Goal: Use online tool/utility: Utilize a website feature to perform a specific function

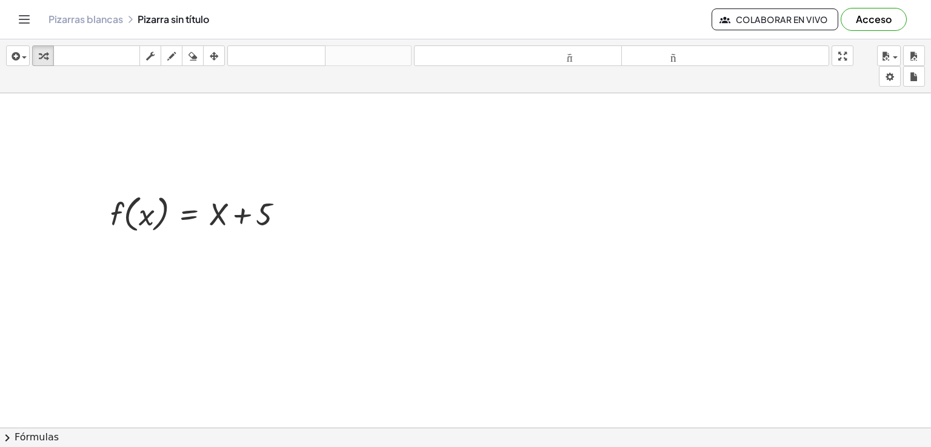
scroll to position [61, 0]
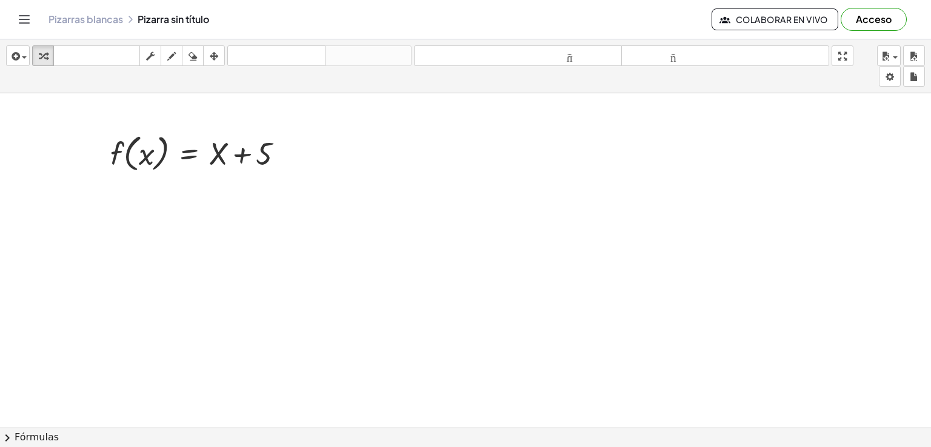
click at [454, 166] on div at bounding box center [465, 415] width 931 height 765
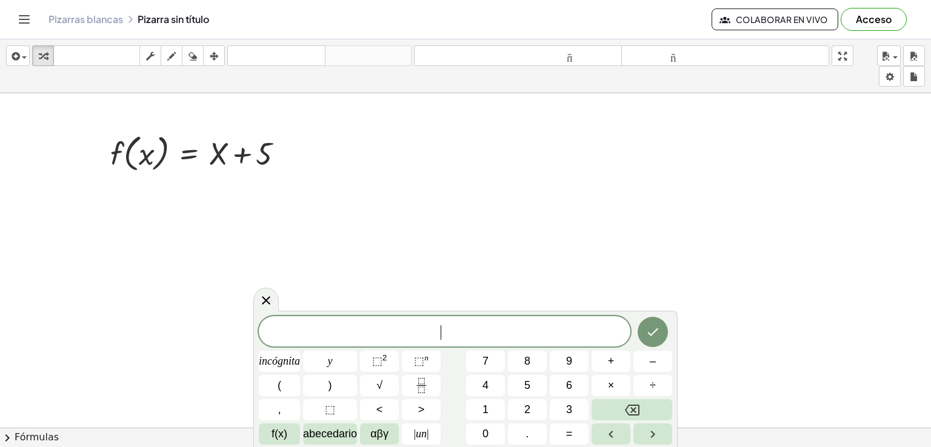
click at [463, 171] on div at bounding box center [465, 415] width 931 height 765
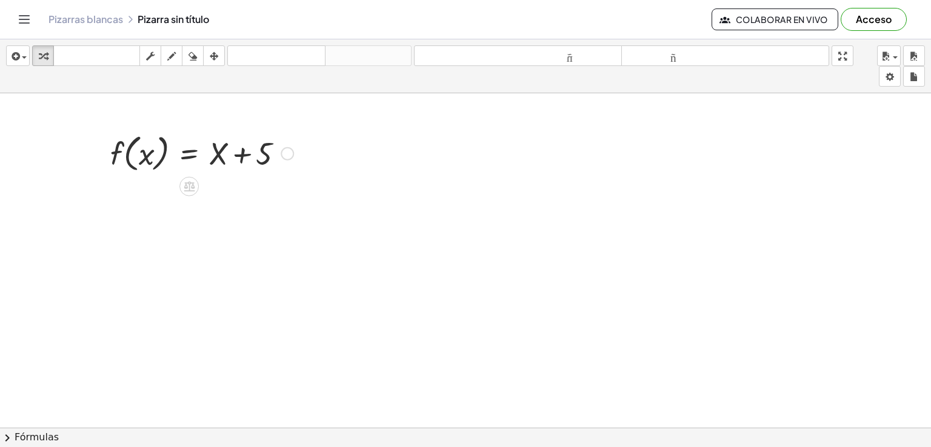
click at [277, 152] on div at bounding box center [201, 153] width 195 height 46
click at [218, 162] on div at bounding box center [201, 153] width 195 height 46
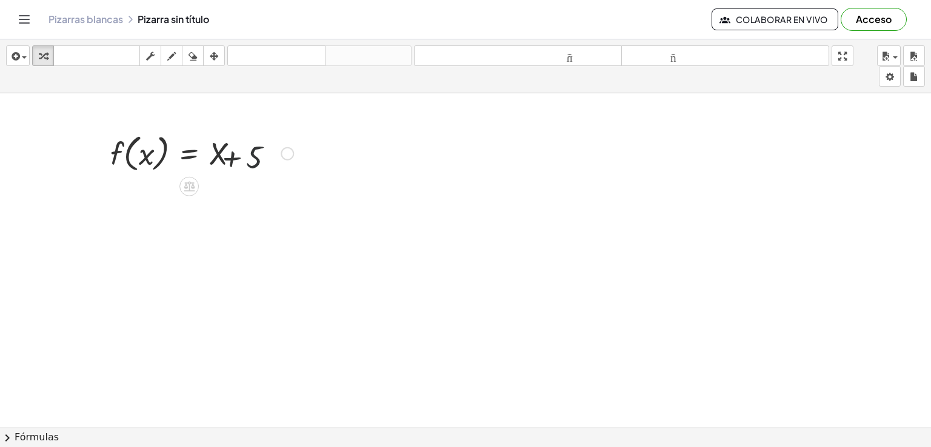
click at [235, 165] on div at bounding box center [201, 153] width 195 height 46
click at [260, 162] on div at bounding box center [201, 153] width 195 height 46
click at [213, 144] on div at bounding box center [201, 153] width 195 height 46
drag, startPoint x: 213, startPoint y: 144, endPoint x: 47, endPoint y: 79, distance: 178.1
click at [213, 144] on div at bounding box center [201, 153] width 195 height 46
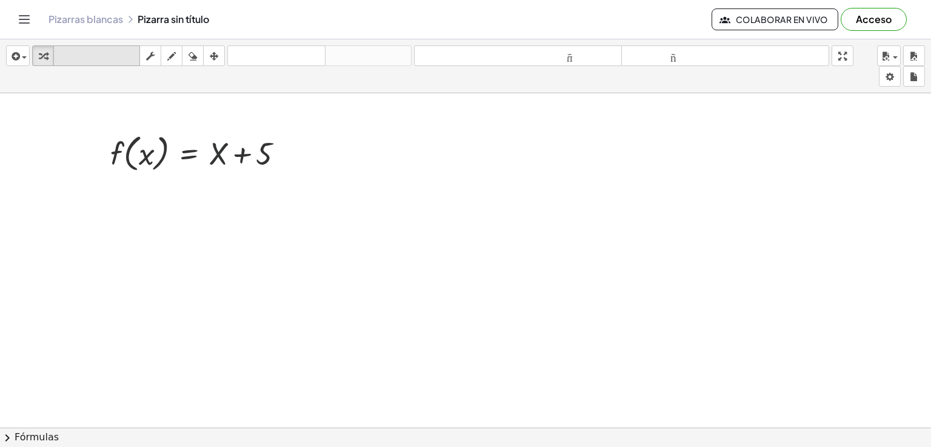
click at [92, 47] on button "teclado teclado" at bounding box center [96, 55] width 87 height 21
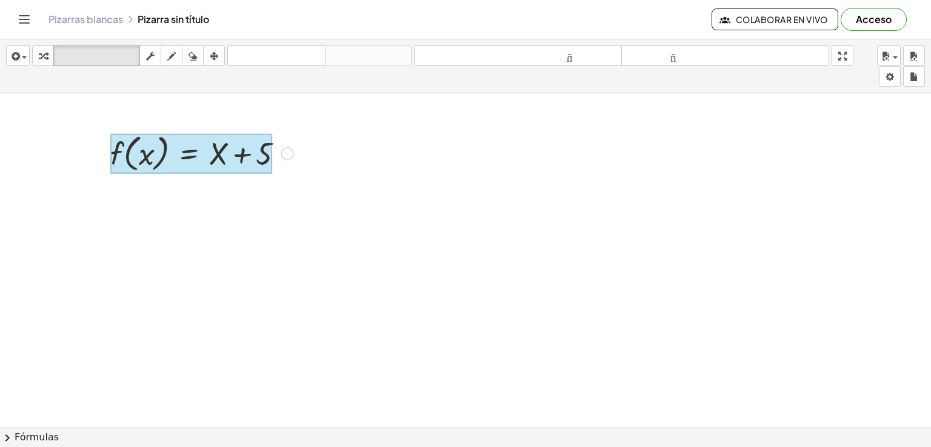
click at [174, 169] on div at bounding box center [191, 154] width 162 height 40
click at [174, 168] on div at bounding box center [191, 154] width 162 height 40
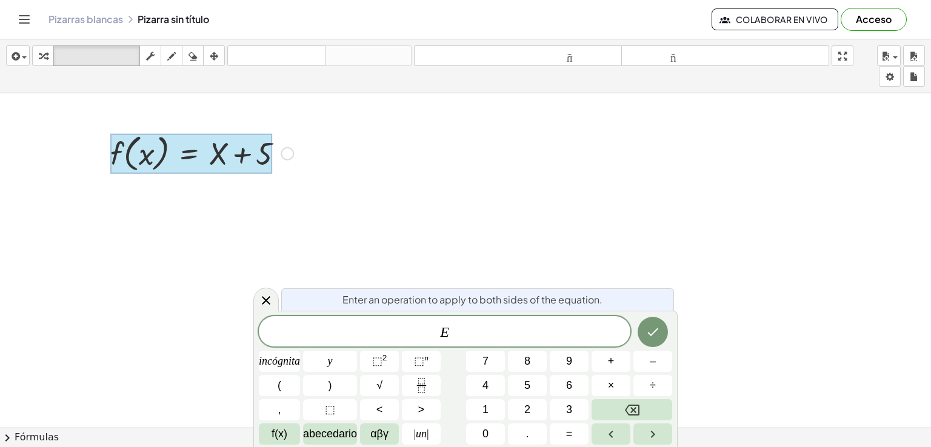
click at [176, 166] on div at bounding box center [191, 154] width 162 height 40
drag, startPoint x: 213, startPoint y: 103, endPoint x: 228, endPoint y: 132, distance: 32.5
click at [226, 126] on div "f ( , x ) = + X + 5" at bounding box center [465, 415] width 931 height 765
click at [237, 155] on div at bounding box center [191, 154] width 162 height 40
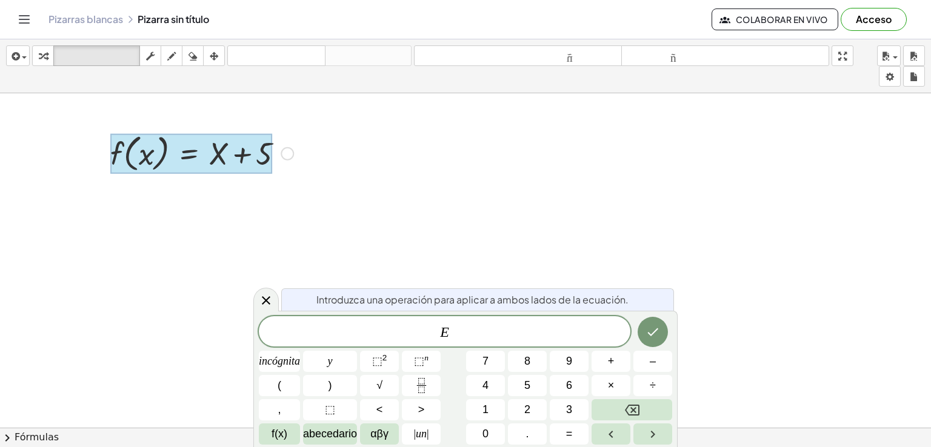
click at [276, 158] on div at bounding box center [201, 153] width 195 height 46
click at [44, 54] on icon "button" at bounding box center [43, 56] width 8 height 15
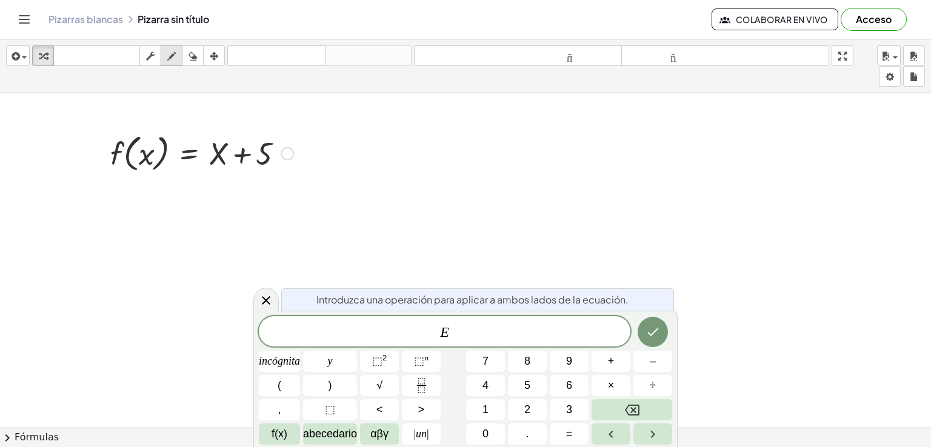
click at [170, 61] on icon "button" at bounding box center [171, 56] width 8 height 15
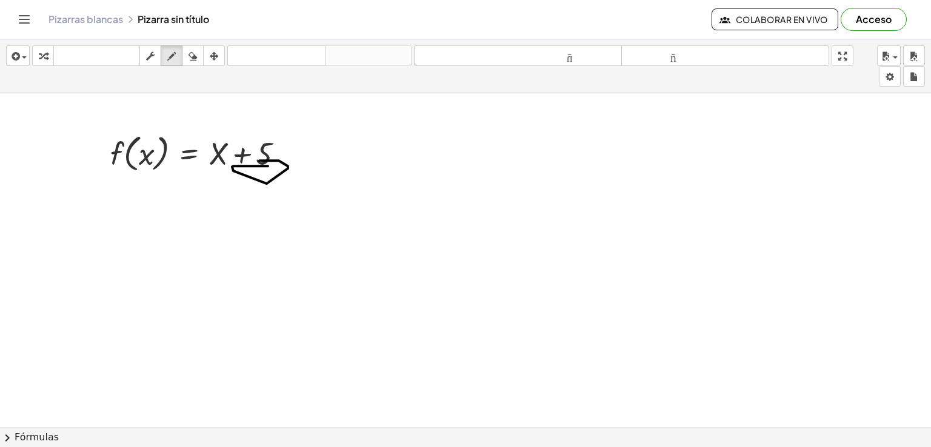
click at [258, 160] on div at bounding box center [465, 415] width 931 height 765
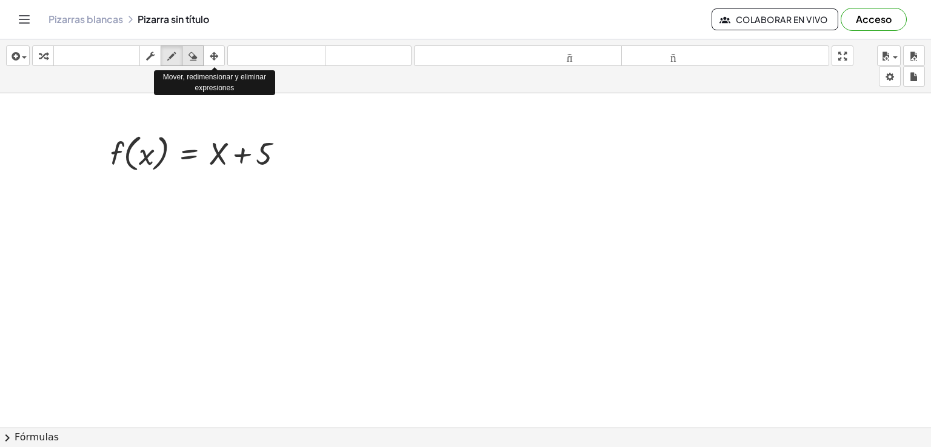
click at [196, 55] on icon "button" at bounding box center [193, 56] width 8 height 15
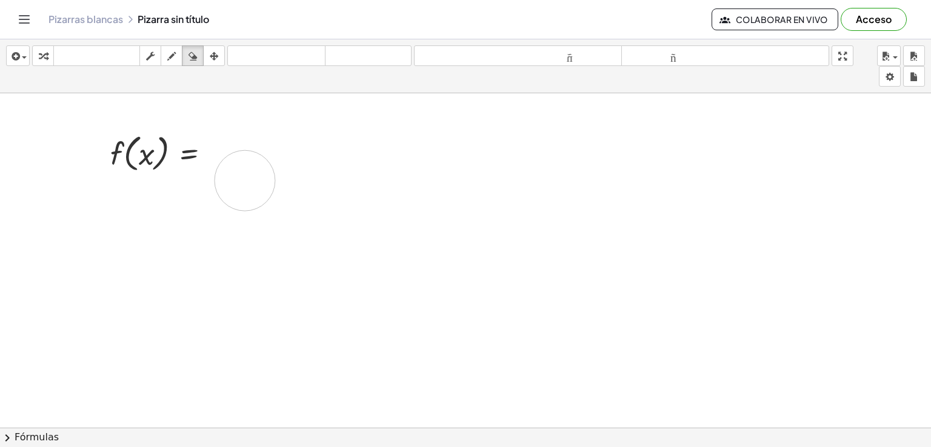
drag, startPoint x: 235, startPoint y: 153, endPoint x: 285, endPoint y: 169, distance: 52.0
click at [292, 167] on div at bounding box center [465, 415] width 931 height 765
drag, startPoint x: 244, startPoint y: 135, endPoint x: 272, endPoint y: 158, distance: 36.1
click at [293, 193] on div at bounding box center [465, 415] width 931 height 765
click at [10, 58] on icon "button" at bounding box center [14, 56] width 11 height 15
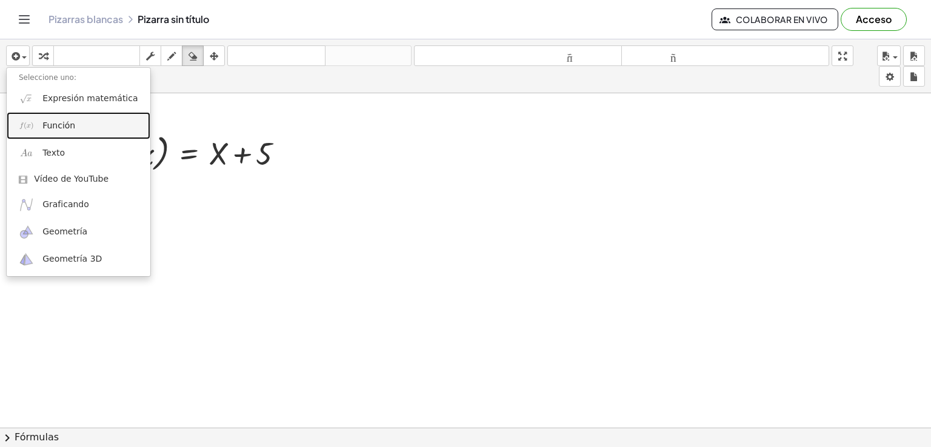
click at [75, 132] on link "Función" at bounding box center [79, 125] width 144 height 27
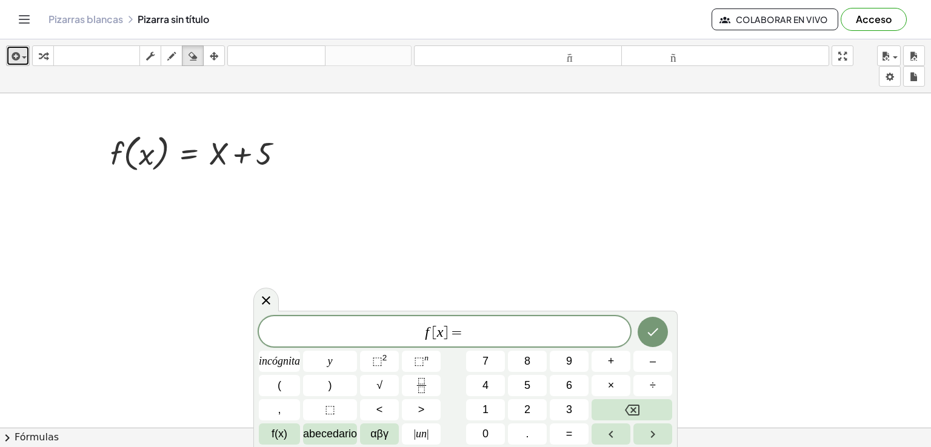
click at [17, 55] on icon "button" at bounding box center [14, 56] width 11 height 15
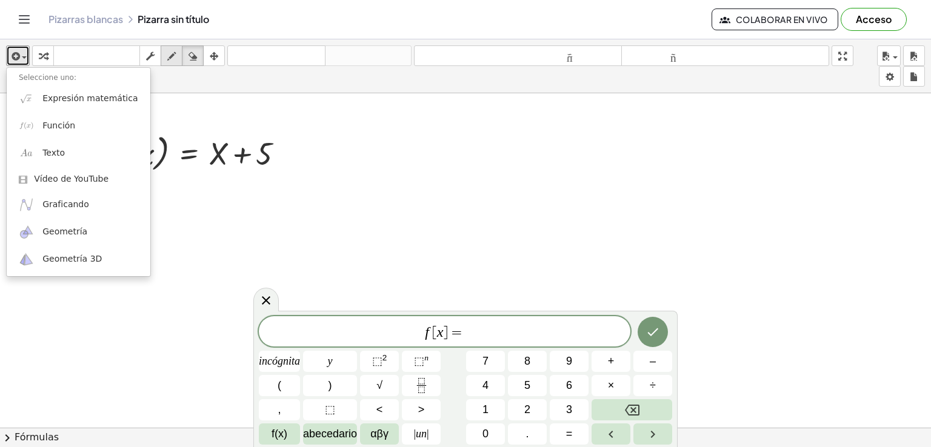
click at [175, 58] on icon "button" at bounding box center [171, 56] width 8 height 15
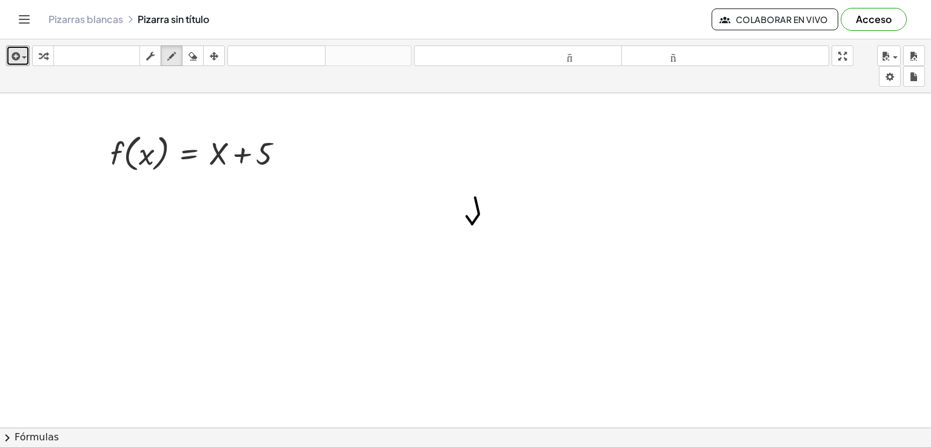
drag, startPoint x: 467, startPoint y: 216, endPoint x: 478, endPoint y: 187, distance: 30.5
click at [484, 185] on div at bounding box center [465, 415] width 931 height 765
drag, startPoint x: 471, startPoint y: 209, endPoint x: 487, endPoint y: 204, distance: 16.5
click at [480, 207] on div at bounding box center [465, 415] width 931 height 765
drag, startPoint x: 492, startPoint y: 200, endPoint x: 500, endPoint y: 214, distance: 15.7
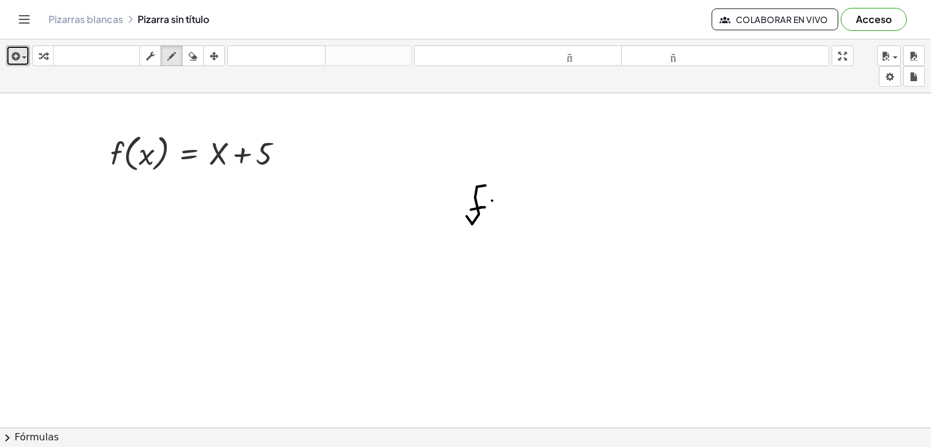
click at [498, 218] on div at bounding box center [465, 415] width 931 height 765
drag, startPoint x: 510, startPoint y: 207, endPoint x: 517, endPoint y: 207, distance: 6.7
click at [517, 212] on div at bounding box center [465, 415] width 931 height 765
drag, startPoint x: 514, startPoint y: 201, endPoint x: 531, endPoint y: 195, distance: 17.7
click at [518, 207] on div at bounding box center [465, 415] width 931 height 765
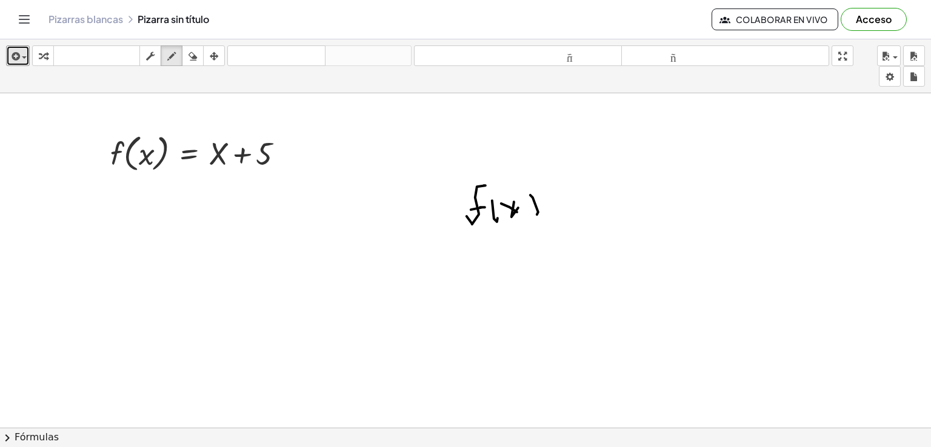
drag, startPoint x: 531, startPoint y: 195, endPoint x: 537, endPoint y: 212, distance: 18.0
click at [537, 214] on div at bounding box center [465, 415] width 931 height 765
drag, startPoint x: 563, startPoint y: 195, endPoint x: 570, endPoint y: 195, distance: 6.7
click at [569, 195] on div at bounding box center [465, 415] width 931 height 765
drag, startPoint x: 563, startPoint y: 205, endPoint x: 578, endPoint y: 198, distance: 16.0
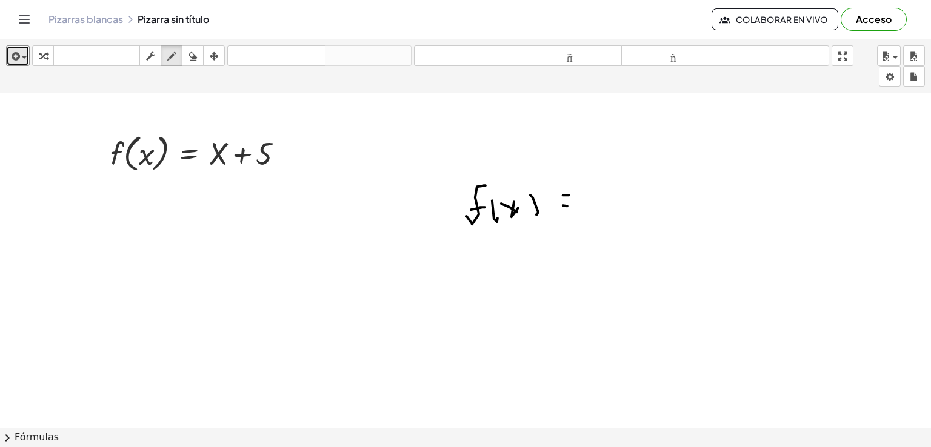
click at [574, 205] on div at bounding box center [465, 415] width 931 height 765
drag, startPoint x: 625, startPoint y: 173, endPoint x: 658, endPoint y: 191, distance: 37.5
click at [663, 196] on div at bounding box center [465, 415] width 931 height 765
drag, startPoint x: 651, startPoint y: 179, endPoint x: 655, endPoint y: 188, distance: 9.8
click at [641, 202] on div at bounding box center [465, 415] width 931 height 765
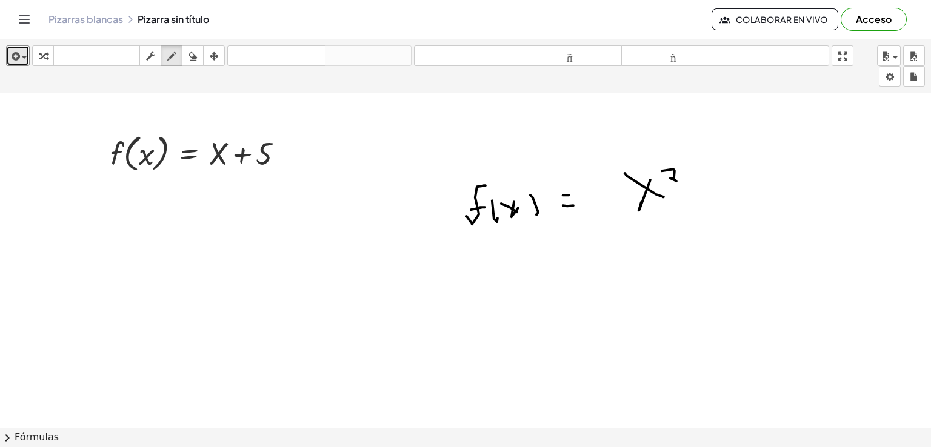
drag, startPoint x: 662, startPoint y: 170, endPoint x: 695, endPoint y: 172, distance: 32.8
click at [677, 181] on div at bounding box center [465, 415] width 931 height 765
drag, startPoint x: 706, startPoint y: 194, endPoint x: 698, endPoint y: 190, distance: 8.4
click at [703, 195] on div at bounding box center [465, 415] width 931 height 765
drag, startPoint x: 696, startPoint y: 188, endPoint x: 705, endPoint y: 187, distance: 8.6
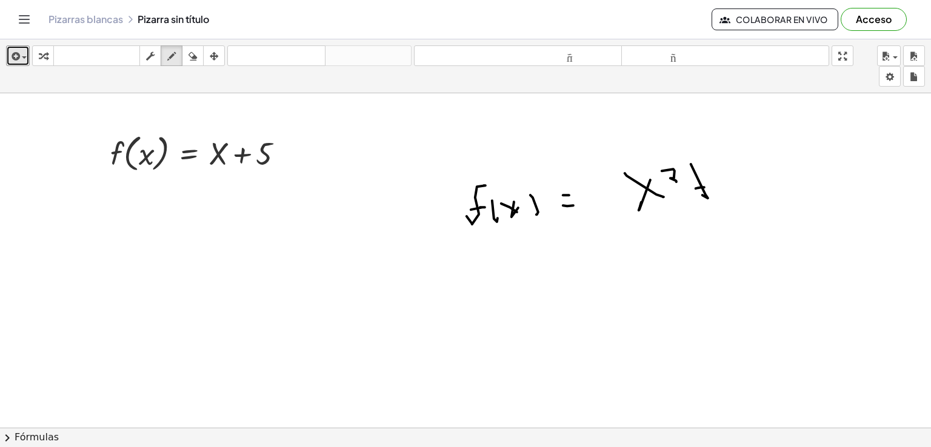
click at [705, 187] on div at bounding box center [465, 415] width 931 height 765
drag, startPoint x: 718, startPoint y: 167, endPoint x: 737, endPoint y: 192, distance: 31.1
click at [737, 192] on div at bounding box center [465, 415] width 931 height 765
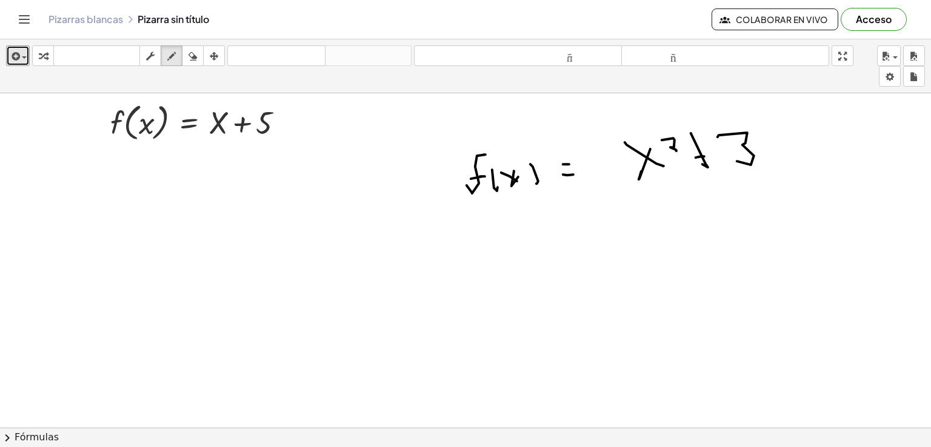
scroll to position [121, 0]
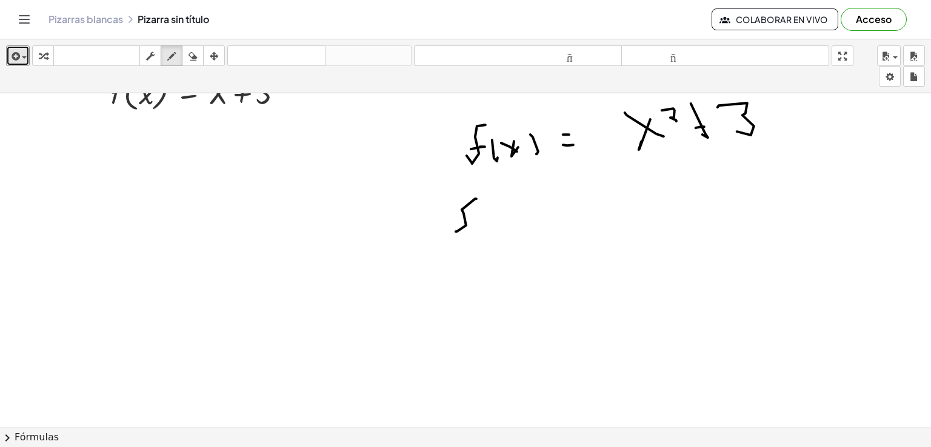
drag, startPoint x: 456, startPoint y: 231, endPoint x: 480, endPoint y: 198, distance: 40.7
click at [480, 198] on div at bounding box center [465, 354] width 931 height 765
drag, startPoint x: 466, startPoint y: 218, endPoint x: 475, endPoint y: 219, distance: 9.1
click at [475, 219] on div at bounding box center [465, 354] width 931 height 765
drag, startPoint x: 483, startPoint y: 214, endPoint x: 497, endPoint y: 212, distance: 14.7
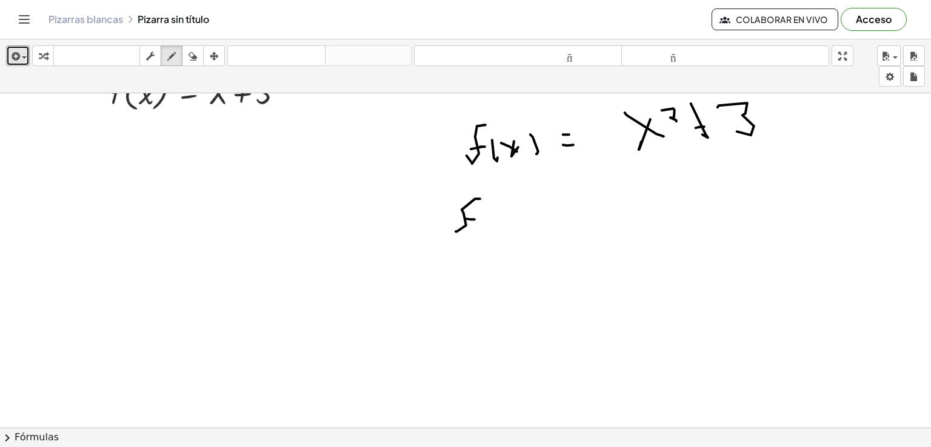
click at [489, 225] on div at bounding box center [465, 354] width 931 height 765
drag, startPoint x: 497, startPoint y: 212, endPoint x: 506, endPoint y: 212, distance: 9.1
click at [509, 221] on div at bounding box center [465, 354] width 931 height 765
drag, startPoint x: 502, startPoint y: 222, endPoint x: 520, endPoint y: 200, distance: 28.0
click at [503, 219] on div at bounding box center [465, 354] width 931 height 765
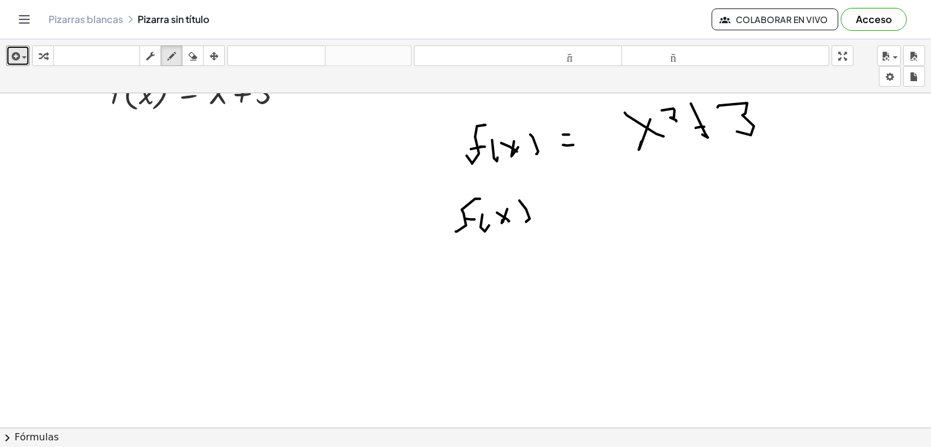
drag, startPoint x: 520, startPoint y: 200, endPoint x: 526, endPoint y: 221, distance: 22.2
click at [526, 221] on div at bounding box center [465, 354] width 931 height 765
click at [552, 195] on div at bounding box center [465, 354] width 931 height 765
click at [551, 209] on div at bounding box center [465, 354] width 931 height 765
drag, startPoint x: 623, startPoint y: 178, endPoint x: 638, endPoint y: 189, distance: 18.2
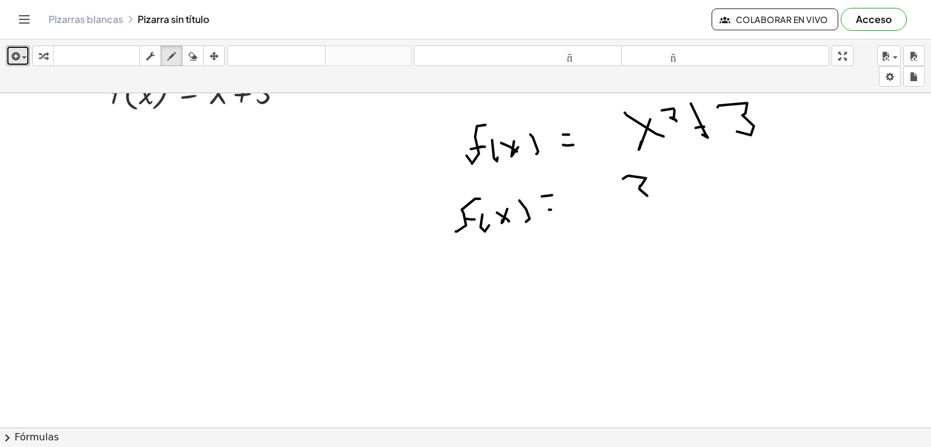
click at [626, 195] on div at bounding box center [465, 354] width 931 height 765
drag, startPoint x: 658, startPoint y: 178, endPoint x: 666, endPoint y: 196, distance: 19.0
click at [667, 198] on div at bounding box center [465, 354] width 931 height 765
drag, startPoint x: 657, startPoint y: 187, endPoint x: 680, endPoint y: 175, distance: 25.8
click at [677, 181] on div at bounding box center [465, 354] width 931 height 765
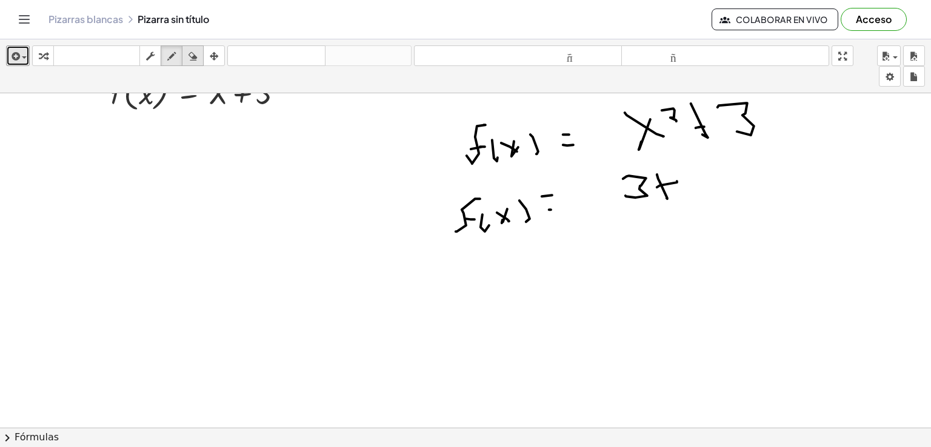
click at [188, 52] on div "button" at bounding box center [193, 56] width 16 height 15
drag, startPoint x: 667, startPoint y: 190, endPoint x: 573, endPoint y: 199, distance: 94.5
click at [672, 198] on div at bounding box center [465, 354] width 931 height 765
drag, startPoint x: 626, startPoint y: 182, endPoint x: 632, endPoint y: 186, distance: 7.1
click at [632, 186] on div at bounding box center [465, 354] width 931 height 765
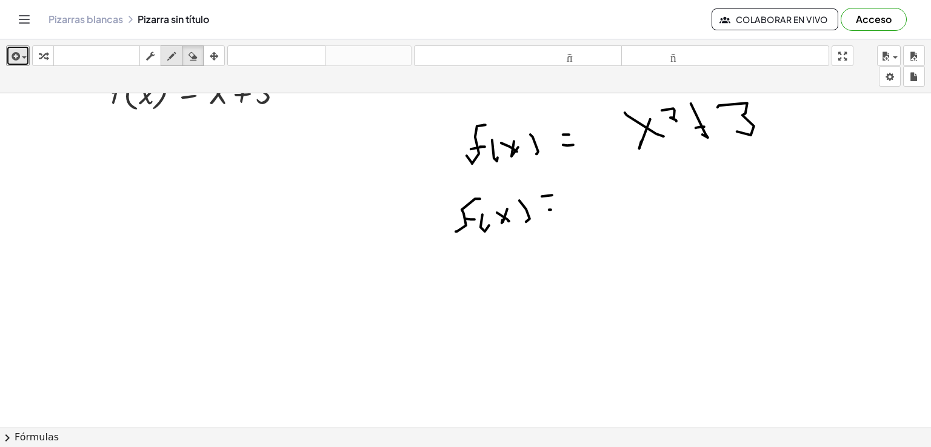
click at [167, 58] on icon "button" at bounding box center [171, 56] width 8 height 15
drag, startPoint x: 589, startPoint y: 170, endPoint x: 594, endPoint y: 237, distance: 66.8
click at [607, 207] on div at bounding box center [465, 354] width 931 height 765
drag, startPoint x: 582, startPoint y: 236, endPoint x: 661, endPoint y: 231, distance: 79.0
click at [669, 229] on div at bounding box center [465, 354] width 931 height 765
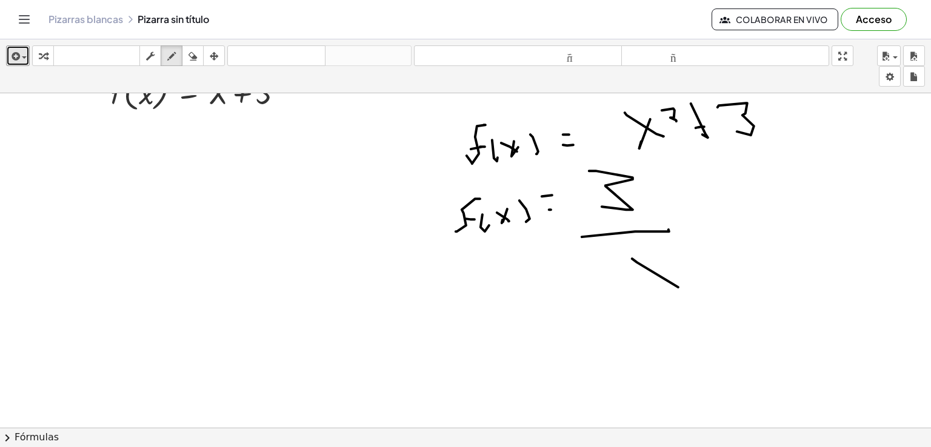
drag, startPoint x: 632, startPoint y: 258, endPoint x: 668, endPoint y: 273, distance: 38.6
click at [677, 287] on div at bounding box center [465, 354] width 931 height 765
drag, startPoint x: 668, startPoint y: 261, endPoint x: 648, endPoint y: 292, distance: 36.3
click at [642, 295] on div at bounding box center [465, 354] width 931 height 765
click at [659, 232] on div at bounding box center [465, 354] width 931 height 765
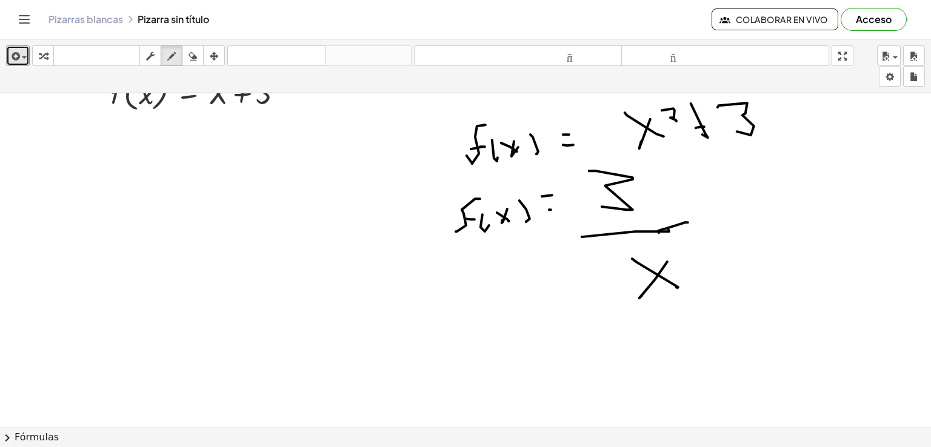
drag, startPoint x: 658, startPoint y: 230, endPoint x: 688, endPoint y: 222, distance: 30.9
click at [688, 222] on div at bounding box center [465, 354] width 931 height 765
drag
click at [626, 267] on div at bounding box center [465, 354] width 931 height 765
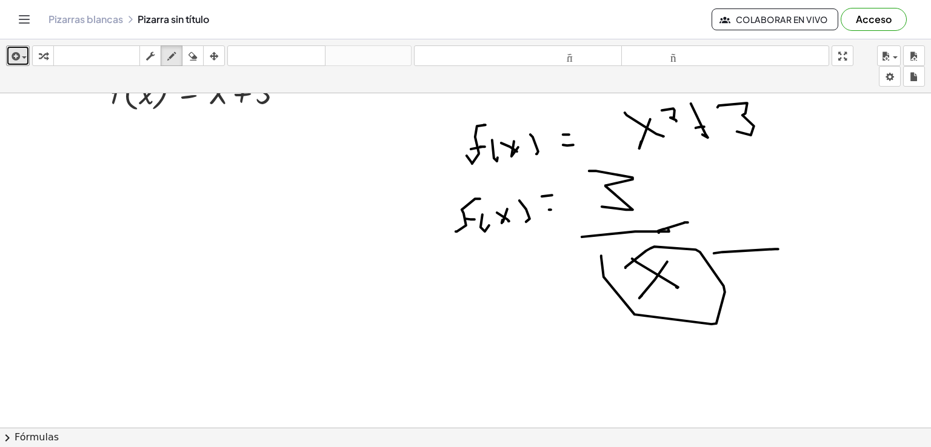
click at [779, 249] on div at bounding box center [465, 354] width 931 height 765
drag, startPoint x: 760, startPoint y: 258, endPoint x: 771, endPoint y: 258, distance: 10.3
click at [771, 258] on div at bounding box center [465, 354] width 931 height 765
drag, startPoint x: 751, startPoint y: 228, endPoint x: 740, endPoint y: 284, distance: 56.8
click at [740, 287] on div at bounding box center [465, 354] width 931 height 765
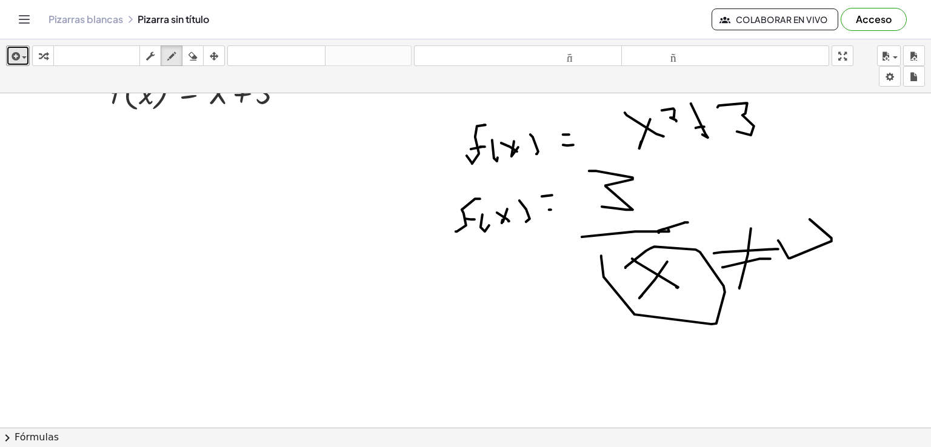
drag, startPoint x: 780, startPoint y: 243, endPoint x: 794, endPoint y: 238, distance: 14.0
click at [792, 241] on div at bounding box center [465, 354] width 931 height 765
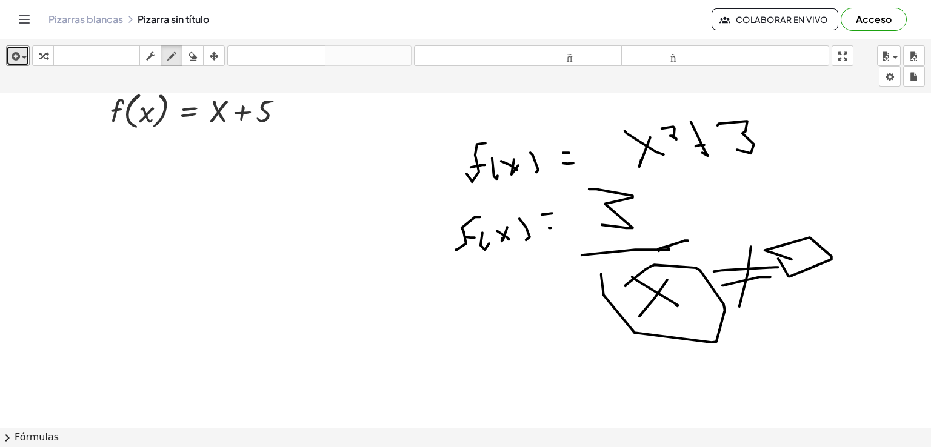
scroll to position [182, 0]
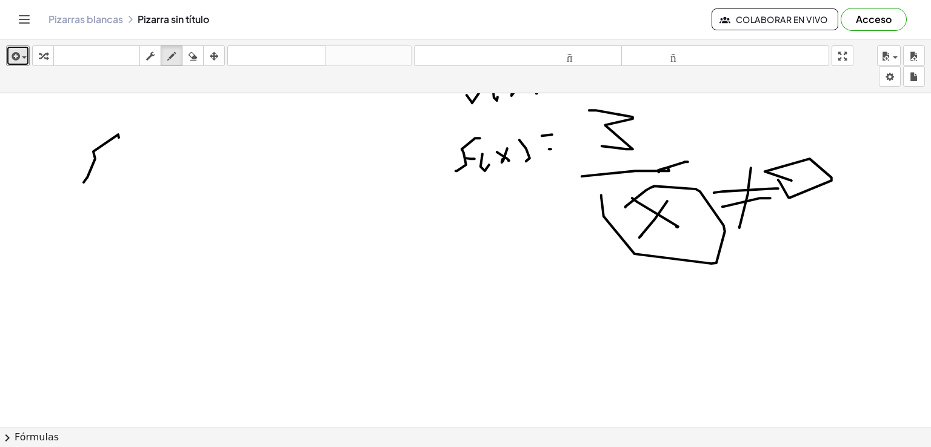
drag, startPoint x: 84, startPoint y: 182, endPoint x: 102, endPoint y: 153, distance: 34.6
click at [116, 138] on div at bounding box center [465, 293] width 931 height 765
drag, startPoint x: 95, startPoint y: 167, endPoint x: 116, endPoint y: 158, distance: 22.9
click at [113, 163] on div at bounding box center [465, 293] width 931 height 765
drag, startPoint x: 119, startPoint y: 155, endPoint x: 121, endPoint y: 179, distance: 23.8
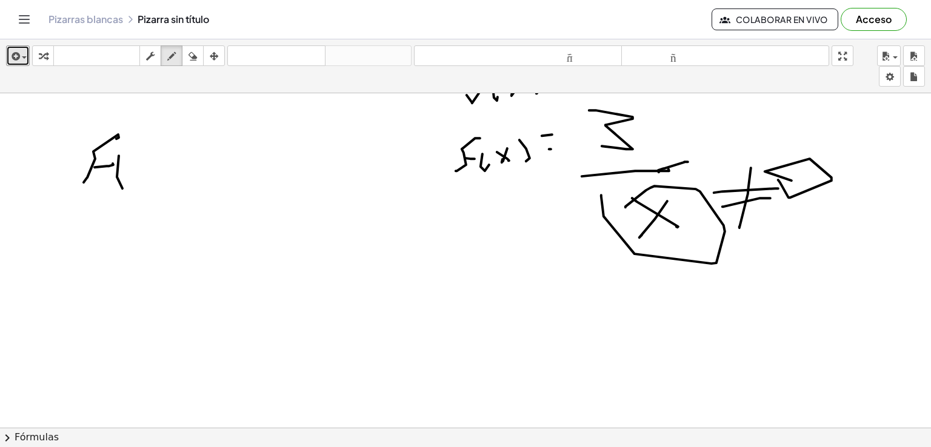
click at [143, 187] on div at bounding box center [465, 293] width 931 height 765
drag, startPoint x: 146, startPoint y: 170, endPoint x: 148, endPoint y: 160, distance: 10.6
click at [149, 173] on div at bounding box center [465, 293] width 931 height 765
drag, startPoint x: 136, startPoint y: 178, endPoint x: 158, endPoint y: 153, distance: 33.1
click at [136, 175] on div at bounding box center [465, 293] width 931 height 765
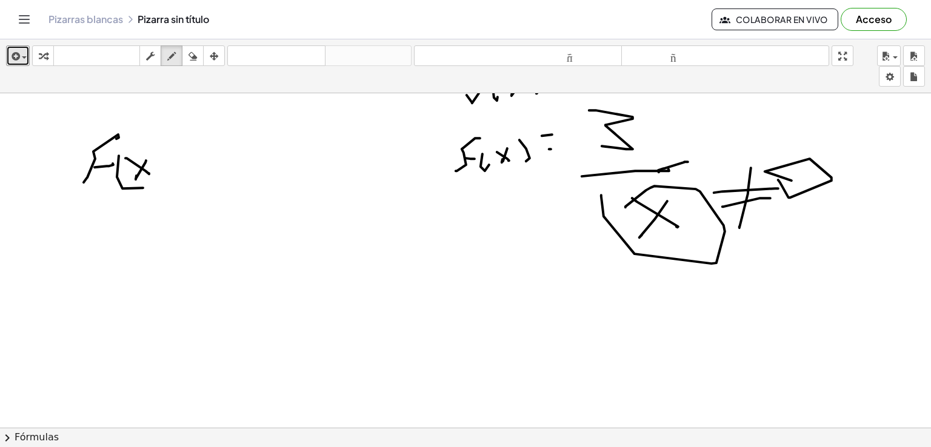
drag, startPoint x: 158, startPoint y: 153, endPoint x: 170, endPoint y: 170, distance: 20.9
click at [165, 181] on div at bounding box center [465, 293] width 931 height 765
drag, startPoint x: 176, startPoint y: 158, endPoint x: 183, endPoint y: 158, distance: 7.3
click at [183, 158] on div at bounding box center [465, 293] width 931 height 765
drag, startPoint x: 181, startPoint y: 173, endPoint x: 187, endPoint y: 169, distance: 7.8
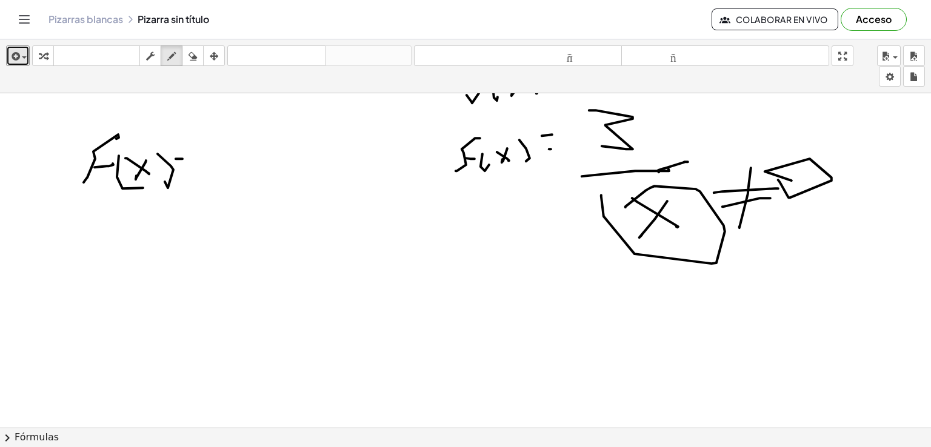
click at [198, 173] on div at bounding box center [465, 293] width 931 height 765
drag, startPoint x: 201, startPoint y: 153, endPoint x: 395, endPoint y: 130, distance: 195.4
click at [395, 130] on div at bounding box center [465, 293] width 931 height 765
click at [300, 166] on div at bounding box center [465, 293] width 931 height 765
click at [281, 172] on div at bounding box center [465, 293] width 931 height 765
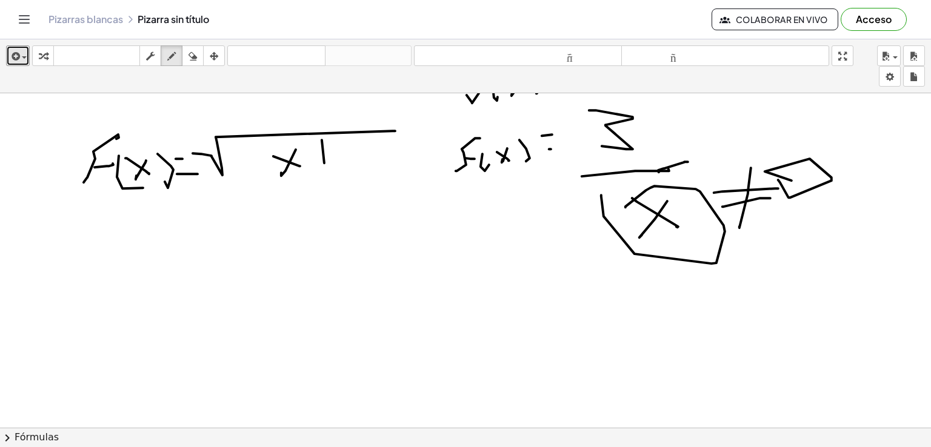
click at [328, 171] on div at bounding box center [465, 293] width 931 height 765
click at [337, 152] on div at bounding box center [465, 293] width 931 height 765
click at [393, 153] on div at bounding box center [465, 293] width 931 height 765
click at [298, 212] on div at bounding box center [465, 293] width 931 height 765
click at [255, 234] on div at bounding box center [465, 293] width 931 height 765
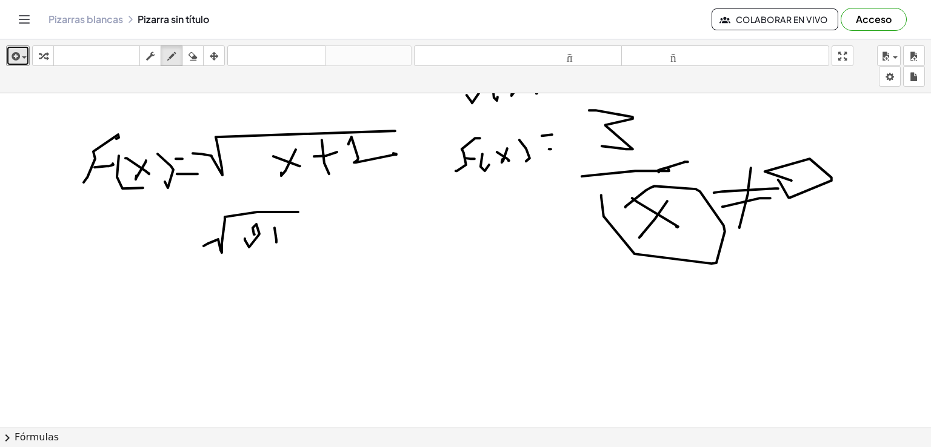
click at [273, 238] on div at bounding box center [465, 293] width 931 height 765
click at [295, 226] on div at bounding box center [465, 293] width 931 height 765
click at [314, 241] on div at bounding box center [465, 293] width 931 height 765
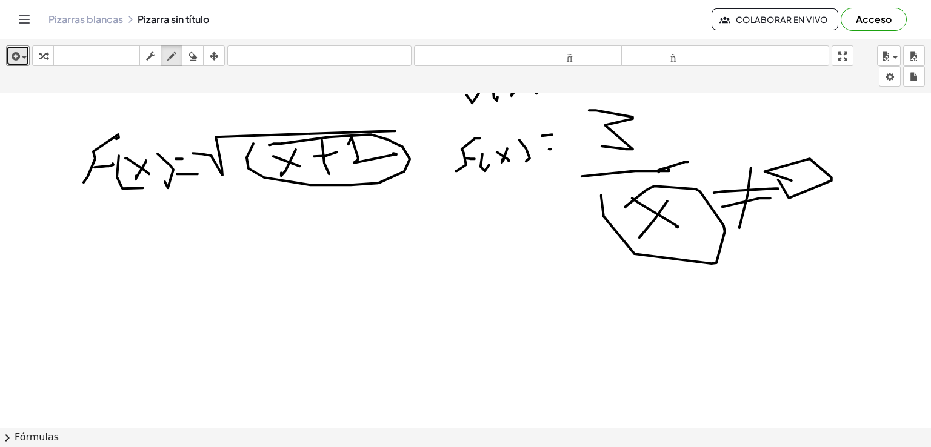
click at [268, 145] on div at bounding box center [465, 293] width 931 height 765
click at [221, 260] on div at bounding box center [465, 293] width 931 height 765
click at [189, 260] on div at bounding box center [465, 293] width 931 height 765
click at [244, 250] on div at bounding box center [465, 293] width 931 height 765
click at [252, 236] on div at bounding box center [465, 293] width 931 height 765
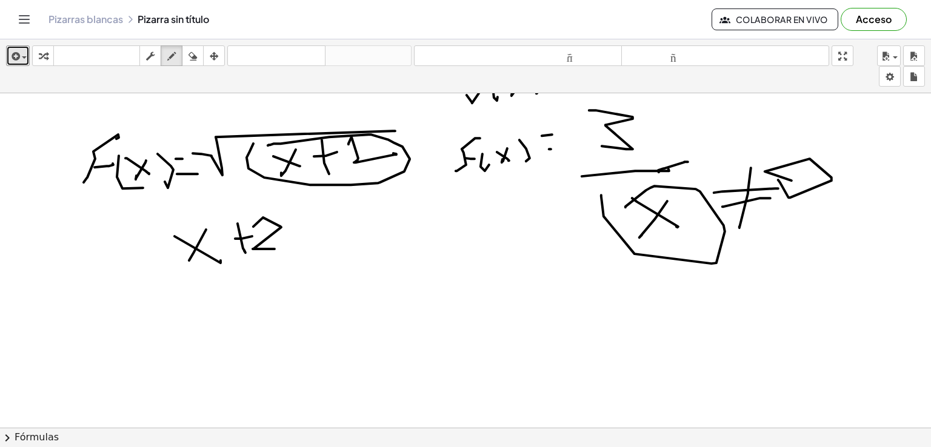
click at [273, 247] on div at bounding box center [465, 293] width 931 height 765
click at [283, 243] on div at bounding box center [465, 293] width 931 height 765
click at [303, 241] on div at bounding box center [465, 293] width 931 height 765
click at [340, 246] on div at bounding box center [465, 293] width 931 height 765
click at [250, 306] on div at bounding box center [465, 293] width 931 height 765
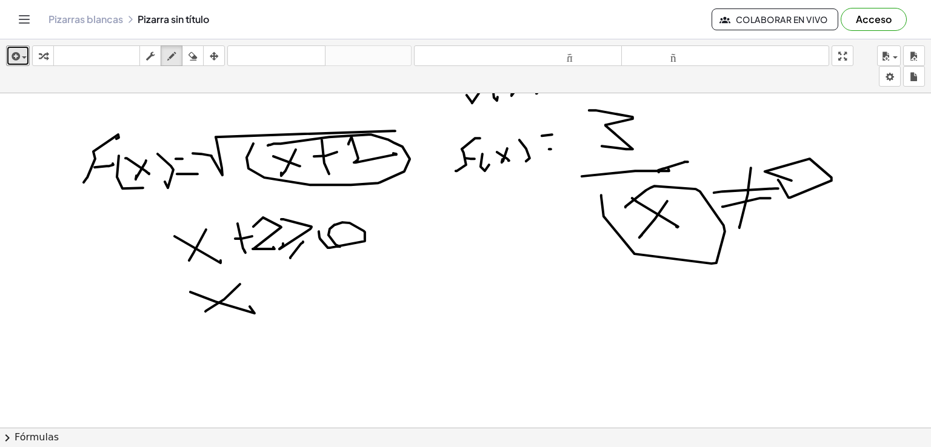
click at [205, 311] on div at bounding box center [465, 293] width 931 height 765
click at [302, 294] on div at bounding box center [465, 293] width 931 height 765
click at [323, 298] on div at bounding box center [465, 293] width 931 height 765
click at [334, 283] on div at bounding box center [465, 293] width 931 height 765
click at [390, 300] on div at bounding box center [465, 293] width 931 height 765
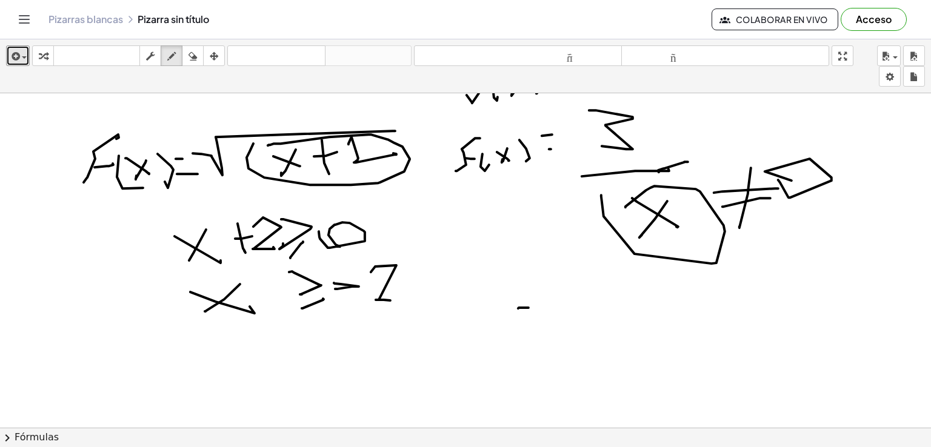
drag, startPoint x: 519, startPoint y: 307, endPoint x: 560, endPoint y: 299, distance: 42.1
click at [529, 307] on div at bounding box center [465, 293] width 931 height 765
drag, startPoint x: 557, startPoint y: 295, endPoint x: 569, endPoint y: 306, distance: 16.3
click at [560, 310] on div at bounding box center [465, 293] width 931 height 765
drag, startPoint x: 590, startPoint y: 305, endPoint x: 582, endPoint y: 298, distance: 10.3
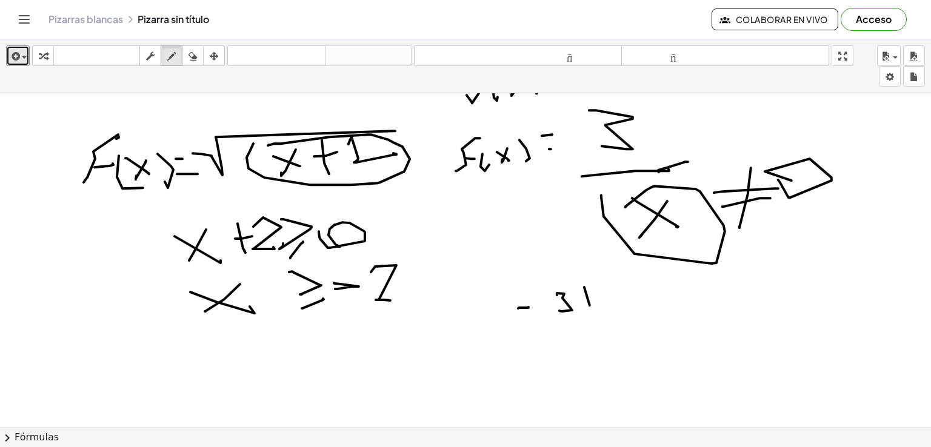
click at [589, 303] on div at bounding box center [465, 293] width 931 height 765
drag, startPoint x: 582, startPoint y: 298, endPoint x: 591, endPoint y: 293, distance: 9.8
click at [589, 294] on div at bounding box center [465, 293] width 931 height 765
drag, startPoint x: 598, startPoint y: 292, endPoint x: 616, endPoint y: 307, distance: 23.2
click at [628, 304] on div at bounding box center [465, 293] width 931 height 765
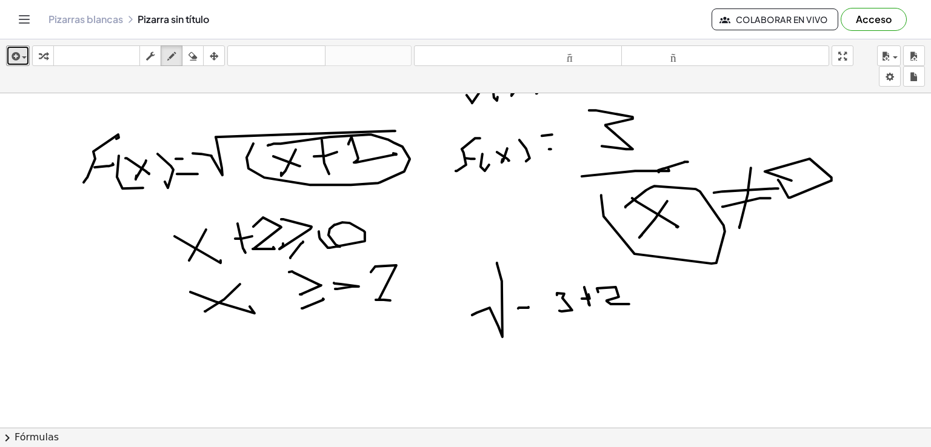
drag, startPoint x: 472, startPoint y: 315, endPoint x: 655, endPoint y: 252, distance: 193.5
click at [658, 253] on div at bounding box center [465, 293] width 931 height 765
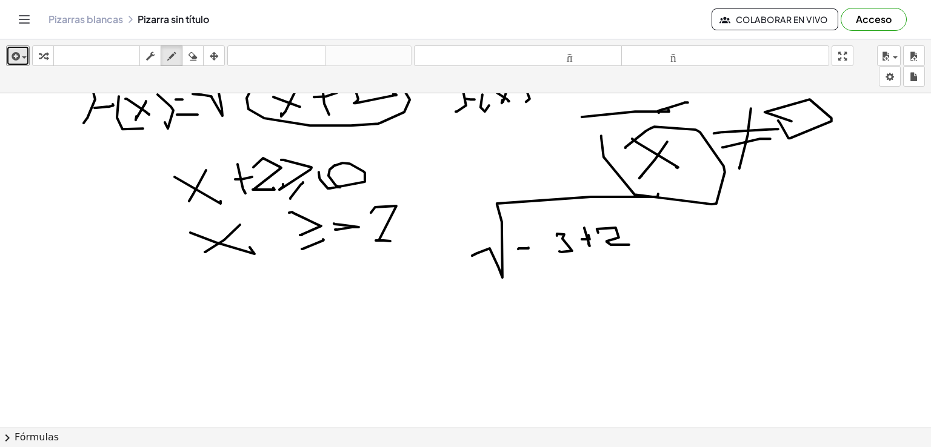
scroll to position [303, 0]
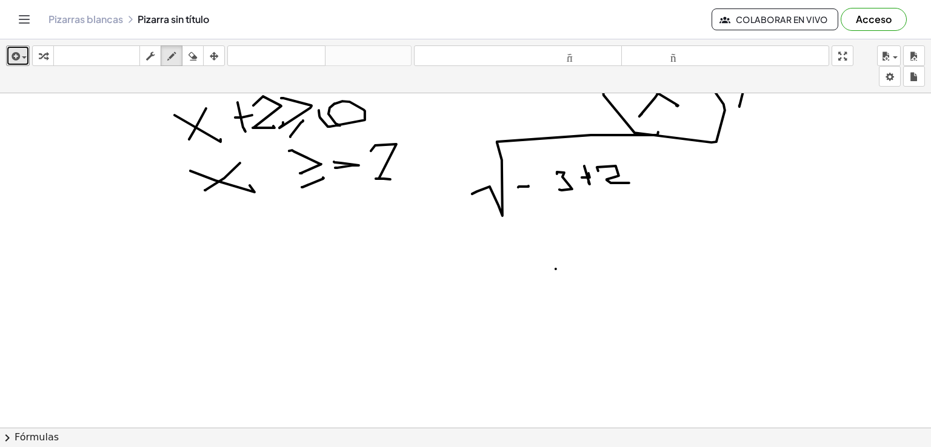
drag, startPoint x: 556, startPoint y: 269, endPoint x: 567, endPoint y: 267, distance: 11.0
click at [567, 267] on div at bounding box center [465, 172] width 931 height 765
drag, startPoint x: 577, startPoint y: 264, endPoint x: 524, endPoint y: 275, distance: 53.2
click at [588, 276] on div at bounding box center [465, 172] width 931 height 765
drag, startPoint x: 529, startPoint y: 273, endPoint x: 669, endPoint y: 224, distance: 148.6
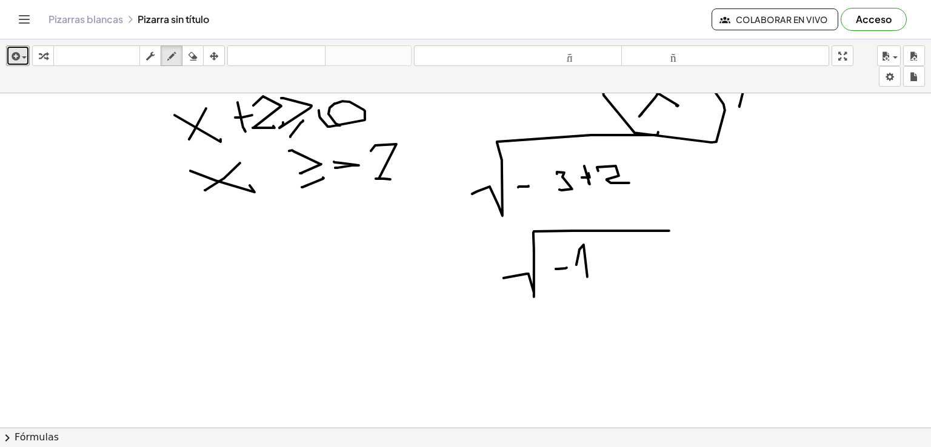
click at [671, 226] on div at bounding box center [465, 172] width 931 height 765
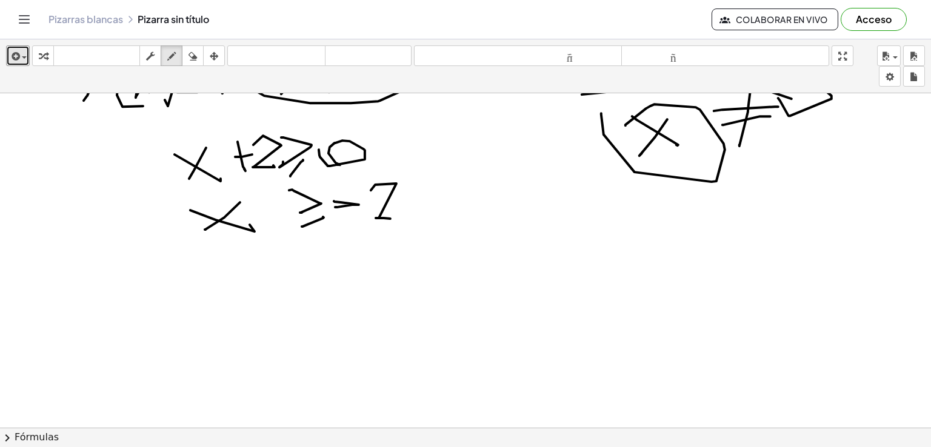
scroll to position [243, 0]
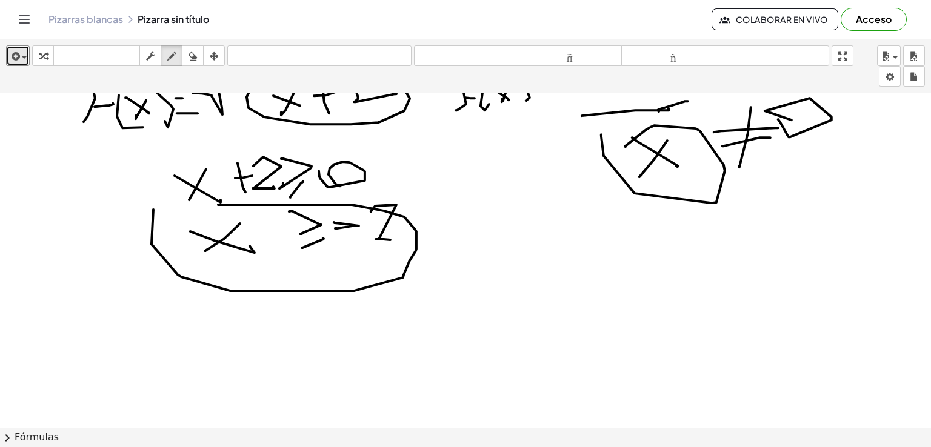
drag, startPoint x: 152, startPoint y: 244, endPoint x: 183, endPoint y: 206, distance: 48.7
click at [183, 206] on div at bounding box center [465, 233] width 931 height 765
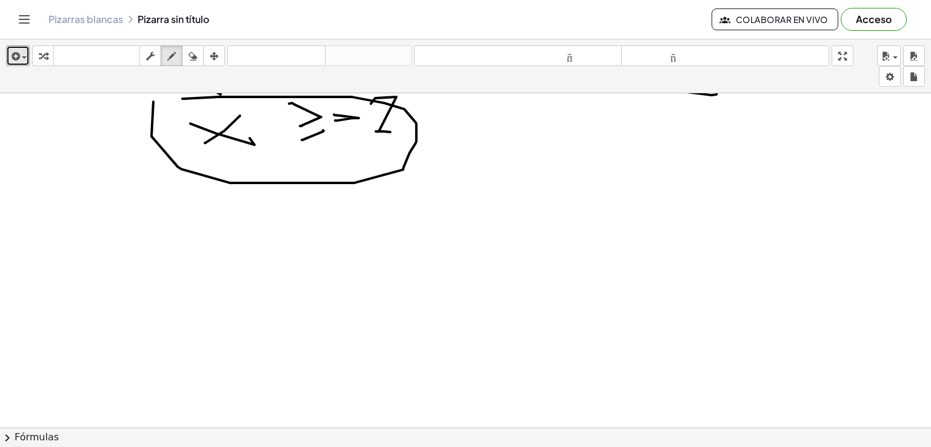
scroll to position [364, 0]
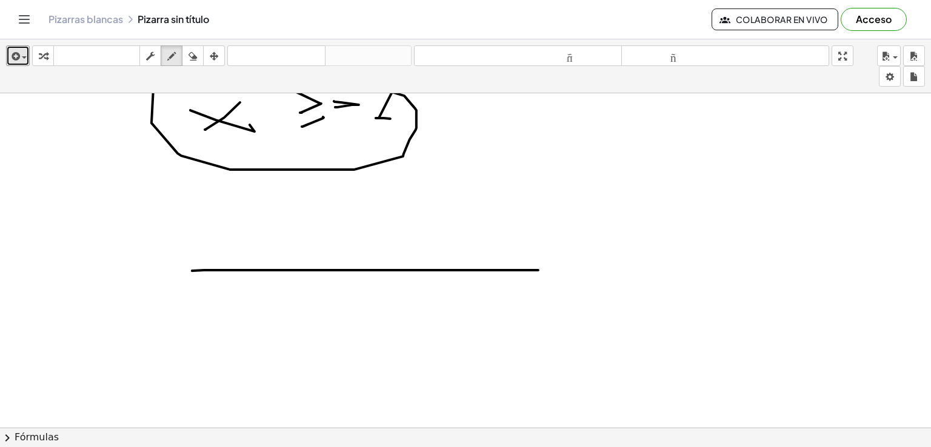
drag, startPoint x: 192, startPoint y: 270, endPoint x: 597, endPoint y: 268, distance: 405.0
click at [638, 269] on div at bounding box center [465, 112] width 931 height 765
drag, startPoint x: 323, startPoint y: 307, endPoint x: 347, endPoint y: 301, distance: 25.2
click at [340, 306] on div at bounding box center [465, 112] width 931 height 765
drag, startPoint x: 358, startPoint y: 298, endPoint x: 519, endPoint y: 309, distance: 161.0
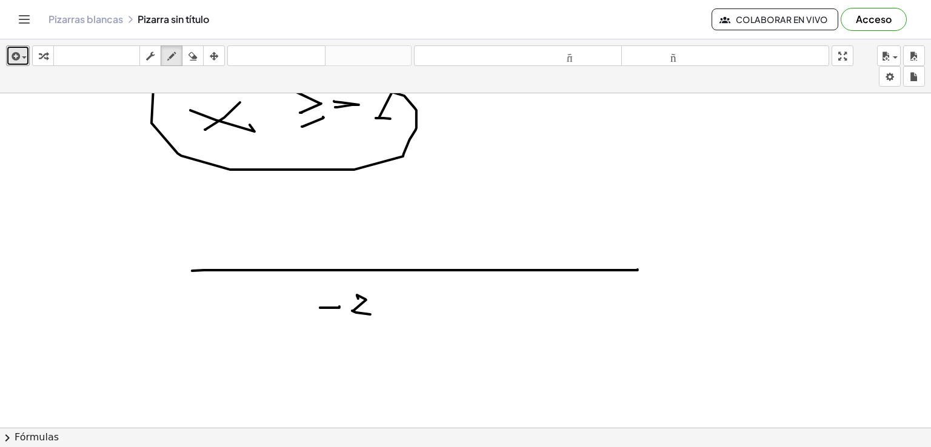
click at [370, 312] on div at bounding box center [465, 112] width 931 height 765
drag, startPoint x: 645, startPoint y: 284, endPoint x: 653, endPoint y: 280, distance: 9.8
click at [630, 284] on div at bounding box center [465, 112] width 931 height 765
drag, startPoint x: 666, startPoint y: 296, endPoint x: 652, endPoint y: 292, distance: 14.2
click at [655, 293] on div at bounding box center [465, 112] width 931 height 765
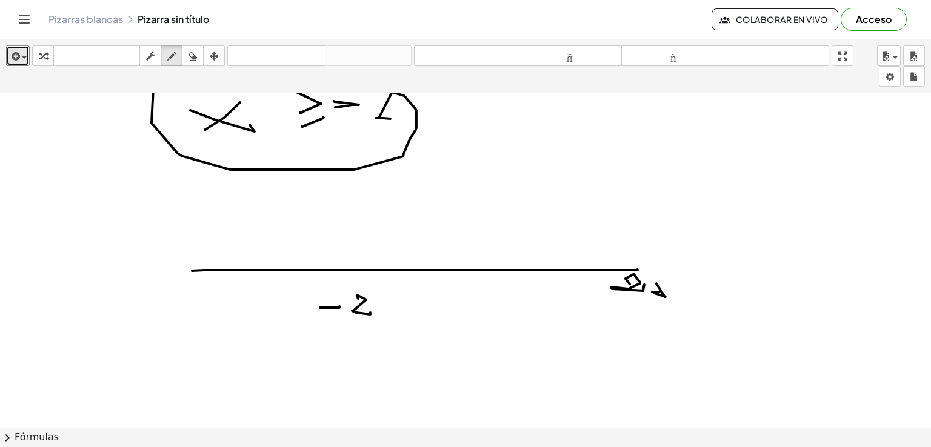
drag, startPoint x: 652, startPoint y: 292, endPoint x: 422, endPoint y: 288, distance: 230.4
click at [667, 290] on div at bounding box center [465, 112] width 931 height 765
drag, startPoint x: 183, startPoint y: 291, endPoint x: 203, endPoint y: 287, distance: 20.5
click at [182, 287] on div at bounding box center [465, 112] width 931 height 765
drag, startPoint x: 207, startPoint y: 297, endPoint x: 203, endPoint y: 290, distance: 7.9
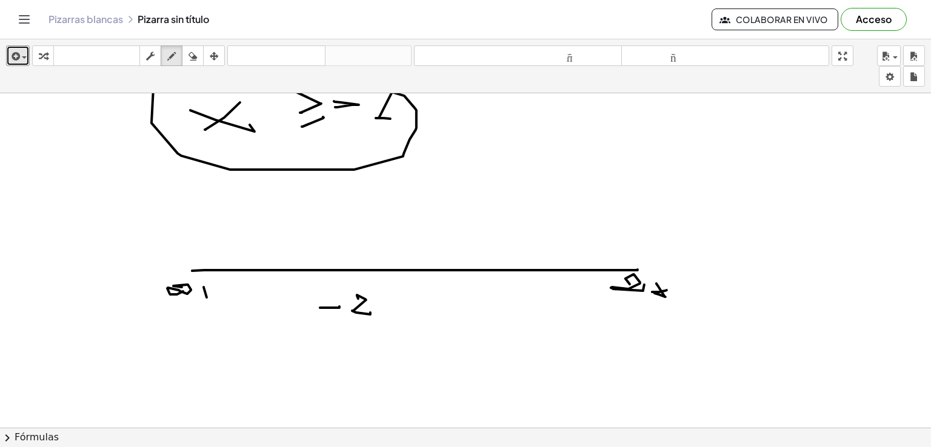
click at [186, 287] on div at bounding box center [465, 112] width 931 height 765
drag, startPoint x: 203, startPoint y: 290, endPoint x: 210, endPoint y: 289, distance: 7.4
click at [213, 291] on div at bounding box center [465, 112] width 931 height 765
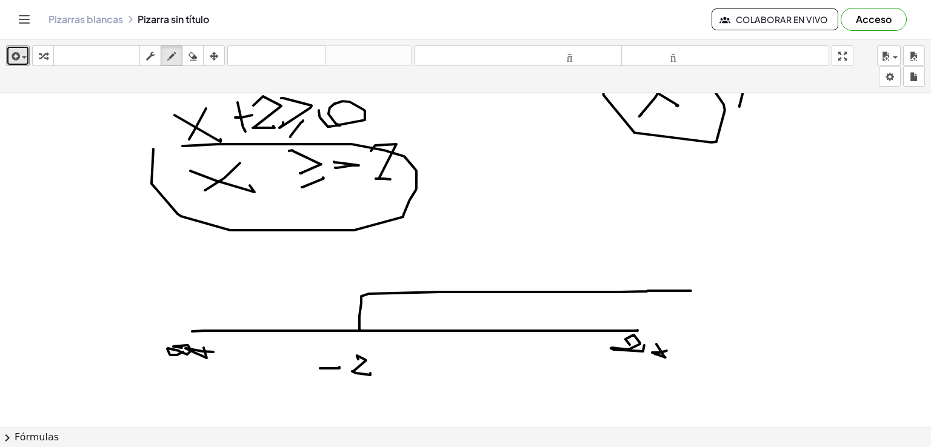
drag, startPoint x: 360, startPoint y: 330, endPoint x: 691, endPoint y: 290, distance: 333.4
click at [691, 290] on div at bounding box center [465, 172] width 931 height 765
drag, startPoint x: 423, startPoint y: 296, endPoint x: 453, endPoint y: 304, distance: 31.2
click at [407, 323] on div at bounding box center [465, 172] width 931 height 765
click at [461, 314] on div at bounding box center [465, 172] width 931 height 765
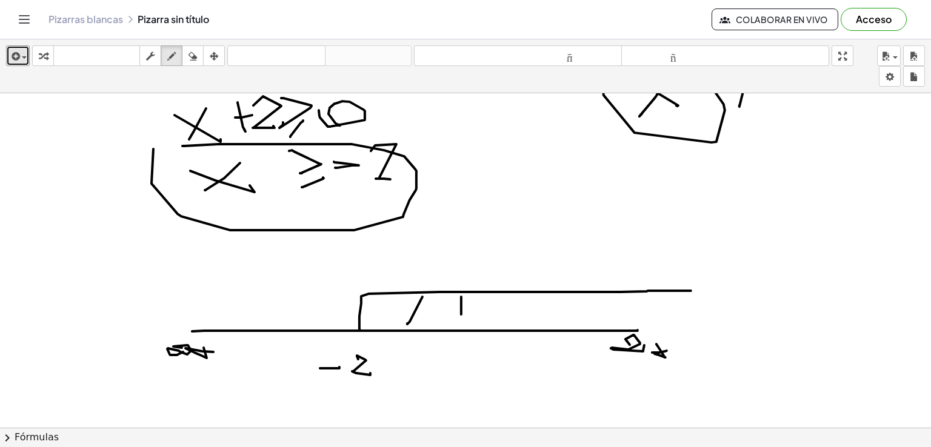
drag, startPoint x: 492, startPoint y: 291, endPoint x: 499, endPoint y: 315, distance: 24.6
click at [486, 323] on div at bounding box center [465, 172] width 931 height 765
drag, startPoint x: 528, startPoint y: 293, endPoint x: 538, endPoint y: 306, distance: 16.5
click at [506, 330] on div at bounding box center [465, 172] width 931 height 765
drag, startPoint x: 551, startPoint y: 323, endPoint x: 602, endPoint y: 287, distance: 62.2
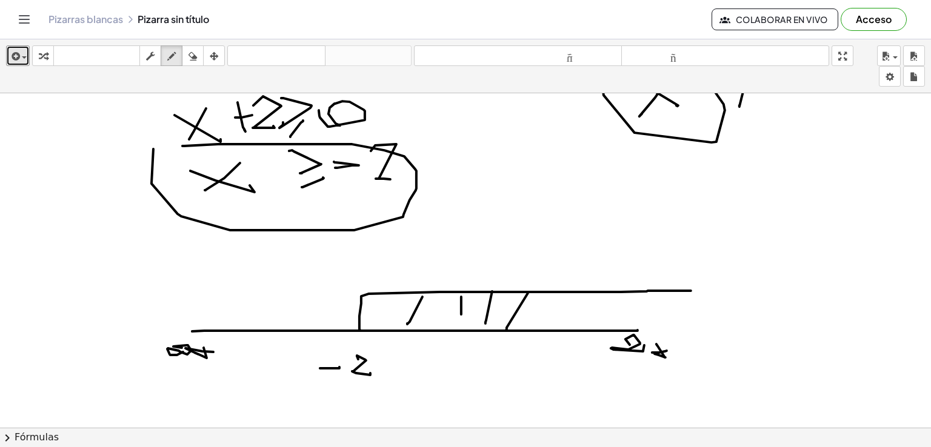
click at [555, 321] on div at bounding box center [465, 172] width 931 height 765
click at [603, 316] on div at bounding box center [465, 172] width 931 height 765
drag, startPoint x: 660, startPoint y: 315, endPoint x: 281, endPoint y: 307, distance: 379.0
click at [660, 316] on div at bounding box center [465, 172] width 931 height 765
drag, startPoint x: 260, startPoint y: 360, endPoint x: 271, endPoint y: 357, distance: 11.8
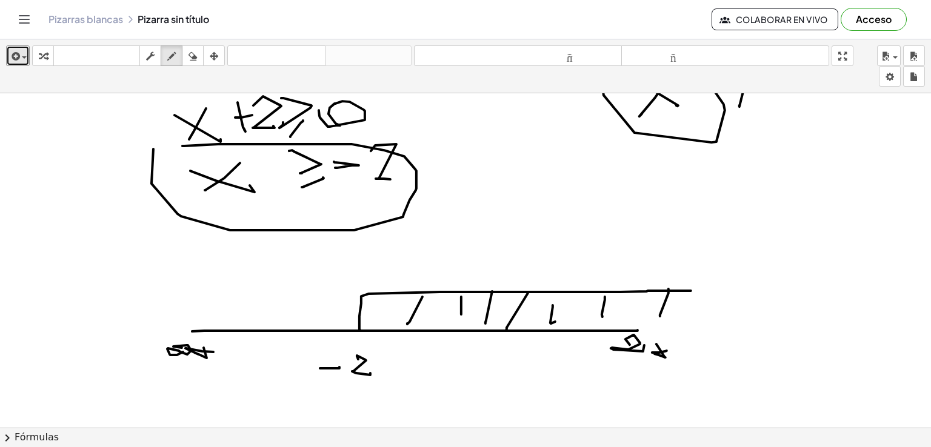
click at [272, 358] on div at bounding box center [465, 172] width 931 height 765
drag, startPoint x: 281, startPoint y: 352, endPoint x: 298, endPoint y: 375, distance: 29.0
click at [281, 370] on div at bounding box center [465, 172] width 931 height 765
drag, startPoint x: 206, startPoint y: 358, endPoint x: 218, endPoint y: 358, distance: 12.1
click at [218, 360] on div at bounding box center [465, 172] width 931 height 765
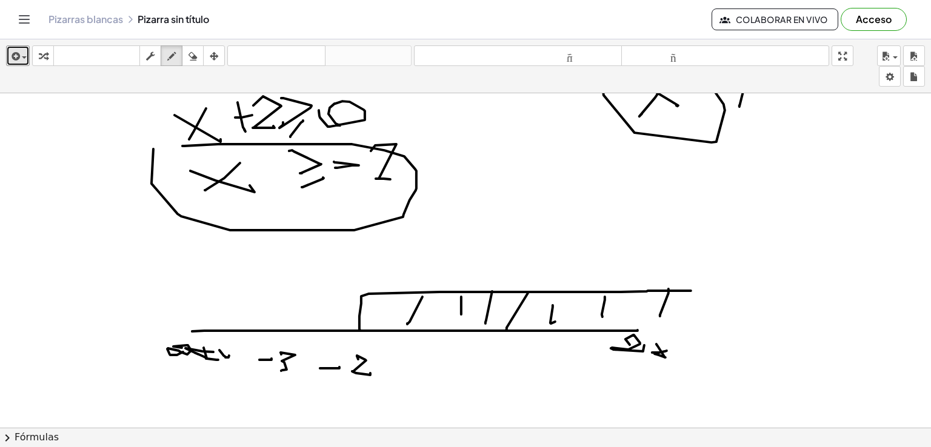
drag, startPoint x: 224, startPoint y: 355, endPoint x: 231, endPoint y: 362, distance: 9.9
click at [231, 364] on div at bounding box center [465, 172] width 931 height 765
drag, startPoint x: 166, startPoint y: 349, endPoint x: 180, endPoint y: 350, distance: 14.7
click at [179, 350] on div at bounding box center [465, 172] width 931 height 765
click at [190, 351] on div at bounding box center [465, 172] width 931 height 765
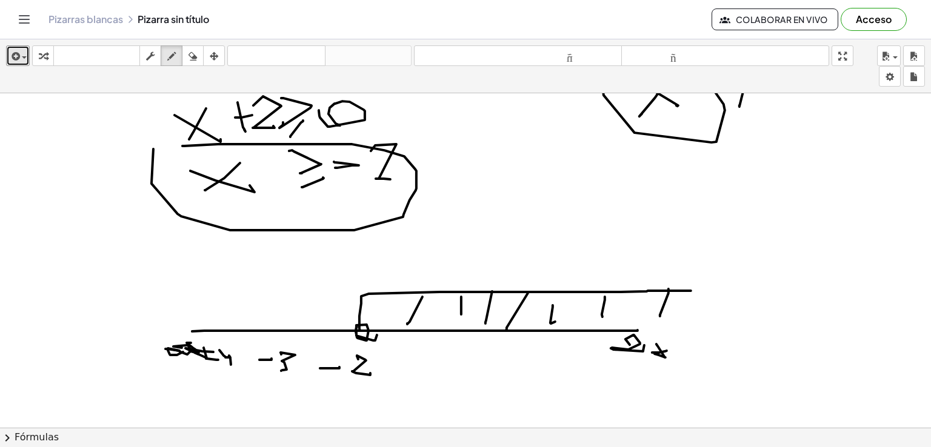
click at [371, 330] on div at bounding box center [465, 172] width 931 height 765
click at [370, 329] on div at bounding box center [465, 172] width 931 height 765
click at [344, 326] on div at bounding box center [465, 172] width 931 height 765
drag, startPoint x: 291, startPoint y: 156, endPoint x: 281, endPoint y: 182, distance: 27.8
click at [281, 182] on div at bounding box center [465, 172] width 931 height 765
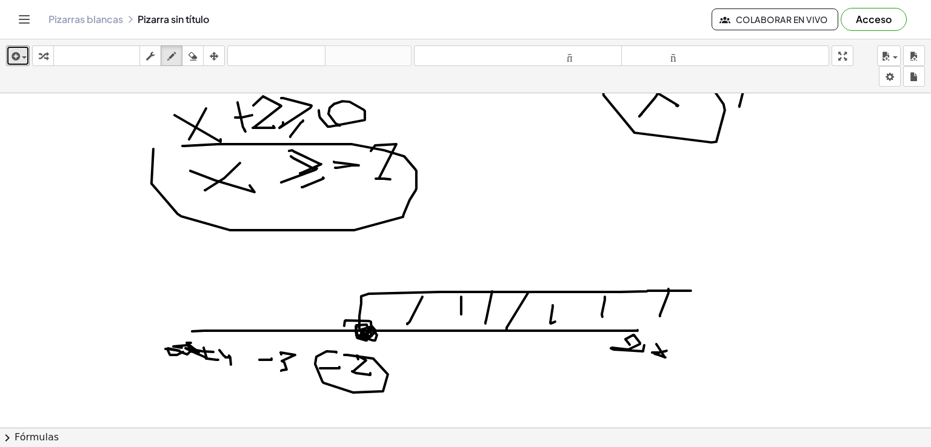
click at [332, 355] on div at bounding box center [465, 172] width 931 height 765
drag, startPoint x: 361, startPoint y: 284, endPoint x: 360, endPoint y: 344, distance: 59.4
click at [351, 280] on div at bounding box center [465, 172] width 931 height 765
drag, startPoint x: 402, startPoint y: 344, endPoint x: 420, endPoint y: 344, distance: 17.6
click at [420, 344] on div at bounding box center [465, 172] width 931 height 765
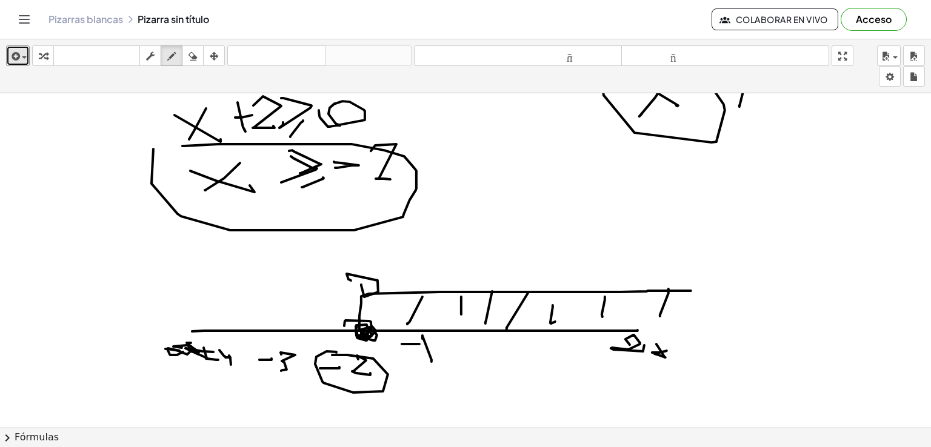
drag, startPoint x: 423, startPoint y: 335, endPoint x: 427, endPoint y: 360, distance: 24.7
click at [435, 361] on div at bounding box center [465, 172] width 931 height 765
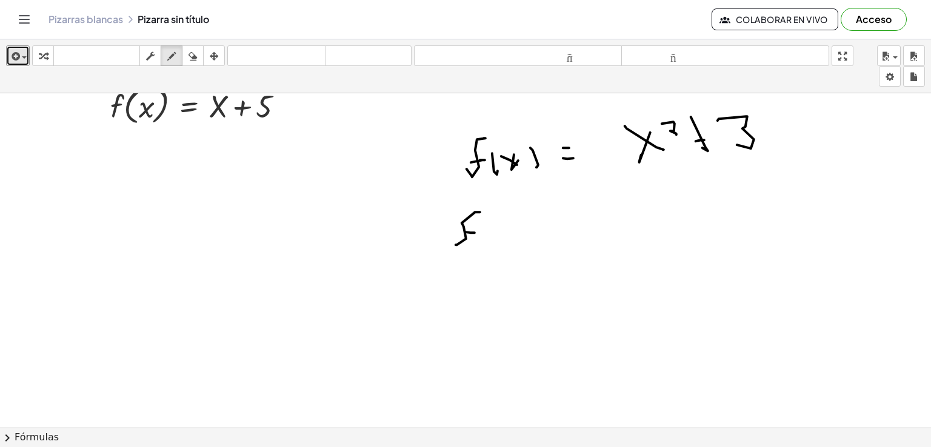
scroll to position [182, 0]
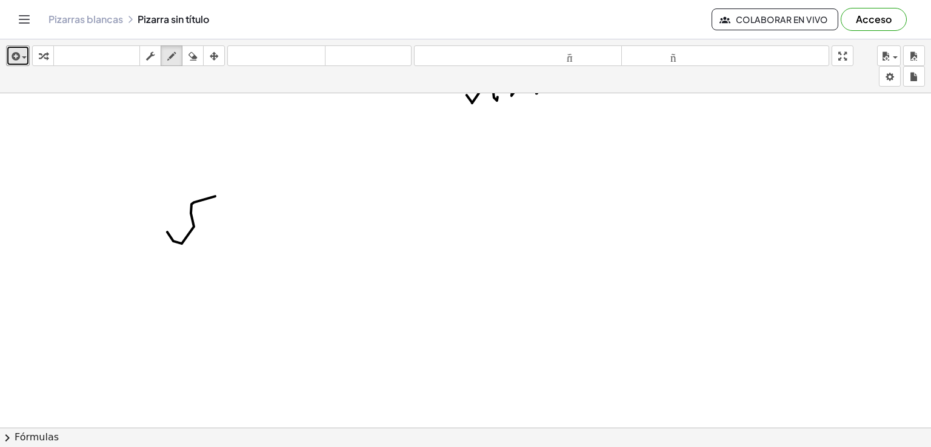
drag, startPoint x: 167, startPoint y: 232, endPoint x: 206, endPoint y: 205, distance: 47.1
click at [213, 199] on div at bounding box center [465, 293] width 931 height 765
drag, startPoint x: 179, startPoint y: 224, endPoint x: 211, endPoint y: 226, distance: 31.6
click at [199, 225] on div at bounding box center [465, 293] width 931 height 765
drag, startPoint x: 209, startPoint y: 229, endPoint x: 214, endPoint y: 236, distance: 8.7
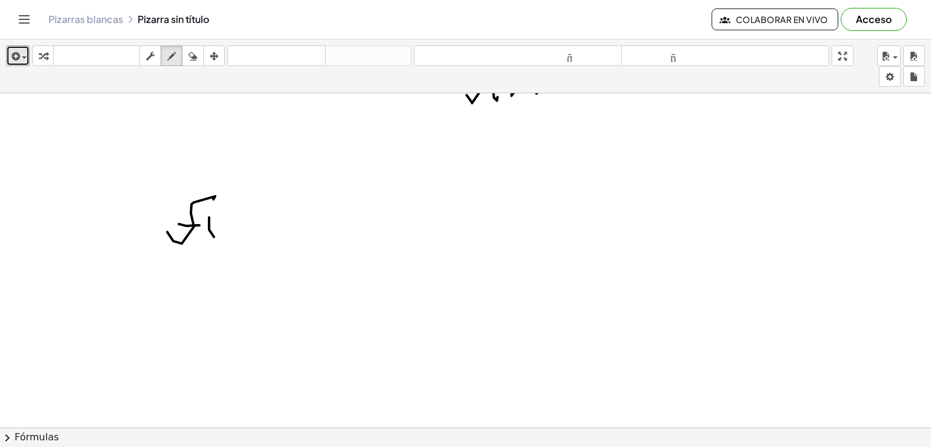
click at [214, 236] on div at bounding box center [465, 293] width 931 height 765
drag, startPoint x: 220, startPoint y: 227, endPoint x: 233, endPoint y: 228, distance: 13.4
click at [238, 235] on div at bounding box center [465, 293] width 931 height 765
drag, startPoint x: 231, startPoint y: 226, endPoint x: 241, endPoint y: 229, distance: 10.7
click at [221, 243] on div at bounding box center [465, 293] width 931 height 765
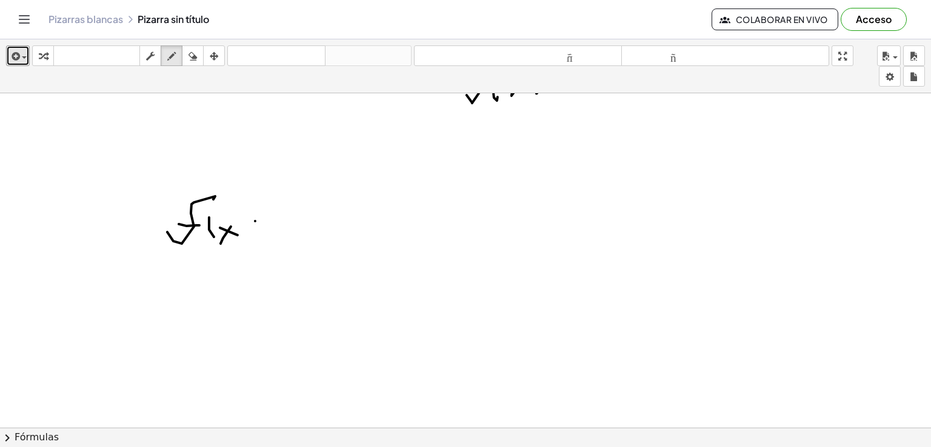
drag, startPoint x: 255, startPoint y: 221, endPoint x: 250, endPoint y: 216, distance: 6.9
click at [254, 219] on div at bounding box center [465, 293] width 931 height 765
drag, startPoint x: 250, startPoint y: 216, endPoint x: 266, endPoint y: 223, distance: 17.1
click at [255, 243] on div at bounding box center [465, 293] width 931 height 765
click at [279, 220] on div at bounding box center [465, 293] width 931 height 765
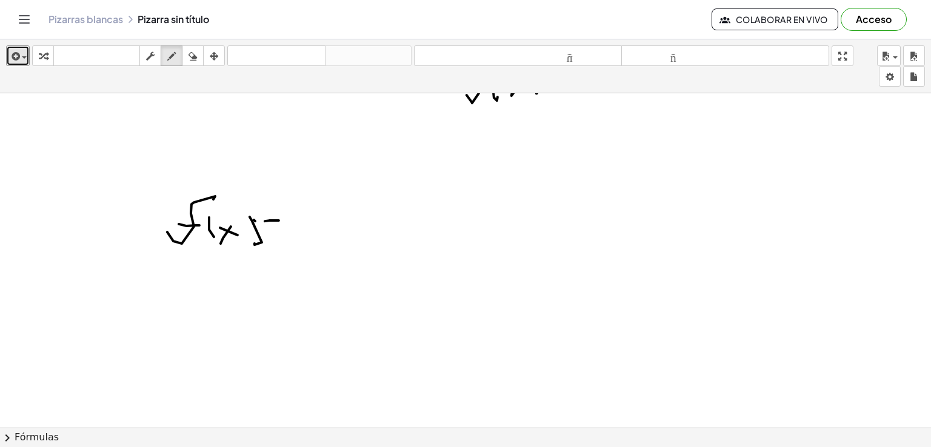
click at [280, 226] on div at bounding box center [465, 293] width 931 height 765
drag, startPoint x: 337, startPoint y: 189, endPoint x: 364, endPoint y: 216, distance: 38.2
click at [364, 216] on div at bounding box center [465, 293] width 931 height 765
drag, startPoint x: 356, startPoint y: 202, endPoint x: 349, endPoint y: 217, distance: 16.8
click at [349, 217] on div at bounding box center [465, 293] width 931 height 765
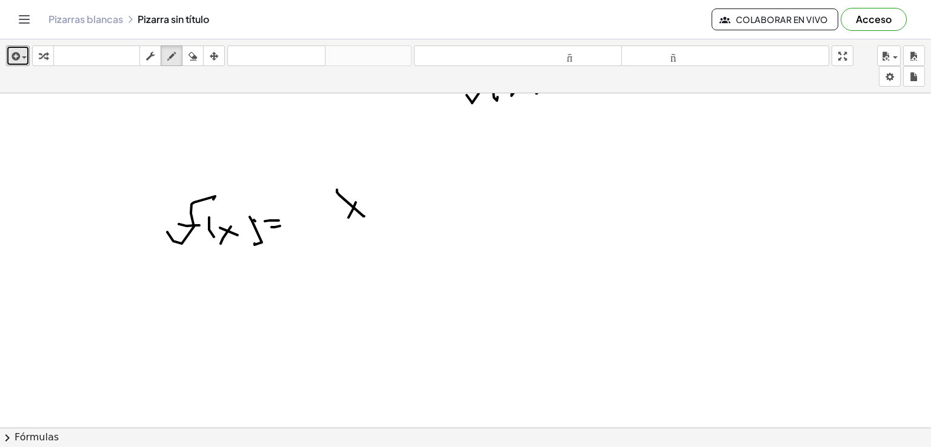
click at [383, 189] on div at bounding box center [465, 293] width 931 height 765
drag, startPoint x: 360, startPoint y: 184, endPoint x: 432, endPoint y: 200, distance: 74.0
click at [403, 197] on div at bounding box center [465, 293] width 931 height 765
drag, startPoint x: 430, startPoint y: 190, endPoint x: 435, endPoint y: 216, distance: 27.2
click at [435, 216] on div at bounding box center [465, 293] width 931 height 765
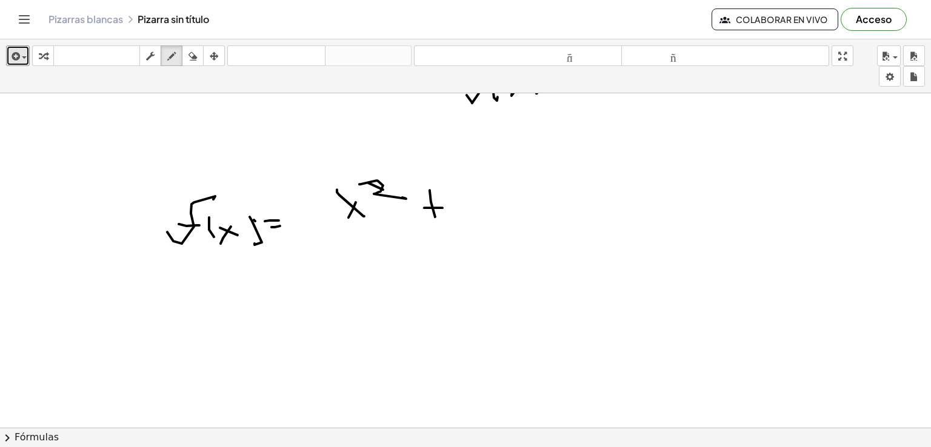
drag, startPoint x: 424, startPoint y: 207, endPoint x: 467, endPoint y: 189, distance: 46.7
click at [441, 204] on div at bounding box center [465, 293] width 931 height 765
drag, startPoint x: 469, startPoint y: 187, endPoint x: 457, endPoint y: 205, distance: 21.9
click at [450, 205] on div at bounding box center [465, 293] width 931 height 765
drag, startPoint x: 312, startPoint y: 256, endPoint x: 504, endPoint y: 249, distance: 191.8
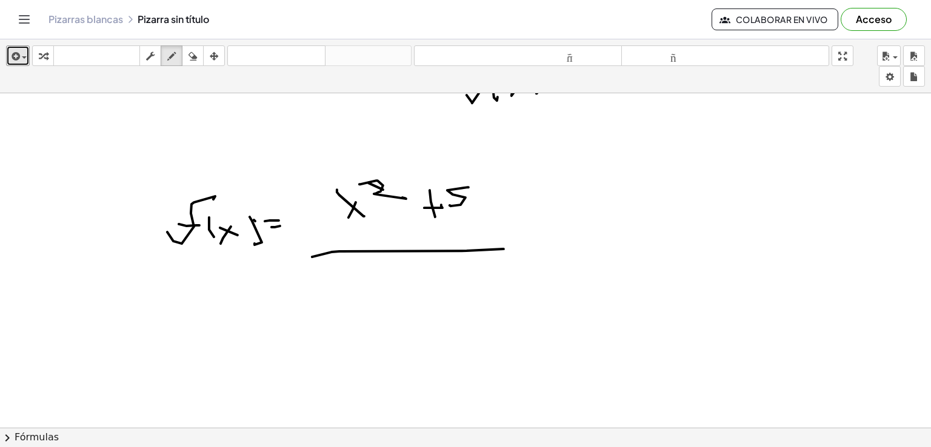
click at [504, 249] on div at bounding box center [465, 293] width 931 height 765
drag, startPoint x: 320, startPoint y: 301, endPoint x: 449, endPoint y: 257, distance: 135.8
click at [449, 257] on div at bounding box center [465, 293] width 931 height 765
drag, startPoint x: 373, startPoint y: 281, endPoint x: 417, endPoint y: 296, distance: 47.0
click at [401, 304] on div at bounding box center [465, 293] width 931 height 765
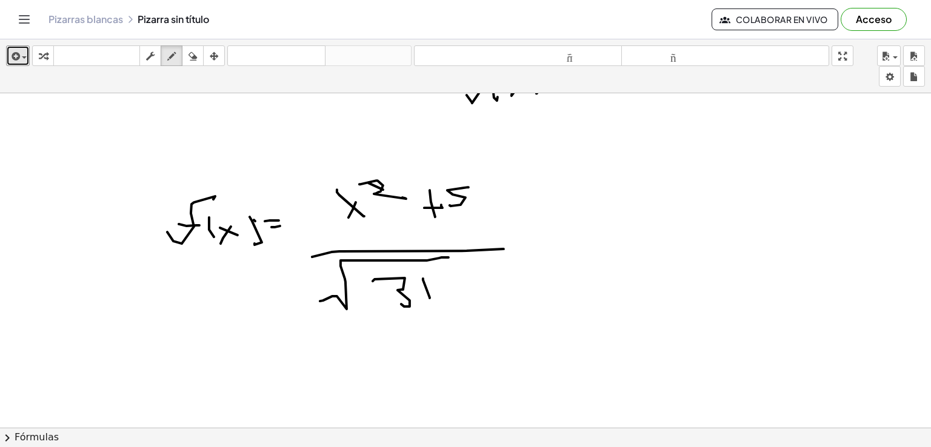
drag, startPoint x: 423, startPoint y: 278, endPoint x: 430, endPoint y: 298, distance: 20.5
click at [430, 298] on div at bounding box center [465, 293] width 931 height 765
drag, startPoint x: 417, startPoint y: 293, endPoint x: 451, endPoint y: 269, distance: 41.4
click at [446, 283] on div at bounding box center [465, 293] width 931 height 765
drag, startPoint x: 451, startPoint y: 268, endPoint x: 480, endPoint y: 273, distance: 29.0
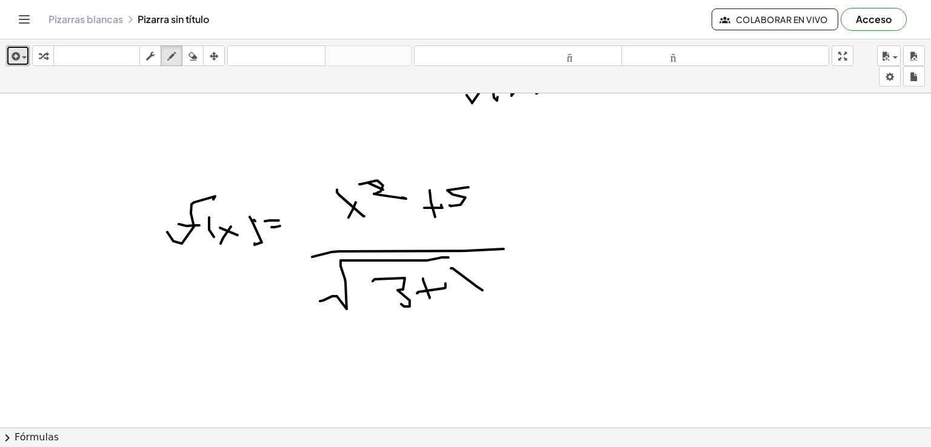
click at [480, 288] on div at bounding box center [465, 293] width 931 height 765
drag, startPoint x: 480, startPoint y: 273, endPoint x: 452, endPoint y: 297, distance: 36.6
click at [452, 301] on div at bounding box center [465, 293] width 931 height 765
drag, startPoint x: 437, startPoint y: 261, endPoint x: 534, endPoint y: 278, distance: 98.5
click at [534, 278] on div at bounding box center [465, 293] width 931 height 765
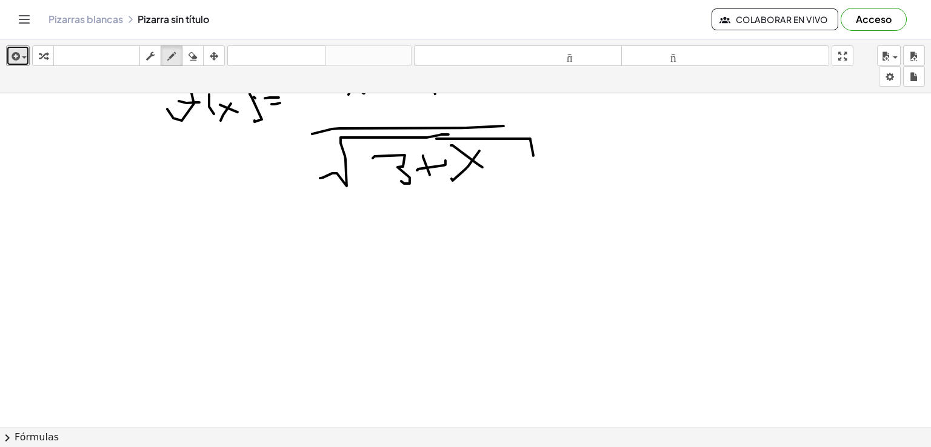
scroll to position [303, 0]
drag, startPoint x: 356, startPoint y: 238, endPoint x: 349, endPoint y: 266, distance: 28.1
click at [345, 272] on div at bounding box center [465, 172] width 931 height 765
drag, startPoint x: 410, startPoint y: 264, endPoint x: 393, endPoint y: 253, distance: 20.2
click at [404, 261] on div at bounding box center [465, 172] width 931 height 765
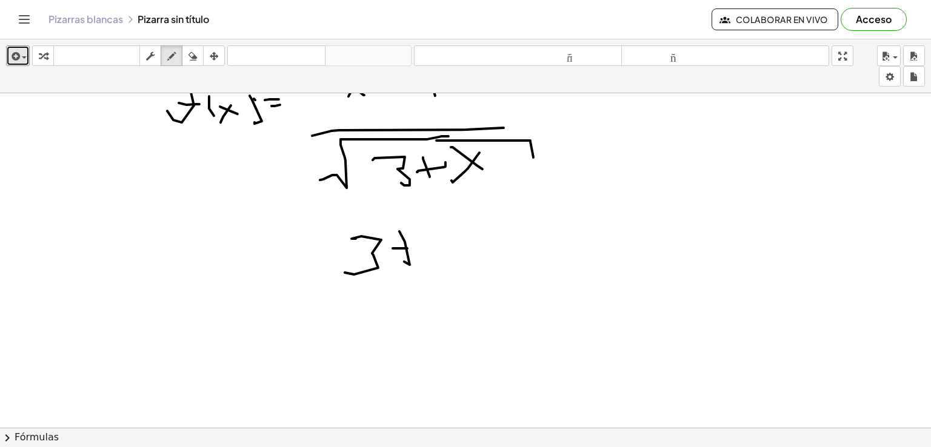
drag, startPoint x: 393, startPoint y: 248, endPoint x: 418, endPoint y: 236, distance: 28.2
click at [405, 246] on div at bounding box center [465, 172] width 931 height 765
drag, startPoint x: 426, startPoint y: 229, endPoint x: 457, endPoint y: 244, distance: 34.4
click at [457, 246] on div at bounding box center [465, 172] width 931 height 765
drag, startPoint x: 441, startPoint y: 258, endPoint x: 418, endPoint y: 258, distance: 22.4
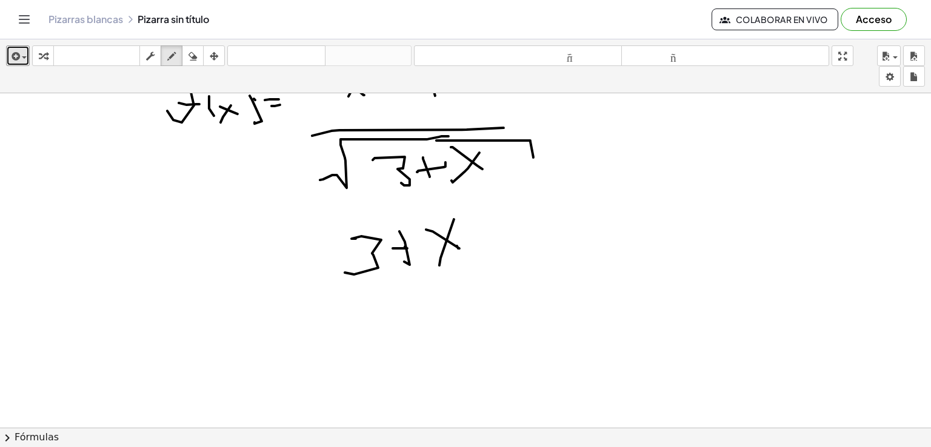
click at [443, 261] on div at bounding box center [465, 172] width 931 height 765
drag, startPoint x: 396, startPoint y: 250, endPoint x: 417, endPoint y: 248, distance: 21.3
click at [417, 248] on div at bounding box center [465, 172] width 931 height 765
drag, startPoint x: 475, startPoint y: 223, endPoint x: 492, endPoint y: 254, distance: 35.5
click at [484, 254] on div at bounding box center [465, 172] width 931 height 765
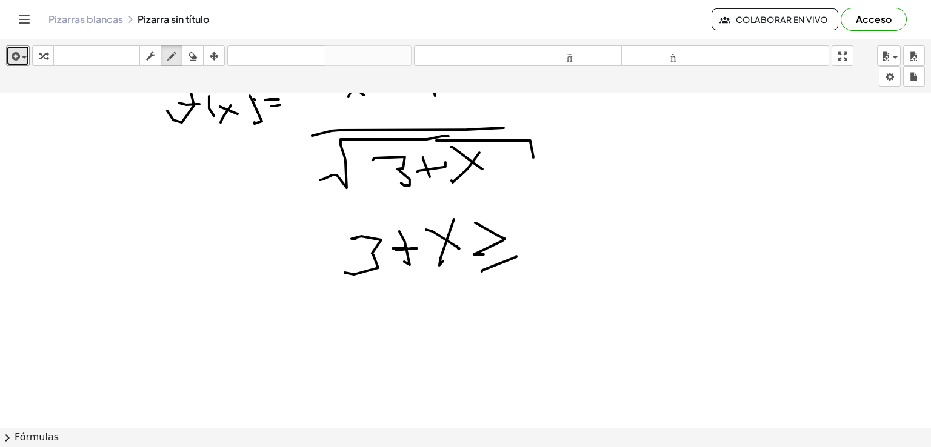
drag, startPoint x: 482, startPoint y: 271, endPoint x: 525, endPoint y: 232, distance: 58.4
click at [517, 255] on div at bounding box center [465, 172] width 931 height 765
drag, startPoint x: 525, startPoint y: 232, endPoint x: 544, endPoint y: 233, distance: 19.5
click at [531, 231] on div at bounding box center [465, 172] width 931 height 765
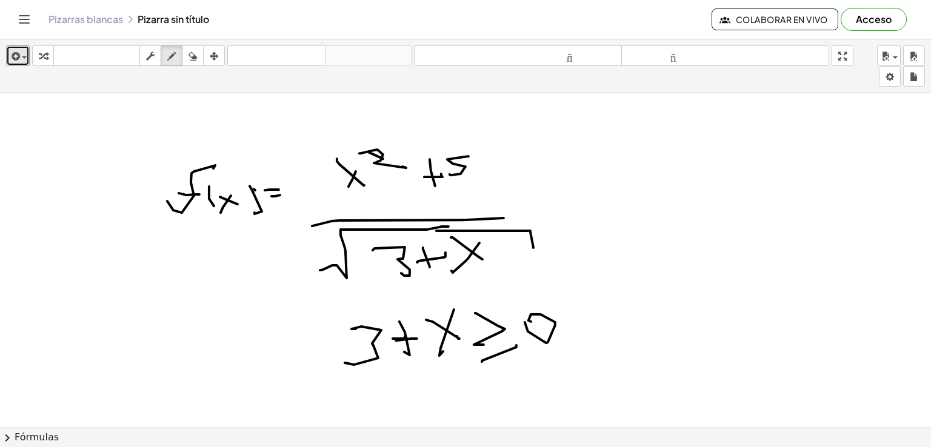
scroll to position [243, 0]
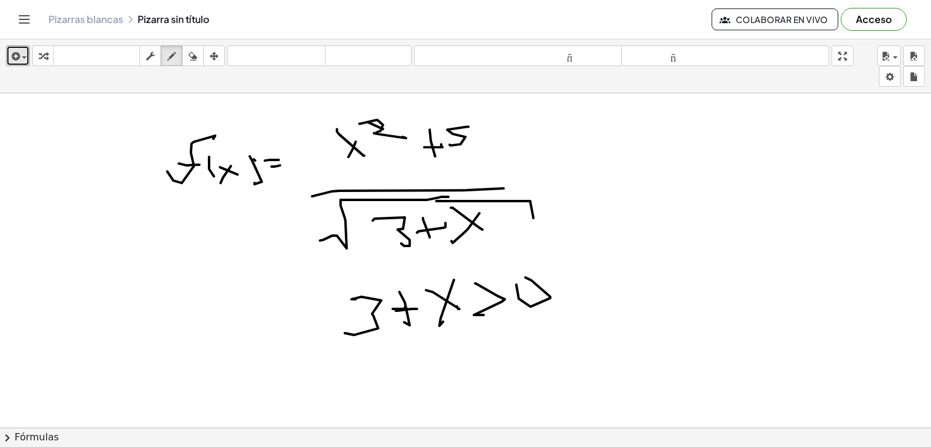
click at [513, 294] on div at bounding box center [465, 233] width 931 height 765
click at [507, 311] on div at bounding box center [465, 233] width 931 height 765
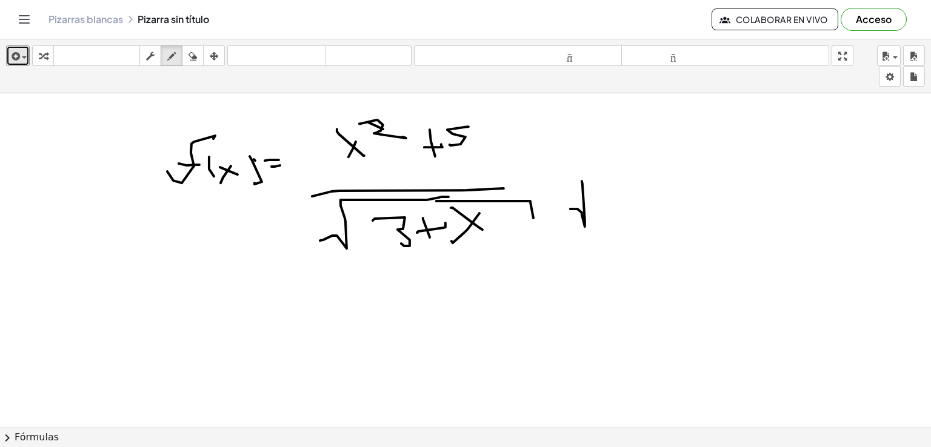
drag, startPoint x: 571, startPoint y: 209, endPoint x: 609, endPoint y: 203, distance: 38.6
click at [673, 176] on div at bounding box center [465, 233] width 931 height 765
drag, startPoint x: 597, startPoint y: 203, endPoint x: 614, endPoint y: 205, distance: 16.5
click at [603, 219] on div at bounding box center [465, 233] width 931 height 765
drag, startPoint x: 626, startPoint y: 197, endPoint x: 636, endPoint y: 217, distance: 22.2
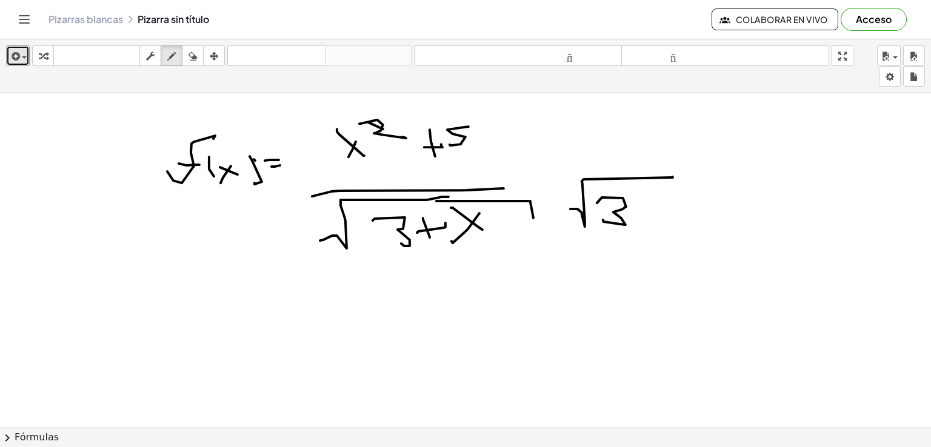
click at [639, 221] on div at bounding box center [465, 233] width 931 height 765
drag, startPoint x: 633, startPoint y: 215, endPoint x: 654, endPoint y: 203, distance: 24.2
click at [645, 215] on div at bounding box center [465, 233] width 931 height 765
drag, startPoint x: 652, startPoint y: 199, endPoint x: 669, endPoint y: 205, distance: 17.8
click at [672, 212] on div at bounding box center [465, 233] width 931 height 765
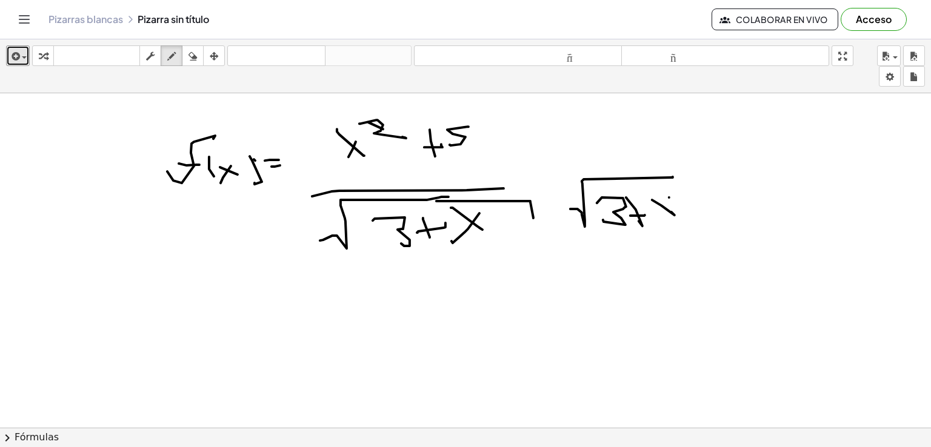
drag, startPoint x: 669, startPoint y: 197, endPoint x: 665, endPoint y: 210, distance: 13.4
click at [655, 222] on div at bounding box center [465, 233] width 931 height 765
drag, startPoint x: 702, startPoint y: 189, endPoint x: 746, endPoint y: 190, distance: 43.7
click at [746, 190] on div at bounding box center [465, 233] width 931 height 765
drag, startPoint x: 708, startPoint y: 205, endPoint x: 722, endPoint y: 180, distance: 28.5
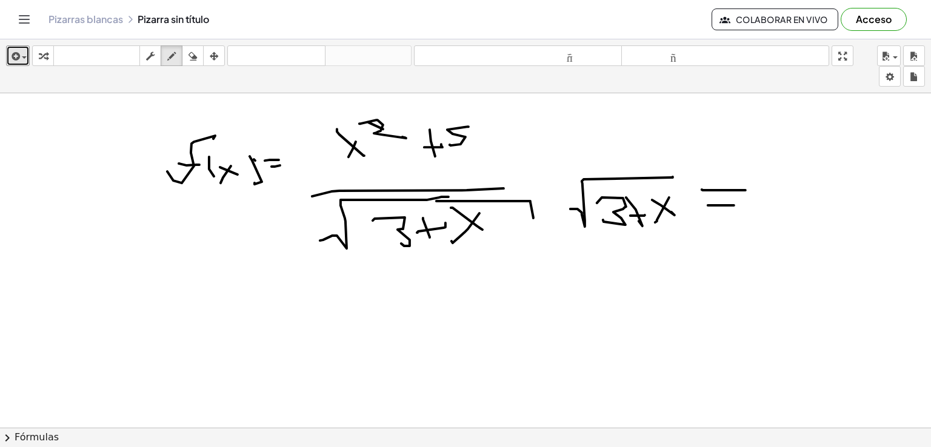
click at [735, 205] on div at bounding box center [465, 233] width 931 height 765
drag, startPoint x: 724, startPoint y: 176, endPoint x: 722, endPoint y: 218, distance: 41.3
click at [718, 219] on div at bounding box center [465, 233] width 931 height 765
click at [760, 200] on div at bounding box center [465, 233] width 931 height 765
drag, startPoint x: 554, startPoint y: 219, endPoint x: 548, endPoint y: 227, distance: 9.9
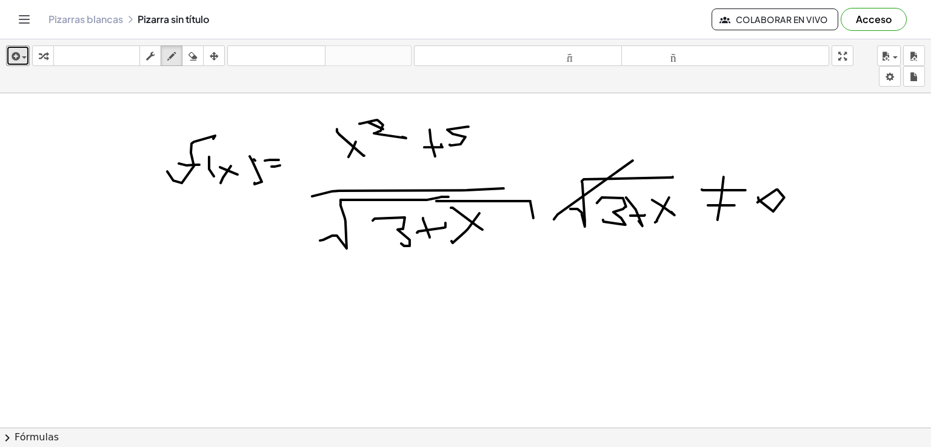
click at [548, 227] on div at bounding box center [465, 233] width 931 height 765
drag, startPoint x: 605, startPoint y: 265, endPoint x: 653, endPoint y: 258, distance: 48.4
click at [660, 283] on div at bounding box center [465, 233] width 931 height 765
drag, startPoint x: 634, startPoint y: 264, endPoint x: 625, endPoint y: 275, distance: 14.3
click at [600, 283] on div at bounding box center [465, 233] width 931 height 765
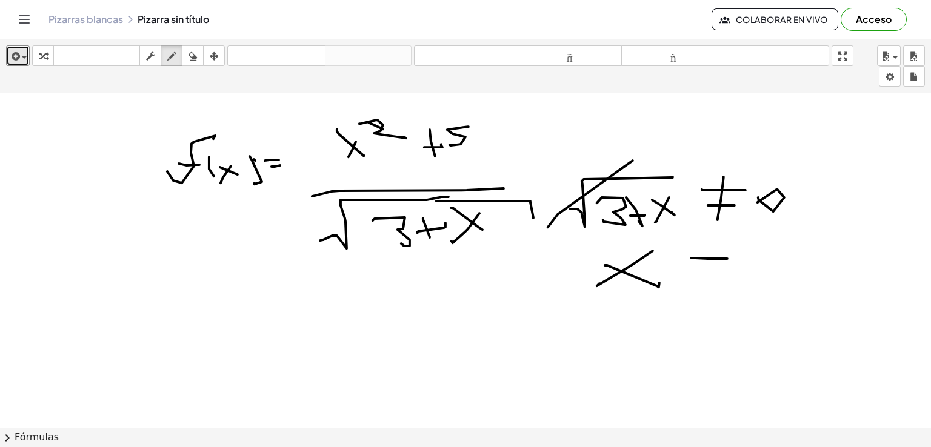
drag, startPoint x: 692, startPoint y: 258, endPoint x: 728, endPoint y: 258, distance: 35.8
click at [728, 258] on div at bounding box center [465, 233] width 931 height 765
drag, startPoint x: 665, startPoint y: 277, endPoint x: 713, endPoint y: 254, distance: 53.2
click at [737, 272] on div at bounding box center [465, 233] width 931 height 765
drag, startPoint x: 702, startPoint y: 289, endPoint x: 775, endPoint y: 260, distance: 78.7
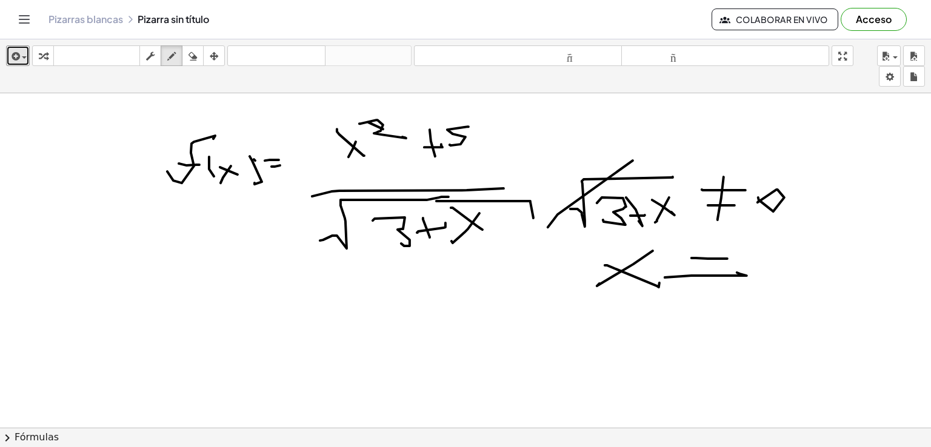
click at [706, 289] on div at bounding box center [465, 233] width 931 height 765
drag, startPoint x: 779, startPoint y: 257, endPoint x: 795, endPoint y: 252, distance: 17.8
click at [795, 260] on div at bounding box center [465, 233] width 931 height 765
drag, startPoint x: 797, startPoint y: 241, endPoint x: 817, endPoint y: 275, distance: 39.7
click at [817, 278] on div at bounding box center [465, 233] width 931 height 765
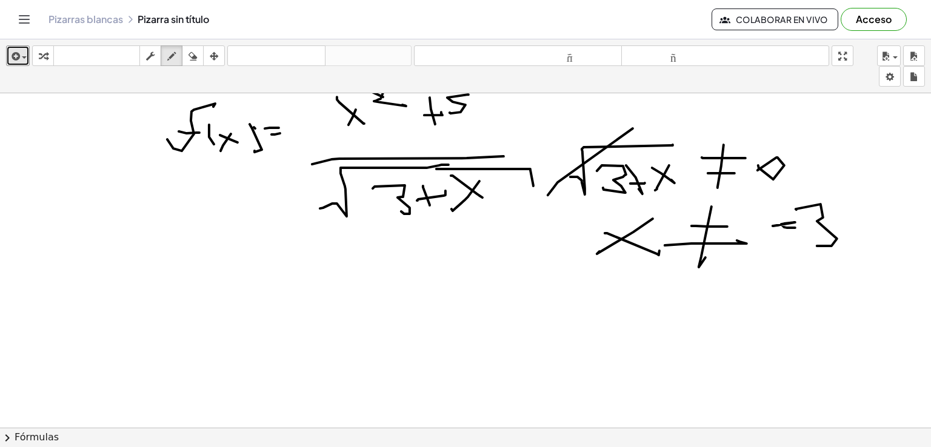
scroll to position [303, 0]
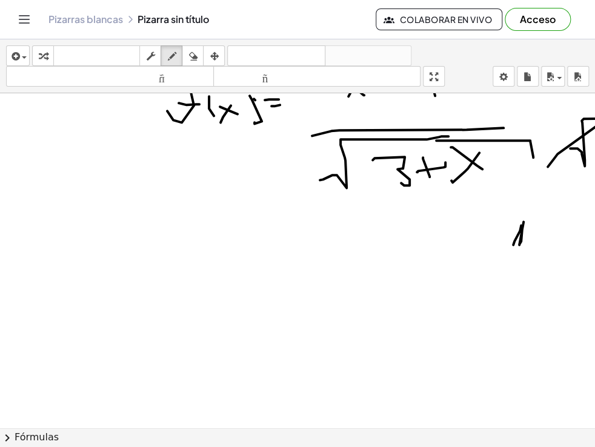
drag, startPoint x: 520, startPoint y: 244, endPoint x: 587, endPoint y: 170, distance: 100.0
click at [549, 232] on div at bounding box center [297, 172] width 595 height 765
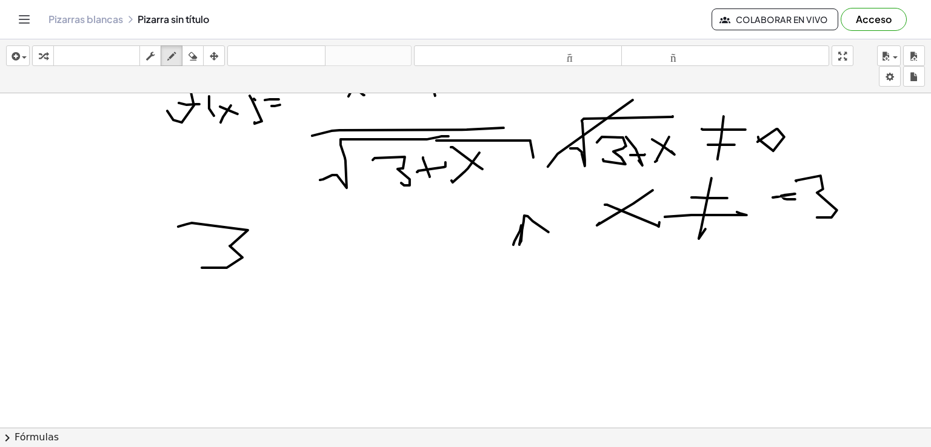
drag, startPoint x: 178, startPoint y: 226, endPoint x: 262, endPoint y: 229, distance: 83.7
click at [201, 265] on div at bounding box center [465, 172] width 931 height 765
drag, startPoint x: 262, startPoint y: 227, endPoint x: 256, endPoint y: 246, distance: 19.7
click at [273, 253] on div at bounding box center [465, 172] width 931 height 765
drag, startPoint x: 251, startPoint y: 244, endPoint x: 296, endPoint y: 229, distance: 47.4
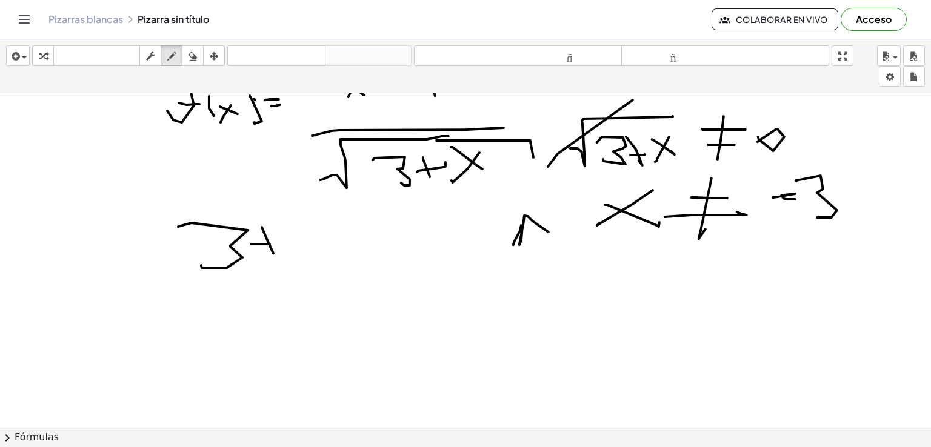
click at [294, 244] on div at bounding box center [465, 172] width 931 height 765
drag, startPoint x: 294, startPoint y: 218, endPoint x: 327, endPoint y: 230, distance: 35.5
click at [333, 240] on div at bounding box center [465, 172] width 931 height 765
drag, startPoint x: 327, startPoint y: 226, endPoint x: 318, endPoint y: 249, distance: 25.0
click at [318, 249] on div at bounding box center [465, 172] width 931 height 765
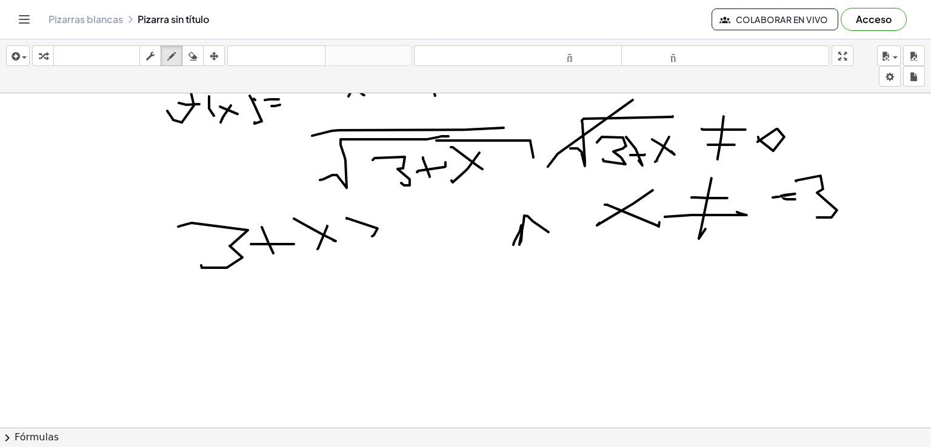
drag, startPoint x: 347, startPoint y: 218, endPoint x: 357, endPoint y: 246, distance: 29.0
click at [355, 246] on div at bounding box center [465, 172] width 931 height 765
drag, startPoint x: 359, startPoint y: 262, endPoint x: 402, endPoint y: 227, distance: 55.2
click at [378, 250] on div at bounding box center [465, 172] width 931 height 765
drag, startPoint x: 402, startPoint y: 229, endPoint x: 405, endPoint y: 221, distance: 9.0
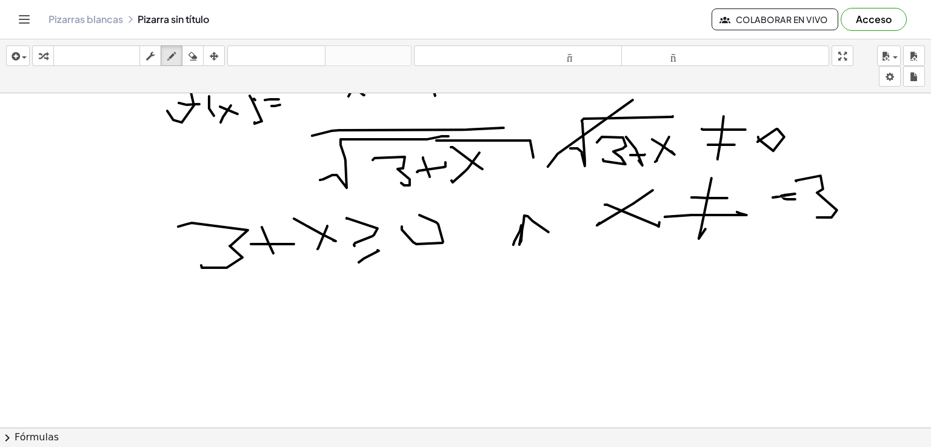
click at [405, 219] on div at bounding box center [465, 172] width 931 height 765
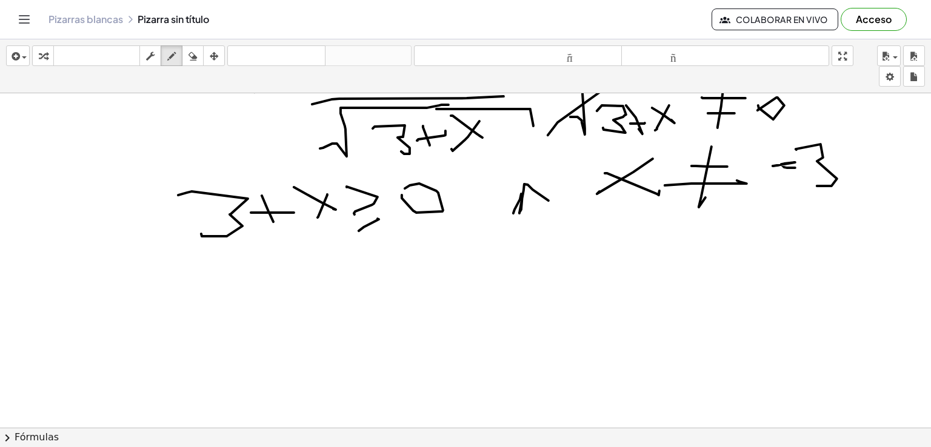
scroll to position [364, 0]
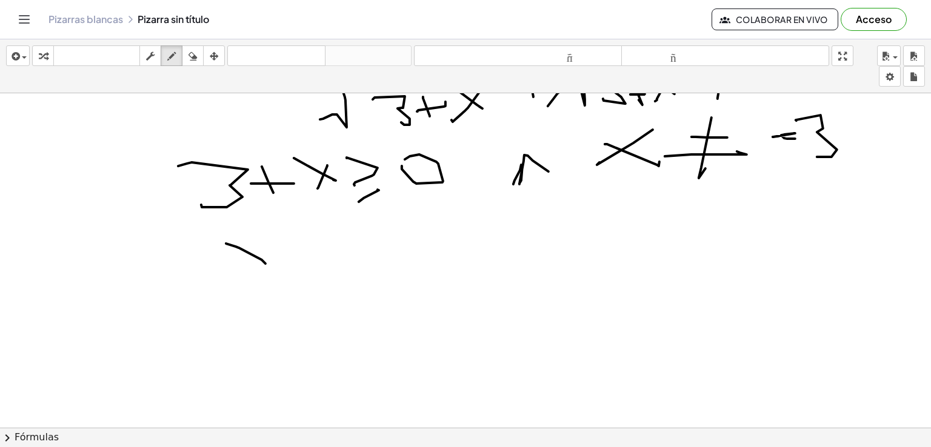
drag, startPoint x: 226, startPoint y: 243, endPoint x: 266, endPoint y: 263, distance: 44.2
click at [266, 263] on div at bounding box center [465, 112] width 931 height 765
drag, startPoint x: 230, startPoint y: 252, endPoint x: 240, endPoint y: 250, distance: 9.9
click at [223, 255] on div at bounding box center [465, 112] width 931 height 765
drag, startPoint x: 297, startPoint y: 220, endPoint x: 306, endPoint y: 253, distance: 34.0
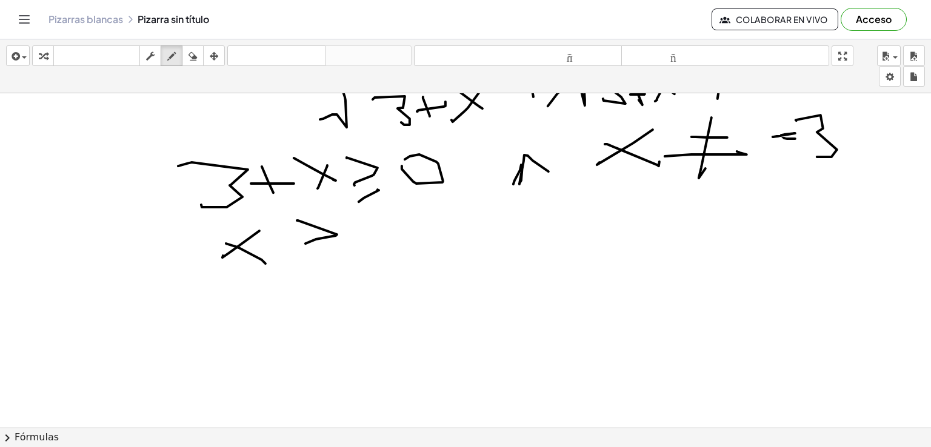
click at [304, 243] on div at bounding box center [465, 112] width 931 height 765
drag, startPoint x: 306, startPoint y: 255, endPoint x: 344, endPoint y: 246, distance: 40.0
click at [335, 249] on div at bounding box center [465, 112] width 931 height 765
click at [371, 227] on div at bounding box center [465, 112] width 931 height 765
click at [383, 243] on div at bounding box center [465, 112] width 931 height 765
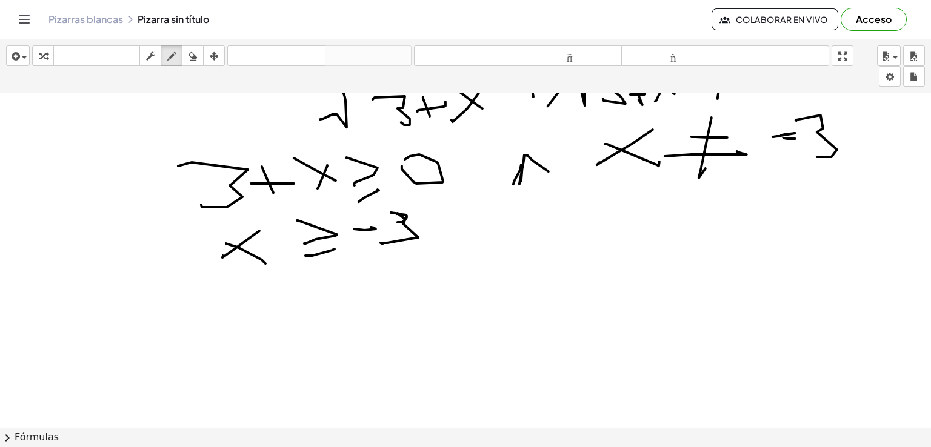
click at [391, 212] on div at bounding box center [465, 112] width 931 height 765
click at [551, 170] on div at bounding box center [465, 112] width 931 height 765
click at [555, 171] on div at bounding box center [465, 112] width 931 height 765
drag, startPoint x: 519, startPoint y: 162, endPoint x: 448, endPoint y: 206, distance: 83.0
click at [568, 186] on div at bounding box center [465, 112] width 931 height 765
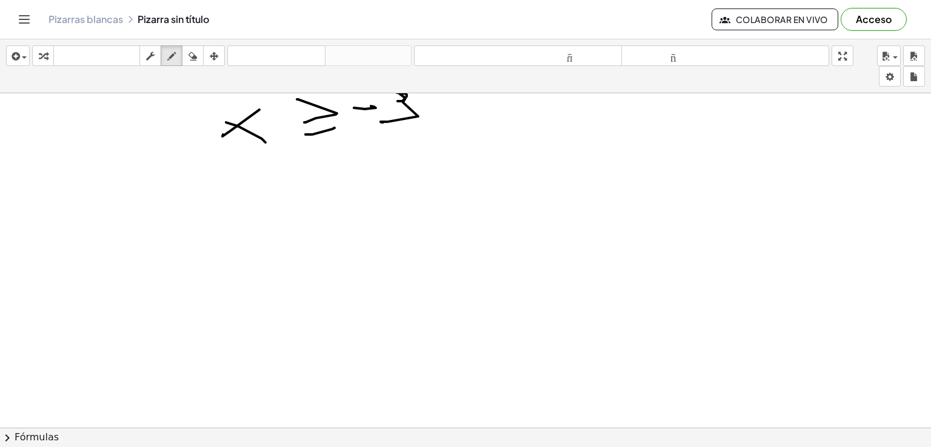
scroll to position [491, 0]
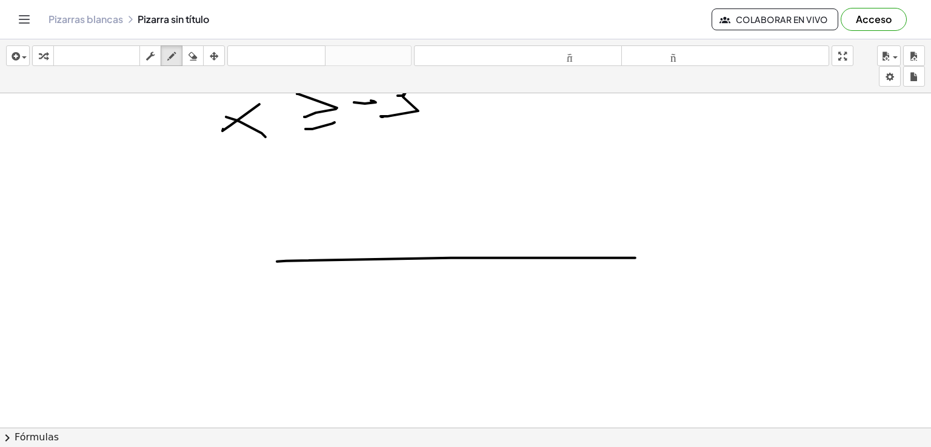
drag, startPoint x: 277, startPoint y: 261, endPoint x: 741, endPoint y: 255, distance: 463.9
click at [741, 255] on div at bounding box center [465, 105] width 931 height 1005
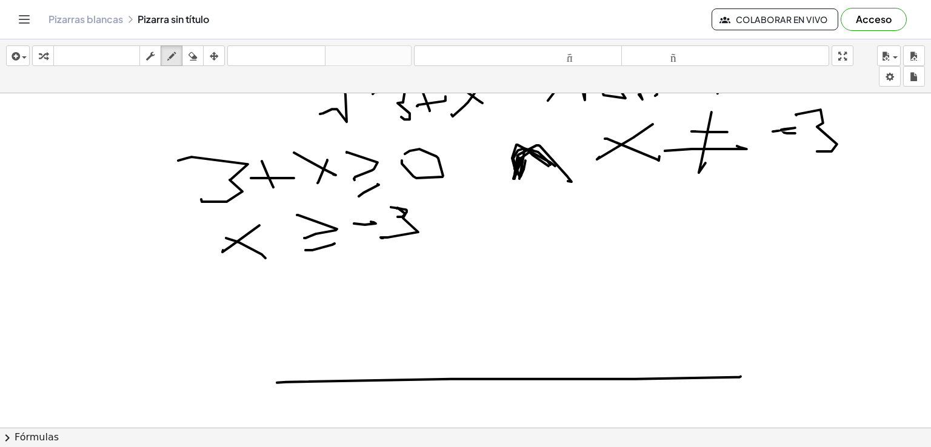
scroll to position [309, 0]
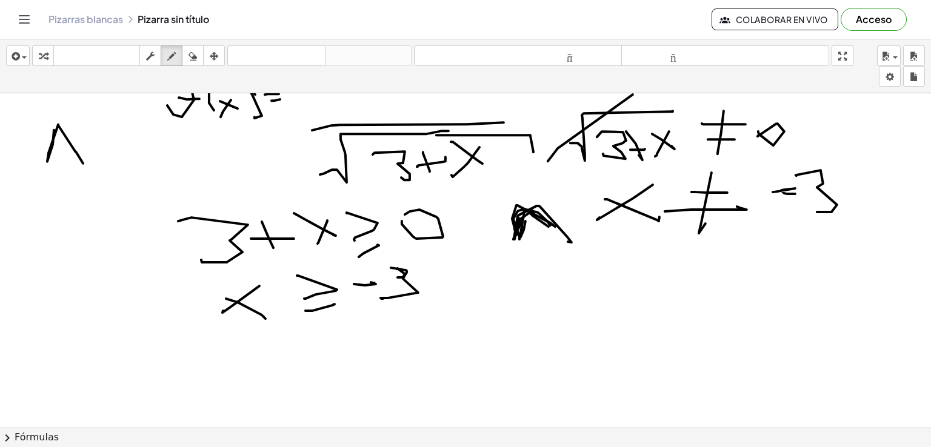
drag, startPoint x: 54, startPoint y: 129, endPoint x: 87, endPoint y: 139, distance: 34.1
click at [84, 160] on div at bounding box center [465, 287] width 931 height 1005
drag, startPoint x: 95, startPoint y: 122, endPoint x: 133, endPoint y: 122, distance: 38.2
click at [133, 122] on div at bounding box center [465, 287] width 931 height 1005
drag, startPoint x: 18, startPoint y: 245, endPoint x: 47, endPoint y: 238, distance: 30.6
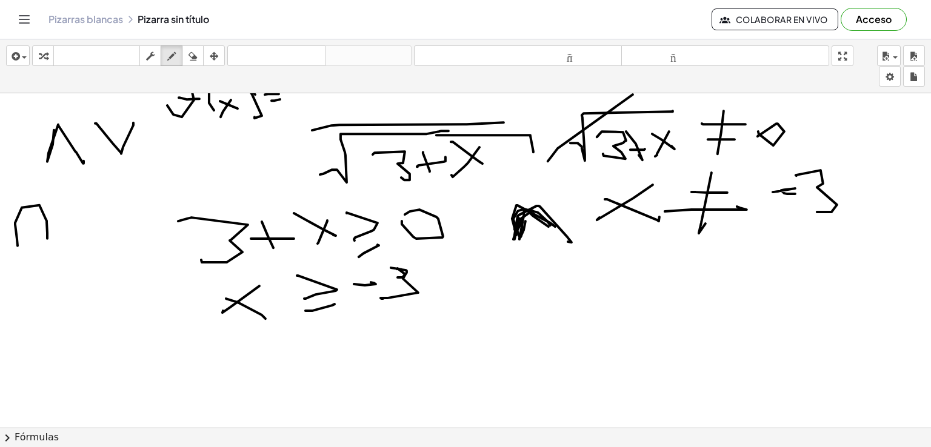
click at [47, 238] on div at bounding box center [465, 287] width 931 height 1005
drag, startPoint x: 97, startPoint y: 198, endPoint x: 130, endPoint y: 193, distance: 33.1
click at [130, 193] on div at bounding box center [465, 287] width 931 height 1005
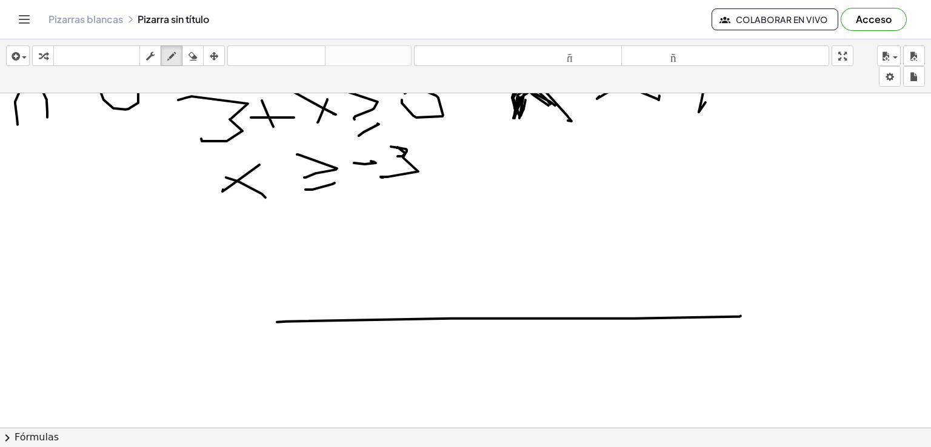
scroll to position [491, 0]
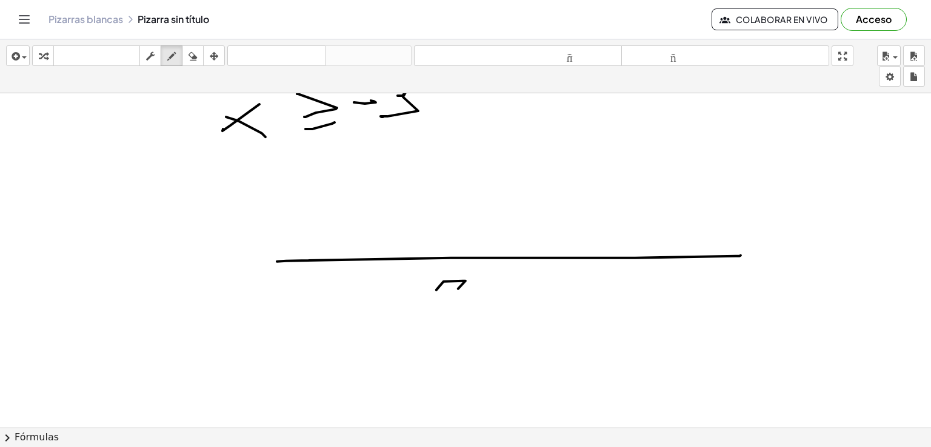
drag, startPoint x: 444, startPoint y: 281, endPoint x: 458, endPoint y: 312, distance: 33.9
click at [458, 313] on div at bounding box center [465, 105] width 931 height 1005
drag, startPoint x: 398, startPoint y: 298, endPoint x: 405, endPoint y: 298, distance: 6.7
click at [405, 298] on div at bounding box center [465, 105] width 931 height 1005
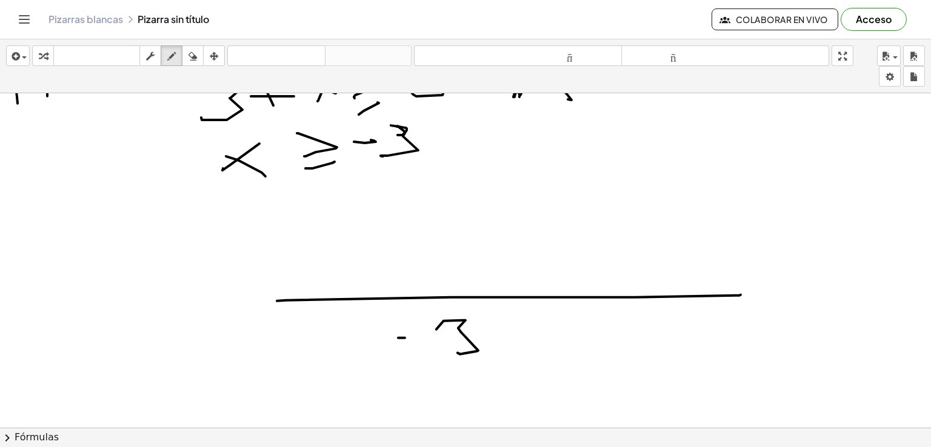
scroll to position [430, 0]
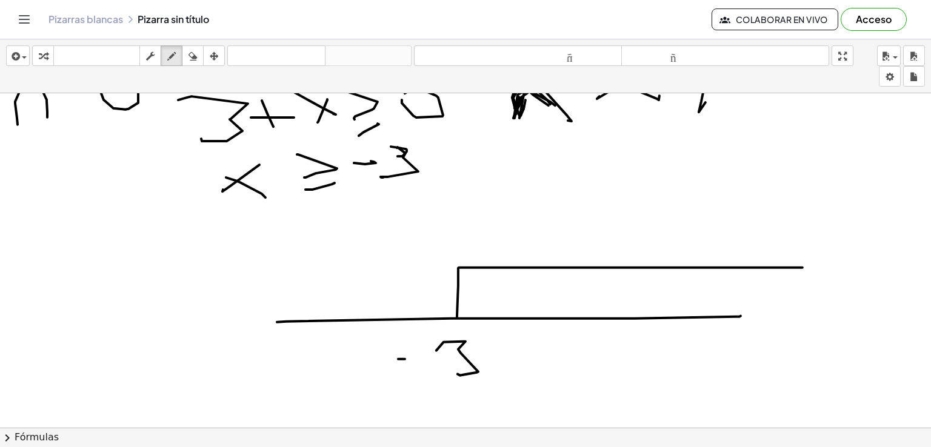
drag, startPoint x: 457, startPoint y: 316, endPoint x: 856, endPoint y: 267, distance: 402.0
click at [856, 267] on div at bounding box center [465, 165] width 931 height 1005
drag, startPoint x: 487, startPoint y: 284, endPoint x: 515, endPoint y: 283, distance: 27.3
click at [477, 311] on div at bounding box center [465, 165] width 931 height 1005
drag, startPoint x: 536, startPoint y: 296, endPoint x: 572, endPoint y: 284, distance: 37.8
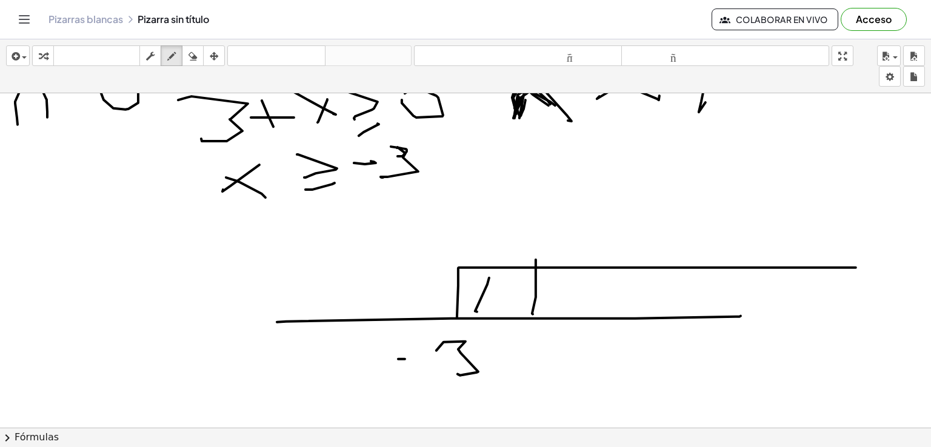
click at [535, 315] on div at bounding box center [465, 165] width 931 height 1005
drag, startPoint x: 586, startPoint y: 310, endPoint x: 620, endPoint y: 289, distance: 40.4
click at [590, 311] on div at bounding box center [465, 165] width 931 height 1005
drag, startPoint x: 626, startPoint y: 306, endPoint x: 642, endPoint y: 278, distance: 32.3
click at [629, 301] on div at bounding box center [465, 165] width 931 height 1005
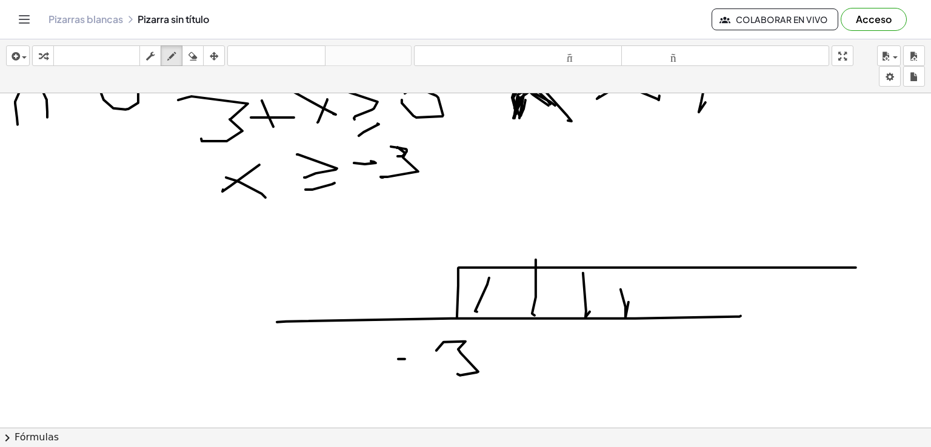
drag, startPoint x: 646, startPoint y: 311, endPoint x: 679, endPoint y: 278, distance: 46.7
click at [655, 299] on div at bounding box center [465, 165] width 931 height 1005
drag, startPoint x: 686, startPoint y: 293, endPoint x: 544, endPoint y: 352, distance: 153.8
click at [690, 318] on div at bounding box center [465, 165] width 931 height 1005
drag, startPoint x: 455, startPoint y: 313, endPoint x: 530, endPoint y: 301, distance: 76.2
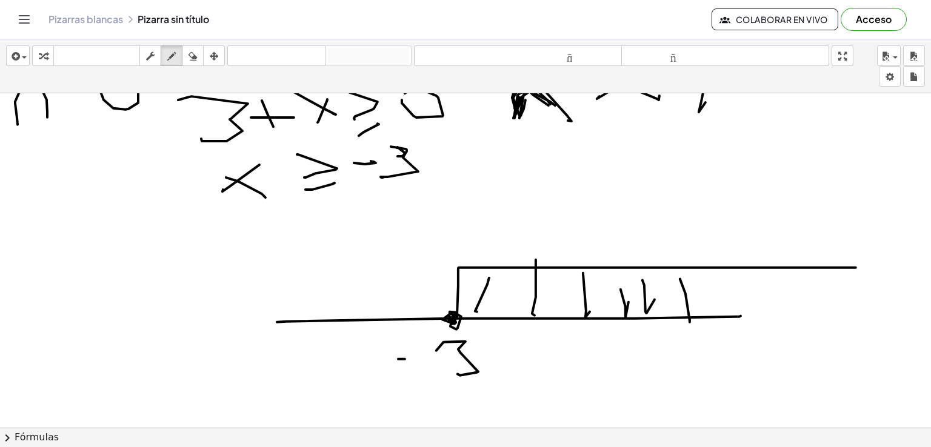
click at [449, 319] on div at bounding box center [465, 165] width 931 height 1005
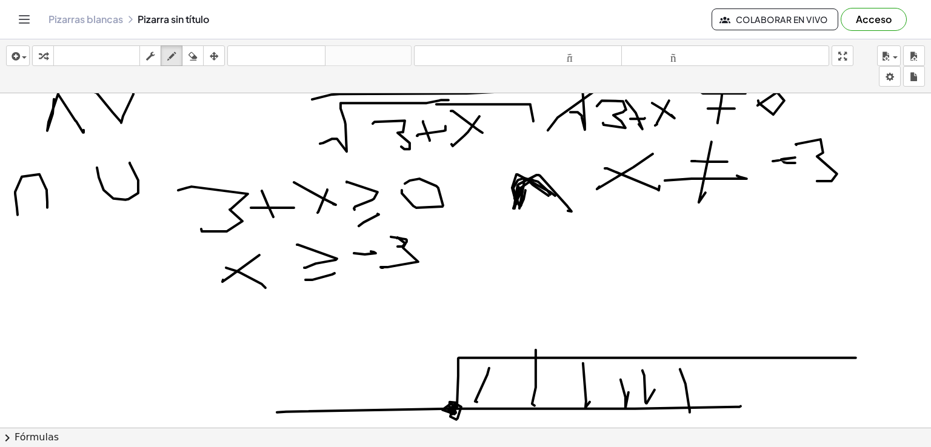
scroll to position [369, 0]
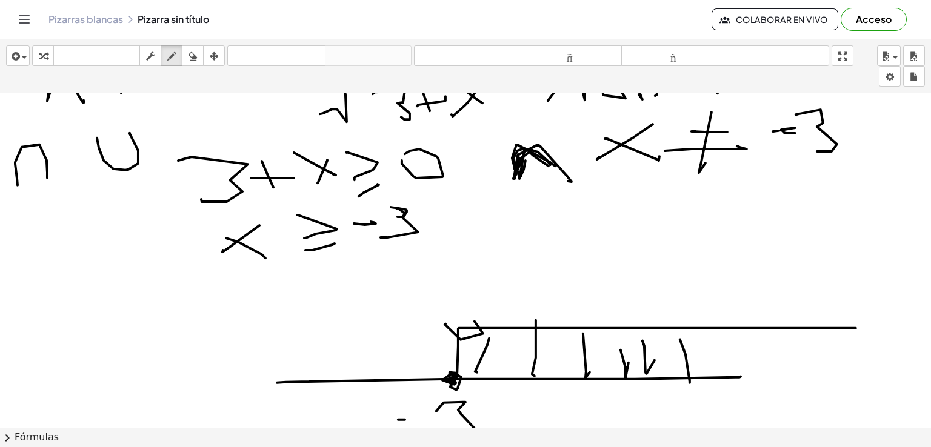
drag, startPoint x: 461, startPoint y: 339, endPoint x: 457, endPoint y: 323, distance: 16.3
click at [457, 323] on div at bounding box center [465, 226] width 931 height 1005
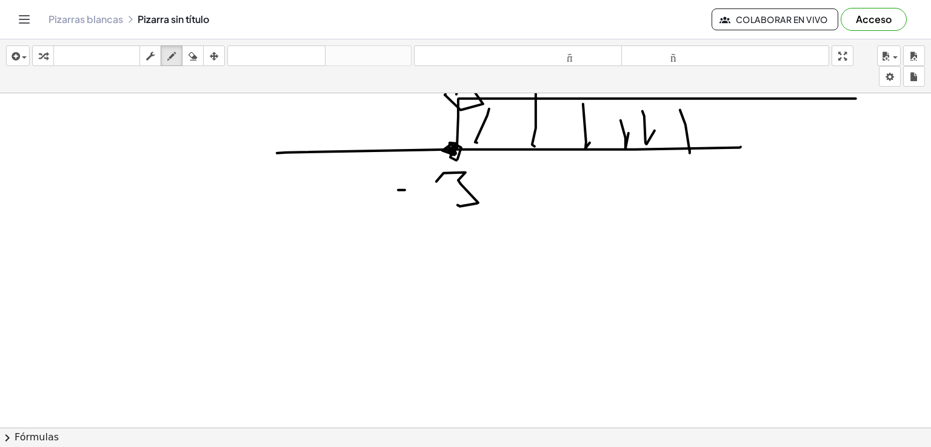
scroll to position [670, 0]
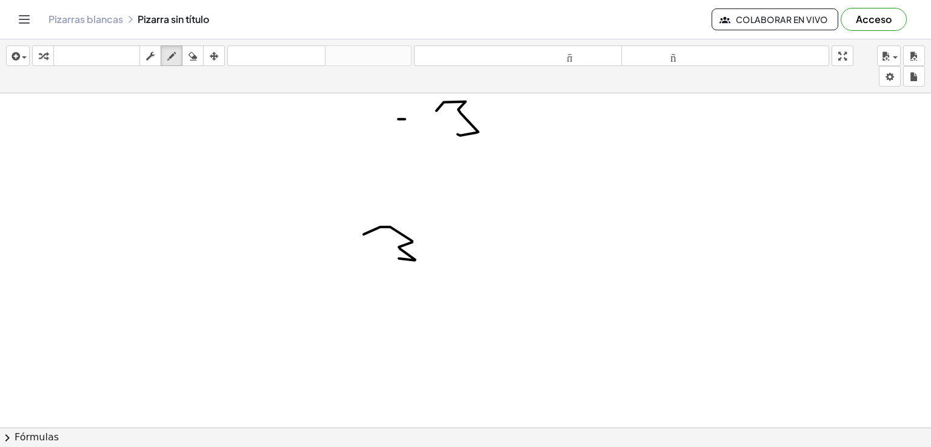
drag, startPoint x: 390, startPoint y: 226, endPoint x: 410, endPoint y: 237, distance: 22.8
click at [395, 256] on div at bounding box center [465, 93] width 931 height 1341
drag, startPoint x: 446, startPoint y: 241, endPoint x: 435, endPoint y: 240, distance: 11.0
click at [450, 249] on div at bounding box center [465, 93] width 931 height 1341
drag, startPoint x: 435, startPoint y: 239, endPoint x: 476, endPoint y: 221, distance: 45.1
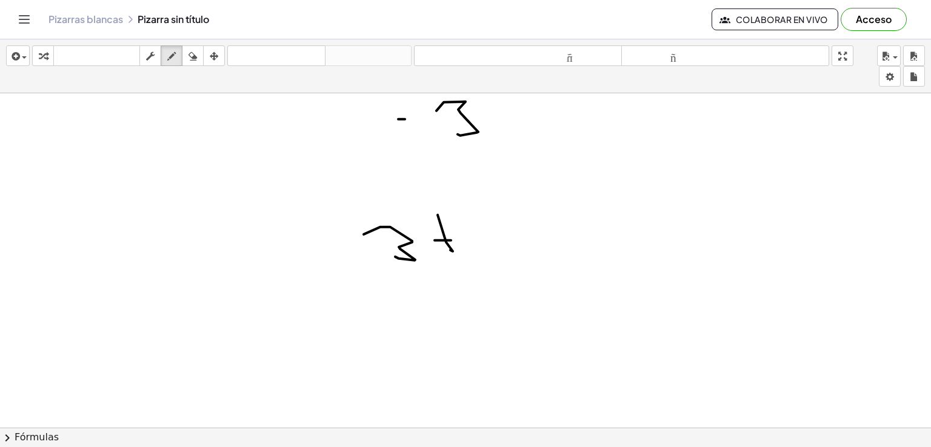
click at [471, 236] on div at bounding box center [465, 93] width 931 height 1341
drag, startPoint x: 476, startPoint y: 221, endPoint x: 509, endPoint y: 224, distance: 33.4
click at [520, 239] on div at bounding box center [465, 93] width 931 height 1341
drag, startPoint x: 489, startPoint y: 254, endPoint x: 532, endPoint y: 213, distance: 58.8
click at [489, 250] on div at bounding box center [465, 93] width 931 height 1341
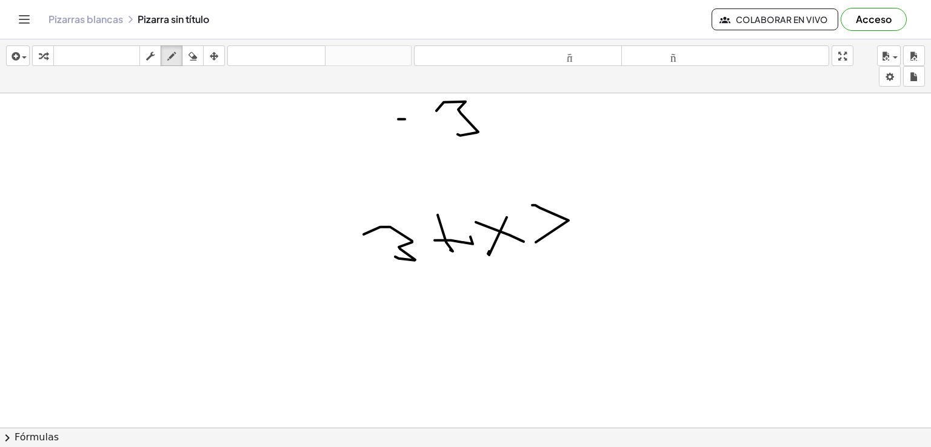
drag, startPoint x: 532, startPoint y: 204, endPoint x: 586, endPoint y: 229, distance: 58.9
click at [538, 242] on div at bounding box center [465, 93] width 931 height 1341
drag, startPoint x: 594, startPoint y: 207, endPoint x: 608, endPoint y: 204, distance: 14.2
click at [603, 212] on div at bounding box center [465, 93] width 931 height 1341
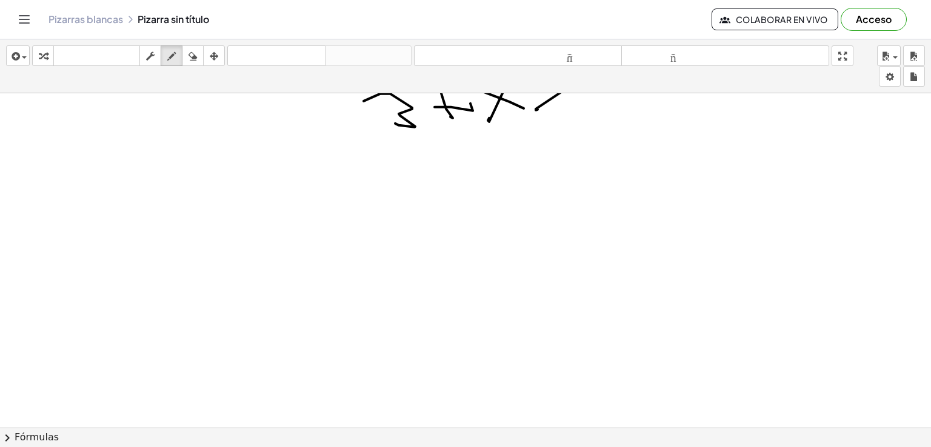
scroll to position [731, 0]
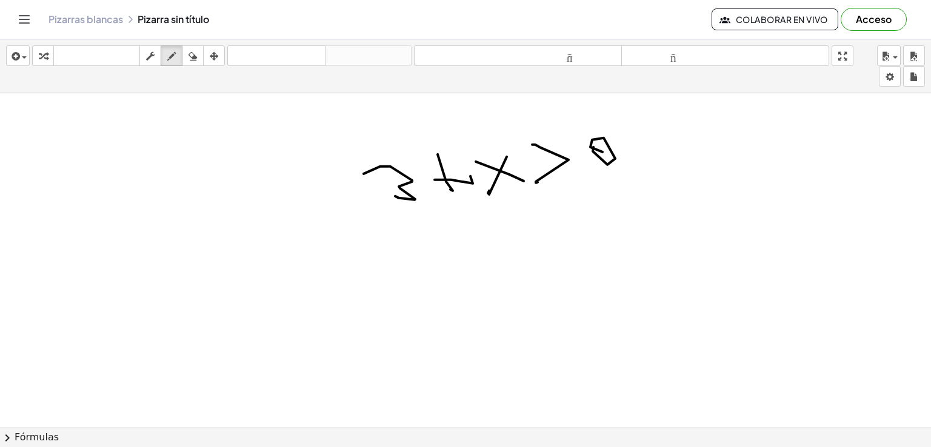
click at [390, 247] on div at bounding box center [465, 33] width 931 height 1341
drag, startPoint x: 397, startPoint y: 241, endPoint x: 454, endPoint y: 252, distance: 58.0
click at [468, 280] on div at bounding box center [465, 33] width 931 height 1341
drag, startPoint x: 448, startPoint y: 244, endPoint x: 426, endPoint y: 287, distance: 47.7
click at [424, 289] on div at bounding box center [465, 33] width 931 height 1341
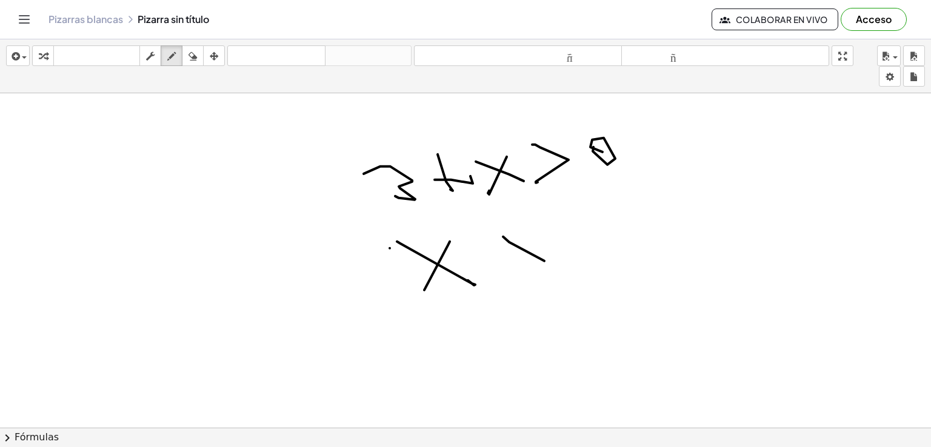
drag, startPoint x: 544, startPoint y: 260, endPoint x: 512, endPoint y: 272, distance: 34.9
click at [500, 280] on div at bounding box center [465, 33] width 931 height 1341
drag, startPoint x: 515, startPoint y: 253, endPoint x: 524, endPoint y: 253, distance: 9.1
click at [525, 253] on div at bounding box center [465, 33] width 931 height 1341
drag, startPoint x: 565, startPoint y: 249, endPoint x: 608, endPoint y: 234, distance: 45.6
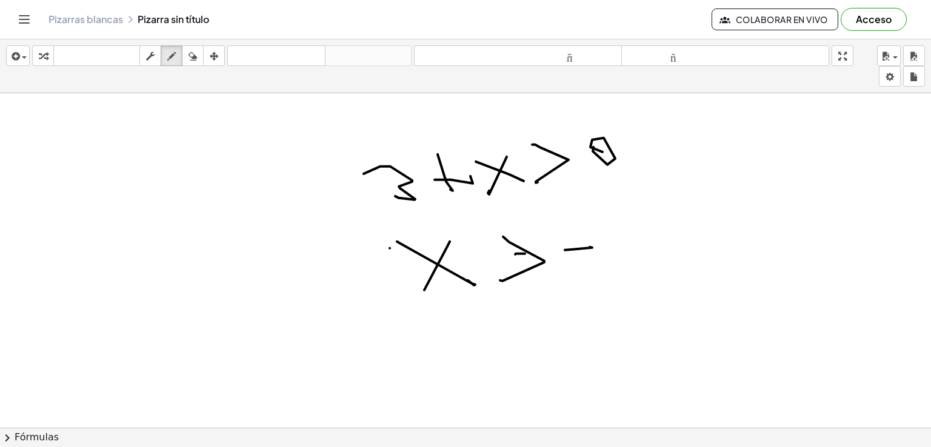
click at [577, 246] on div at bounding box center [465, 33] width 931 height 1341
click at [623, 260] on div at bounding box center [465, 33] width 931 height 1341
drag, startPoint x: 606, startPoint y: 231, endPoint x: 631, endPoint y: 291, distance: 64.7
click at [595, 296] on div at bounding box center [465, 33] width 931 height 1341
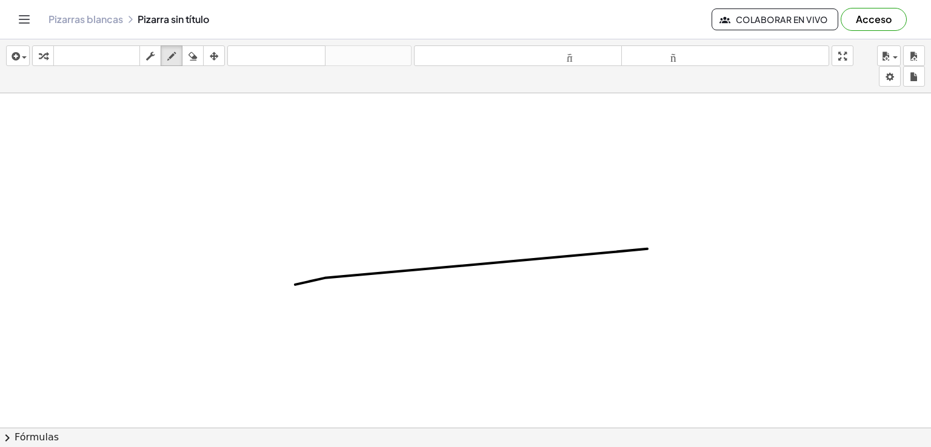
drag, startPoint x: 295, startPoint y: 284, endPoint x: 694, endPoint y: 248, distance: 400.0
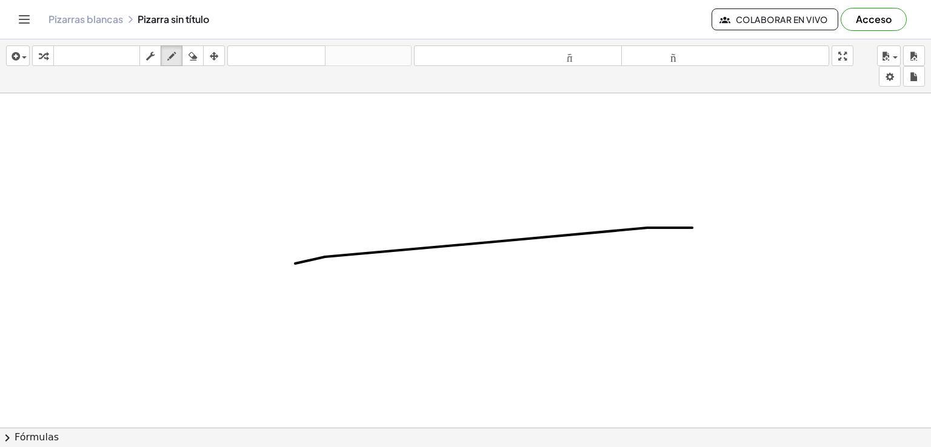
scroll to position [1005, 0]
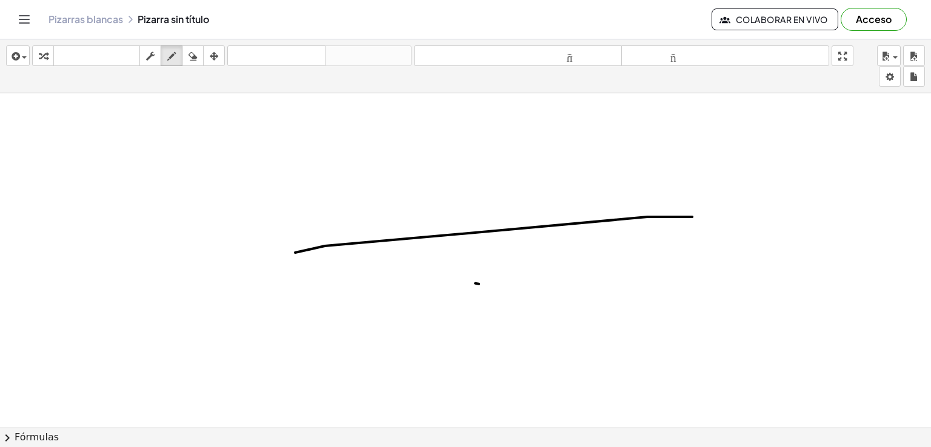
drag, startPoint x: 475, startPoint y: 283, endPoint x: 508, endPoint y: 274, distance: 33.8
drag, startPoint x: 540, startPoint y: 280, endPoint x: 543, endPoint y: 302, distance: 22.6
drag, startPoint x: 502, startPoint y: 226, endPoint x: 818, endPoint y: 144, distance: 326.3
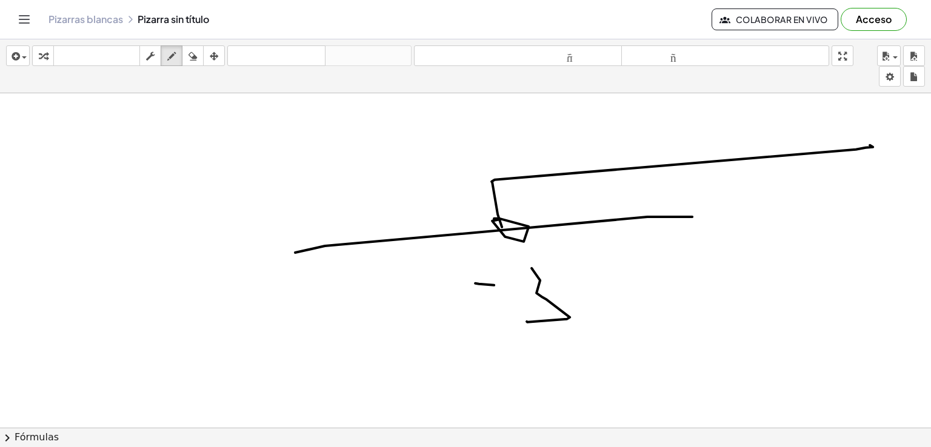
drag, startPoint x: 492, startPoint y: 220, endPoint x: 537, endPoint y: 240, distance: 49.1
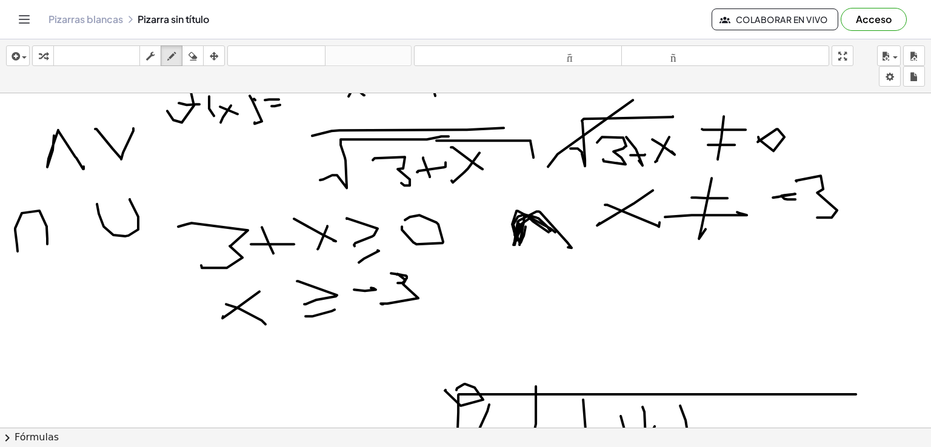
scroll to position [546, 0]
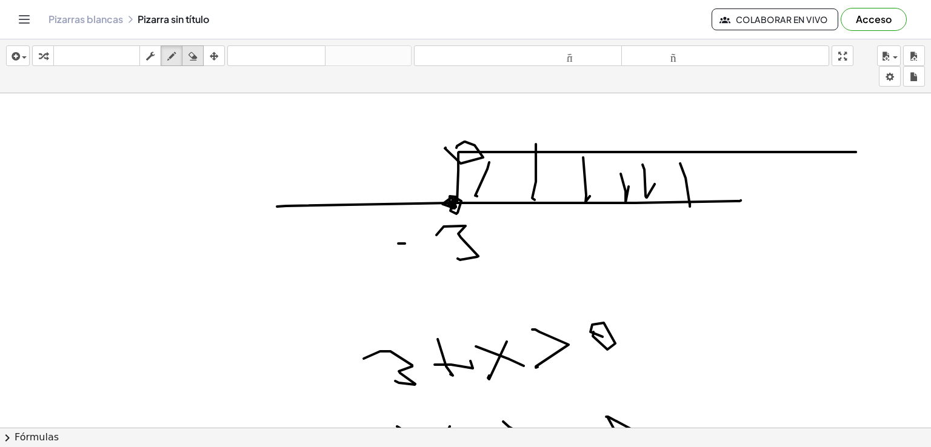
click at [201, 58] on div "button" at bounding box center [193, 56] width 16 height 15
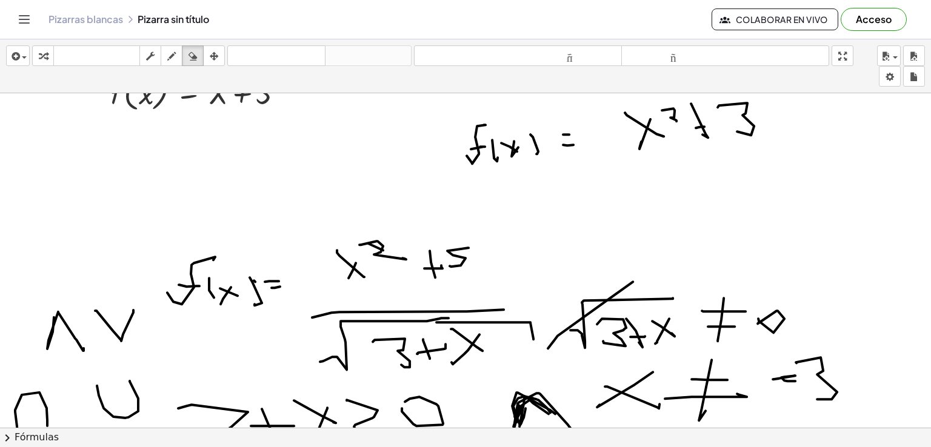
scroll to position [0, 0]
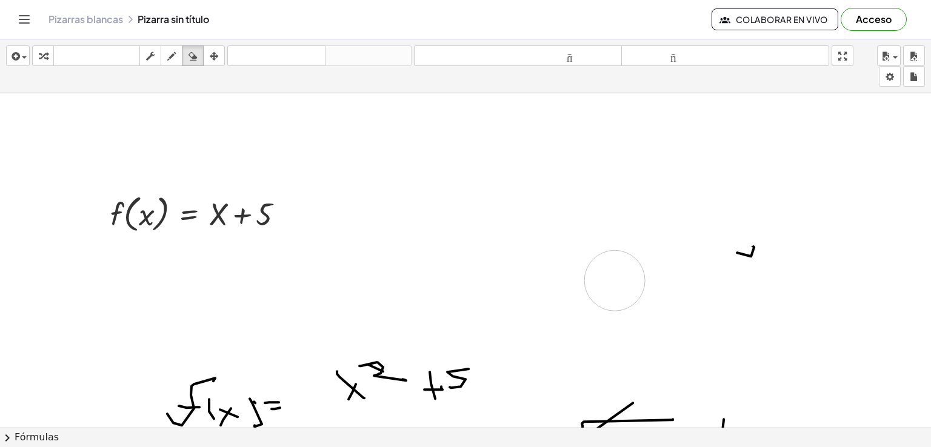
drag, startPoint x: 445, startPoint y: 282, endPoint x: 632, endPoint y: 287, distance: 187.4
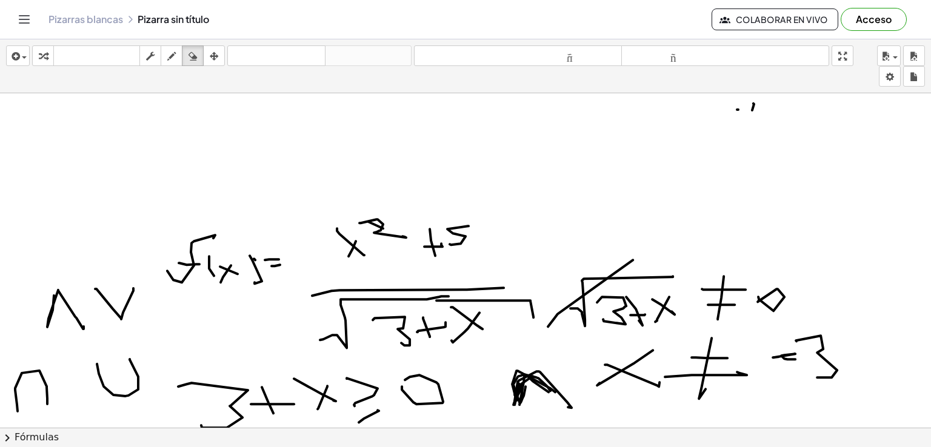
scroll to position [61, 0]
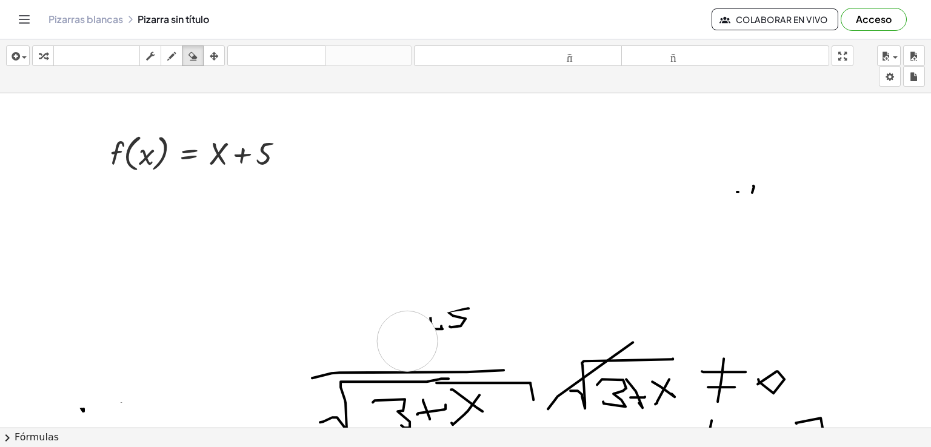
drag, startPoint x: 147, startPoint y: 334, endPoint x: 813, endPoint y: 218, distance: 675.7
drag, startPoint x: 715, startPoint y: 210, endPoint x: 406, endPoint y: 280, distance: 316.9
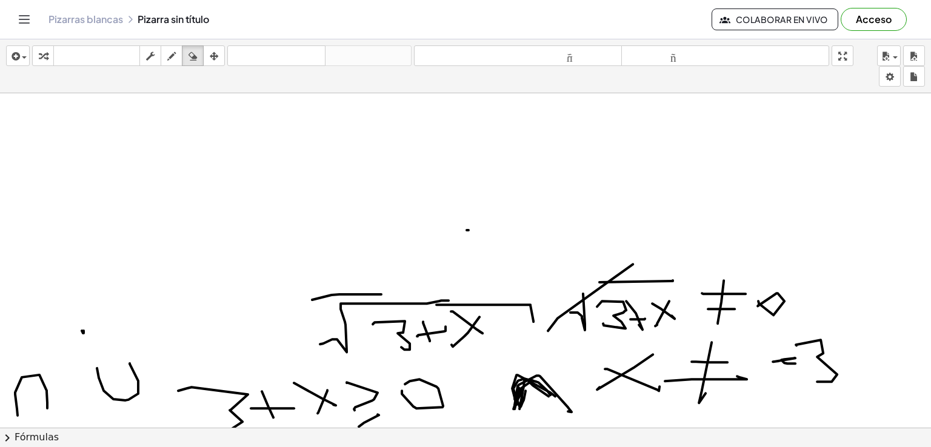
scroll to position [182, 0]
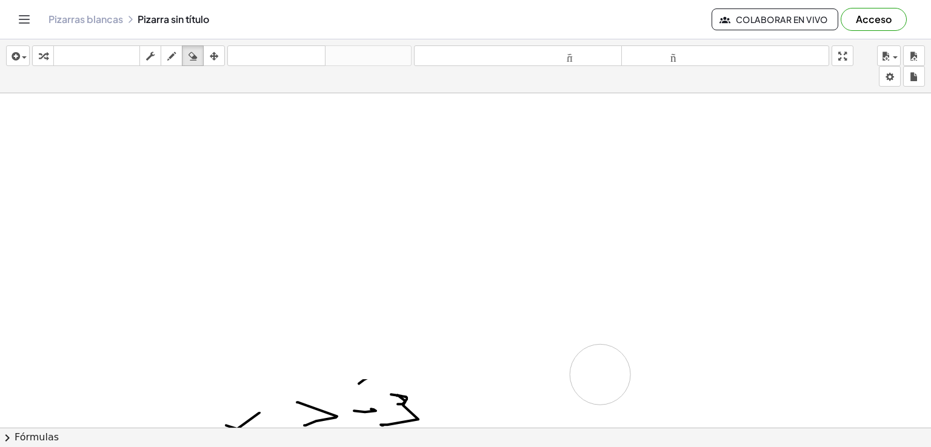
drag, startPoint x: 121, startPoint y: 334, endPoint x: 614, endPoint y: 345, distance: 493.1
drag, startPoint x: 329, startPoint y: 159, endPoint x: 353, endPoint y: 190, distance: 38.9
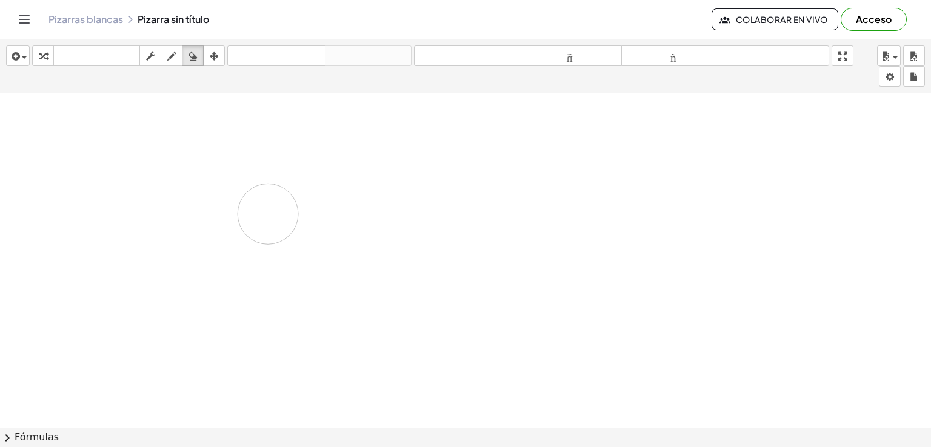
drag, startPoint x: 249, startPoint y: 184, endPoint x: 256, endPoint y: 192, distance: 10.7
click at [170, 54] on icon "button" at bounding box center [171, 56] width 8 height 15
drag, startPoint x: 219, startPoint y: 177, endPoint x: 376, endPoint y: 144, distance: 160.5
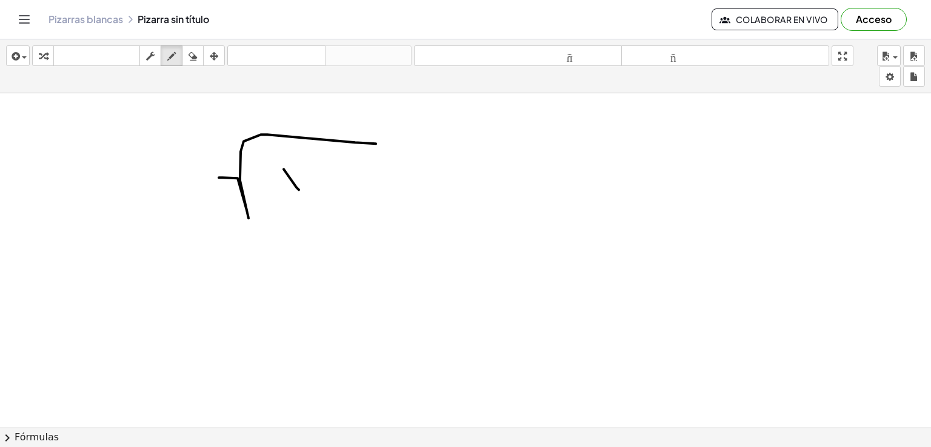
drag, startPoint x: 301, startPoint y: 180, endPoint x: 315, endPoint y: 161, distance: 23.9
drag, startPoint x: 315, startPoint y: 161, endPoint x: 318, endPoint y: 173, distance: 12.5
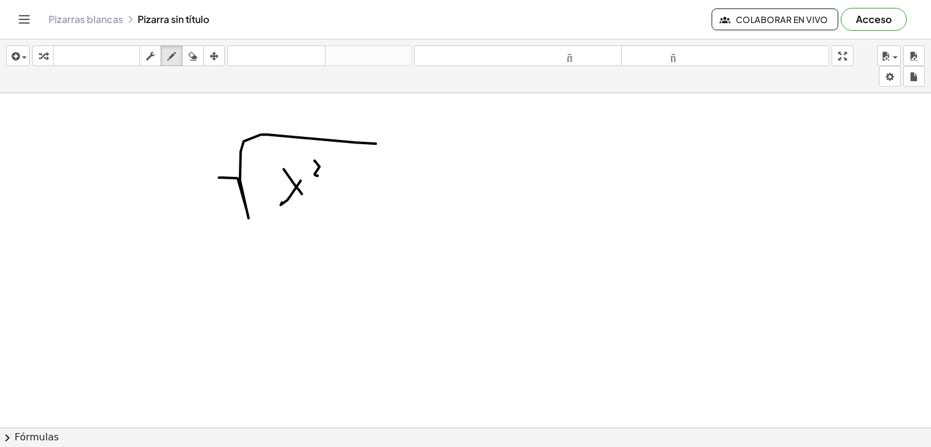
drag, startPoint x: 336, startPoint y: 190, endPoint x: 357, endPoint y: 191, distance: 21.2
drag, startPoint x: 386, startPoint y: 172, endPoint x: 430, endPoint y: 183, distance: 45.1
drag, startPoint x: 472, startPoint y: 201, endPoint x: 466, endPoint y: 197, distance: 7.4
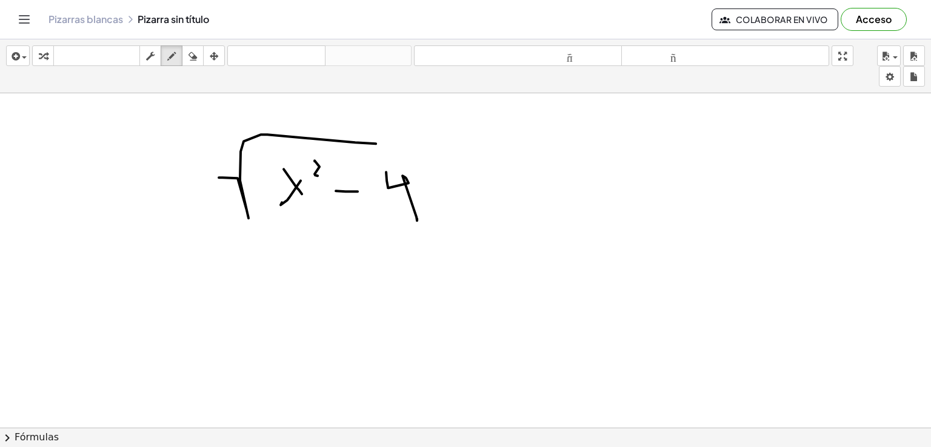
drag, startPoint x: 459, startPoint y: 173, endPoint x: 438, endPoint y: 206, distance: 38.5
drag, startPoint x: 358, startPoint y: 142, endPoint x: 349, endPoint y: 157, distance: 17.7
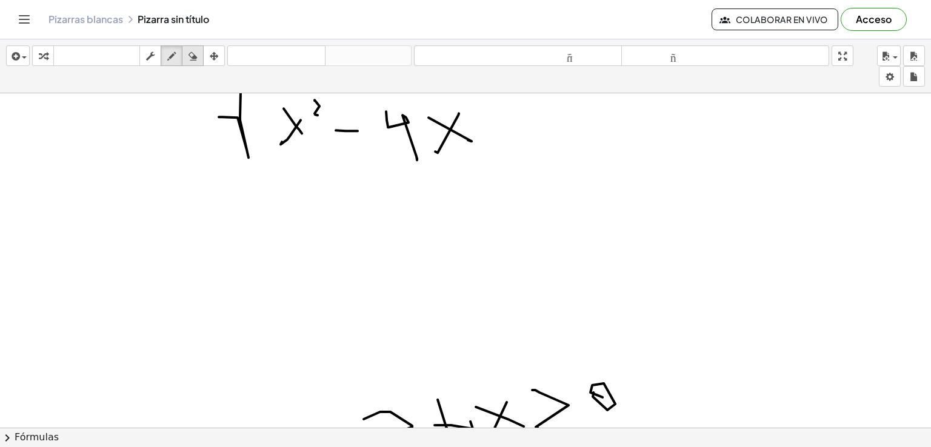
click at [190, 58] on icon "button" at bounding box center [193, 56] width 8 height 15
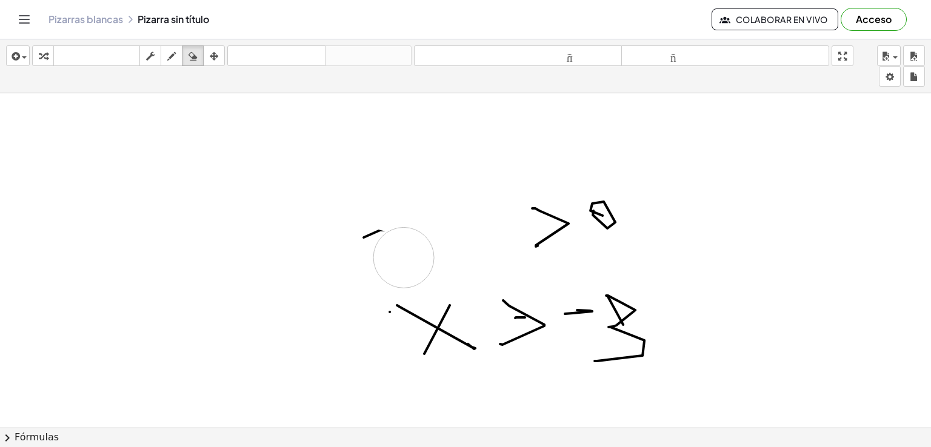
drag, startPoint x: 549, startPoint y: 162, endPoint x: 438, endPoint y: 243, distance: 137.5
click at [523, 231] on div at bounding box center [465, 264] width 931 height 1676
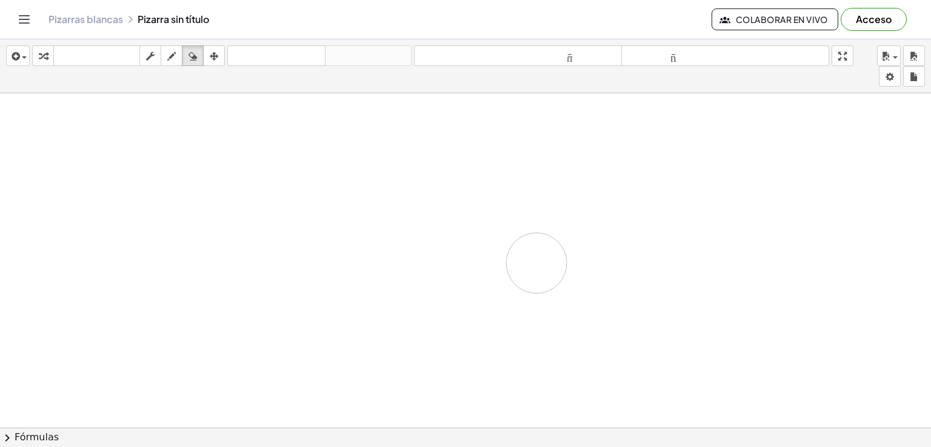
drag, startPoint x: 438, startPoint y: 243, endPoint x: 476, endPoint y: 273, distance: 48.8
click at [549, 275] on div at bounding box center [465, 264] width 931 height 1676
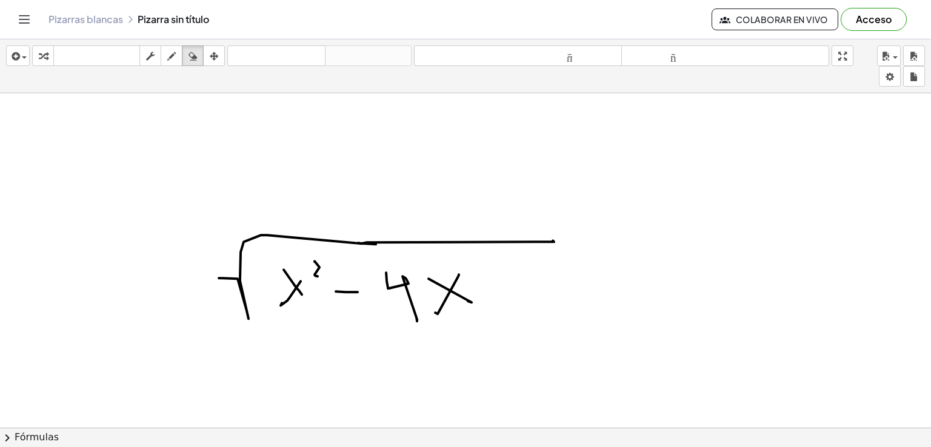
scroll to position [424, 0]
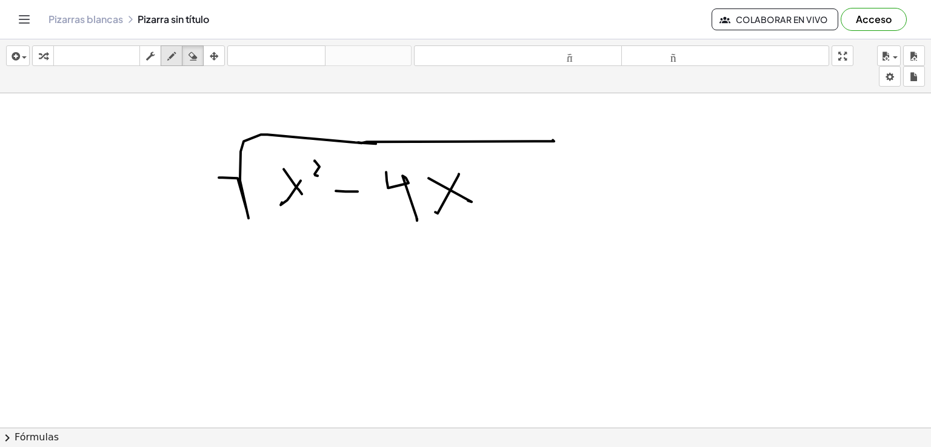
click at [173, 52] on icon "button" at bounding box center [171, 56] width 8 height 15
drag, startPoint x: 279, startPoint y: 212, endPoint x: 318, endPoint y: 211, distance: 39.4
drag, startPoint x: 446, startPoint y: 223, endPoint x: 512, endPoint y: 221, distance: 65.5
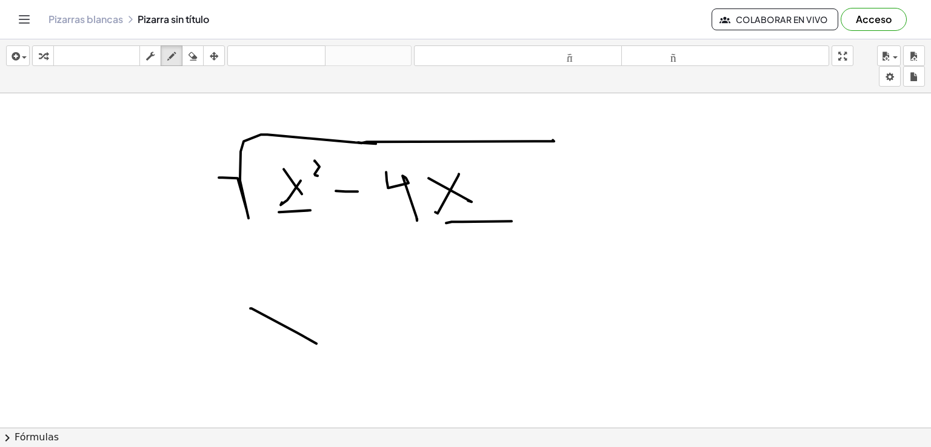
drag, startPoint x: 250, startPoint y: 308, endPoint x: 314, endPoint y: 332, distance: 67.9
drag, startPoint x: 303, startPoint y: 298, endPoint x: 250, endPoint y: 361, distance: 82.2
drag, startPoint x: 346, startPoint y: 256, endPoint x: 298, endPoint y: 352, distance: 106.8
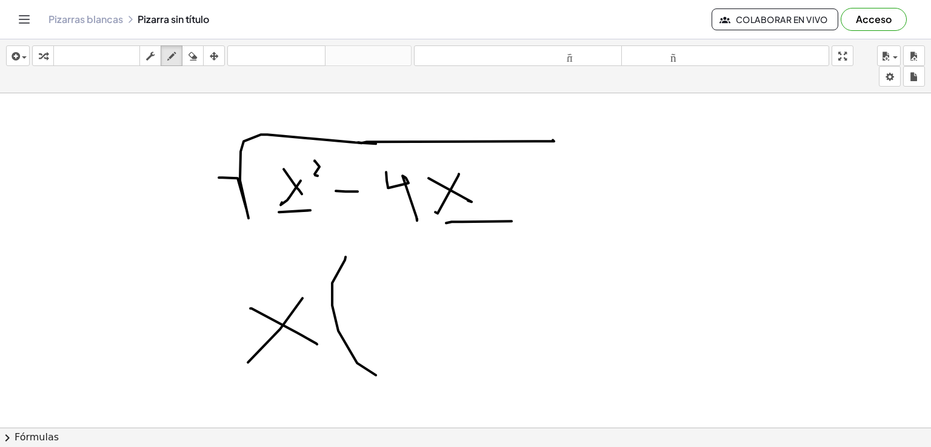
drag, startPoint x: 363, startPoint y: 295, endPoint x: 401, endPoint y: 303, distance: 39.1
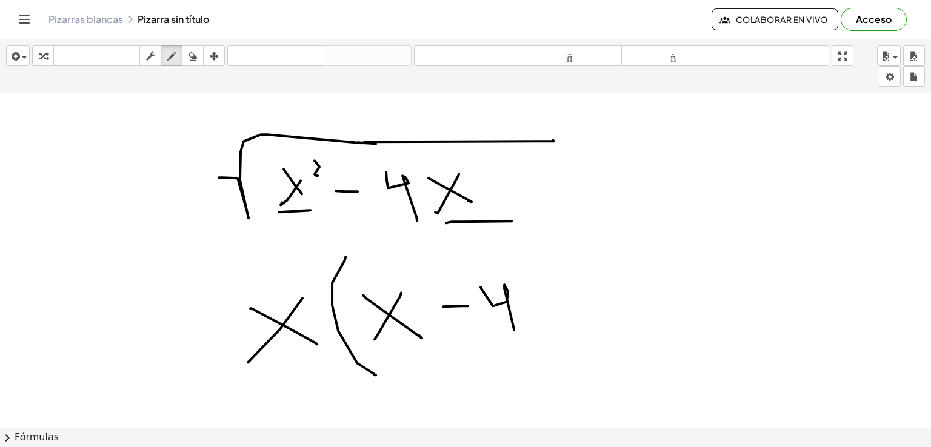
drag, startPoint x: 481, startPoint y: 287, endPoint x: 520, endPoint y: 341, distance: 67.0
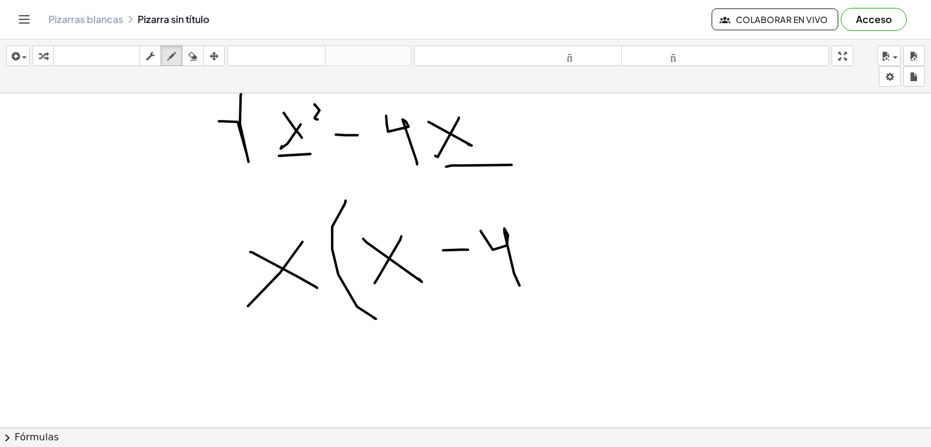
scroll to position [546, 0]
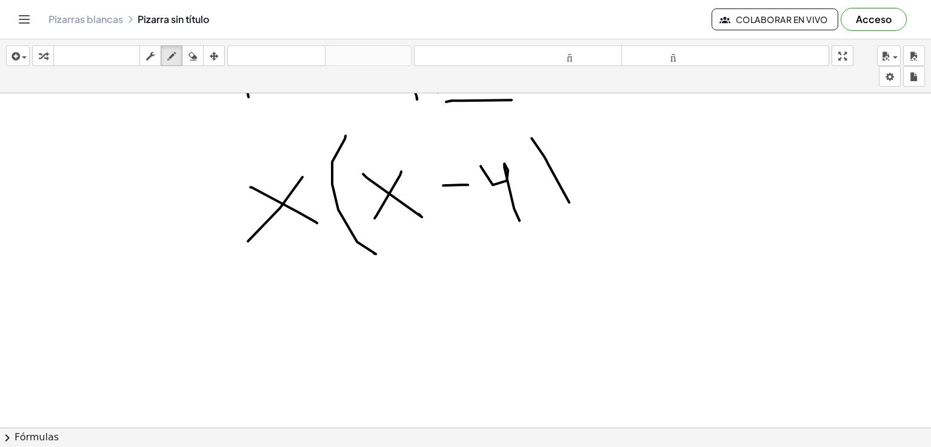
drag, startPoint x: 532, startPoint y: 138, endPoint x: 571, endPoint y: 207, distance: 79.3
click at [570, 205] on div at bounding box center [465, 386] width 931 height 1676
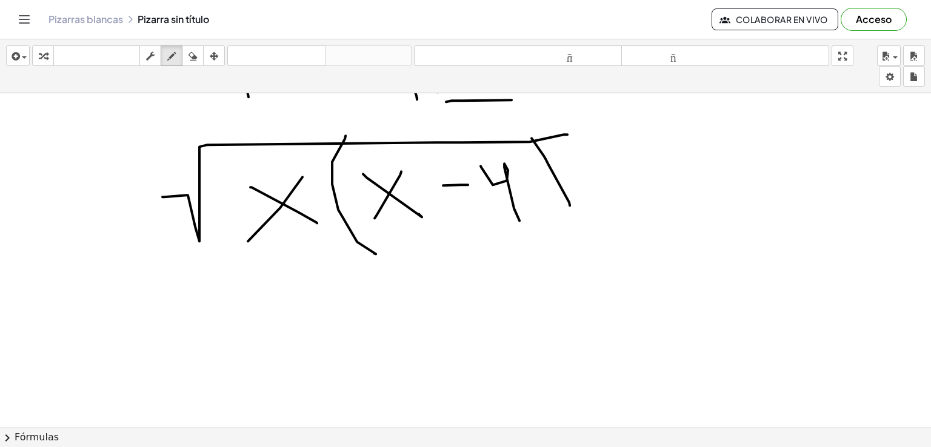
drag, startPoint x: 188, startPoint y: 195, endPoint x: 568, endPoint y: 134, distance: 384.4
click at [568, 134] on div at bounding box center [465, 386] width 931 height 1676
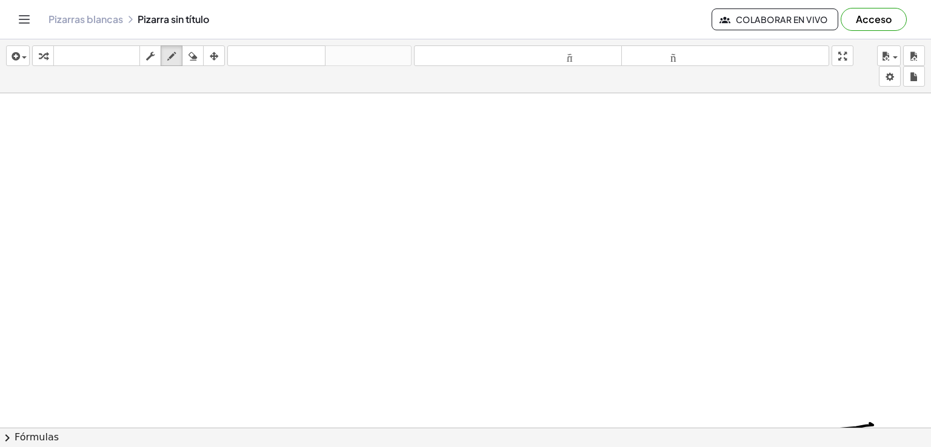
scroll to position [728, 0]
drag, startPoint x: 245, startPoint y: 159, endPoint x: 267, endPoint y: 162, distance: 22.0
click at [272, 178] on div at bounding box center [465, 204] width 931 height 1676
drag, startPoint x: 245, startPoint y: 167, endPoint x: 241, endPoint y: 175, distance: 9.5
click at [240, 175] on div at bounding box center [465, 204] width 931 height 1676
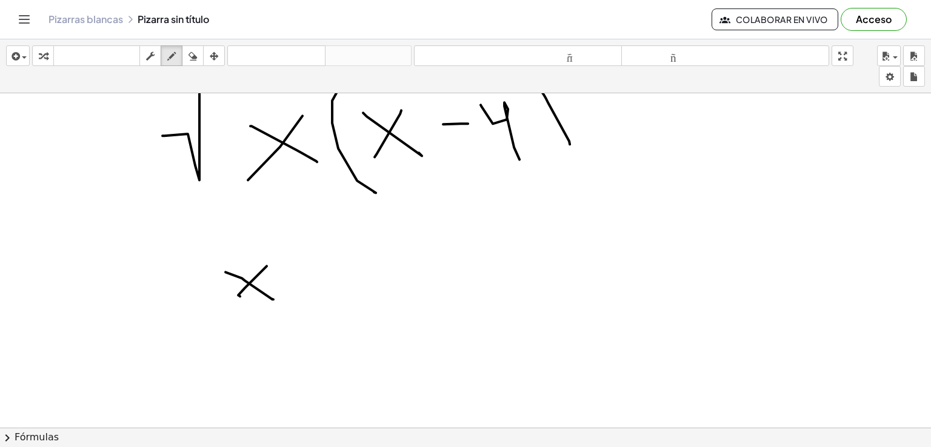
scroll to position [606, 0]
drag, startPoint x: 290, startPoint y: 290, endPoint x: 318, endPoint y: 273, distance: 32.5
click at [299, 303] on div at bounding box center [465, 325] width 931 height 1676
drag, startPoint x: 346, startPoint y: 289, endPoint x: 343, endPoint y: 266, distance: 23.3
click at [349, 292] on div at bounding box center [465, 325] width 931 height 1676
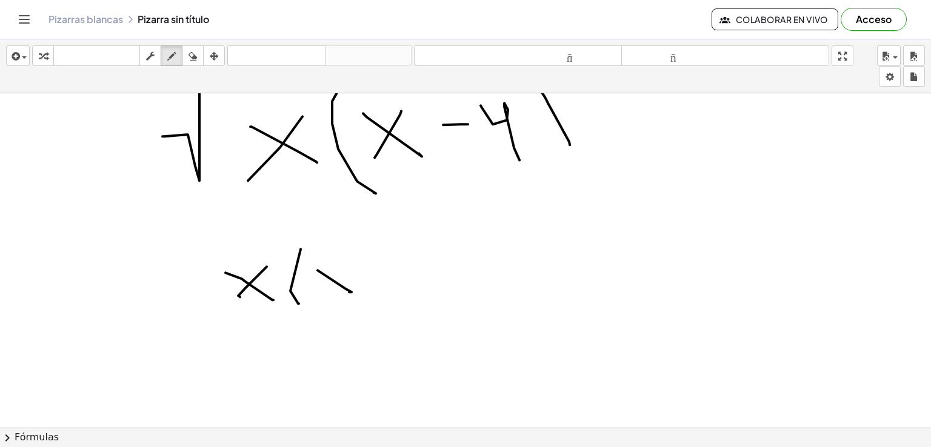
drag, startPoint x: 323, startPoint y: 306, endPoint x: 381, endPoint y: 273, distance: 66.8
click at [323, 305] on div at bounding box center [465, 325] width 931 height 1676
drag, startPoint x: 377, startPoint y: 272, endPoint x: 387, endPoint y: 272, distance: 10.9
click at [387, 272] on div at bounding box center [465, 325] width 931 height 1676
drag, startPoint x: 403, startPoint y: 260, endPoint x: 426, endPoint y: 298, distance: 45.4
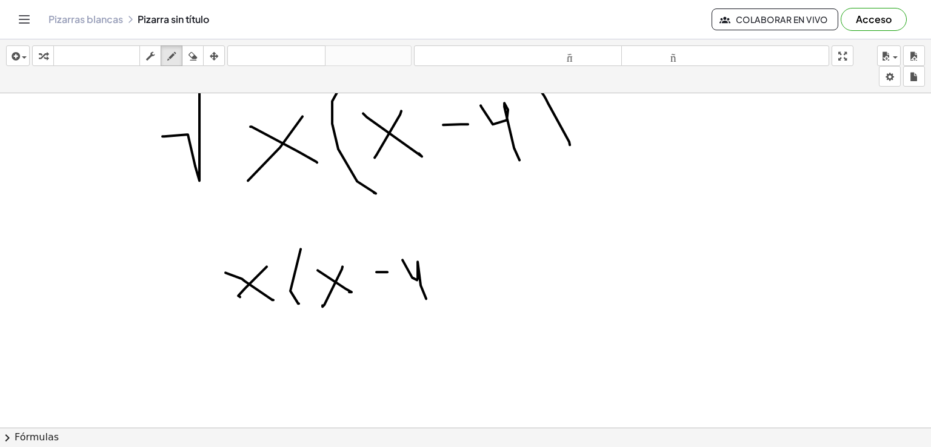
click at [426, 298] on div at bounding box center [465, 325] width 931 height 1676
drag, startPoint x: 434, startPoint y: 239, endPoint x: 467, endPoint y: 290, distance: 60.9
click at [461, 296] on div at bounding box center [465, 325] width 931 height 1676
drag, startPoint x: 475, startPoint y: 244, endPoint x: 509, endPoint y: 274, distance: 45.1
click at [492, 269] on div at bounding box center [465, 325] width 931 height 1676
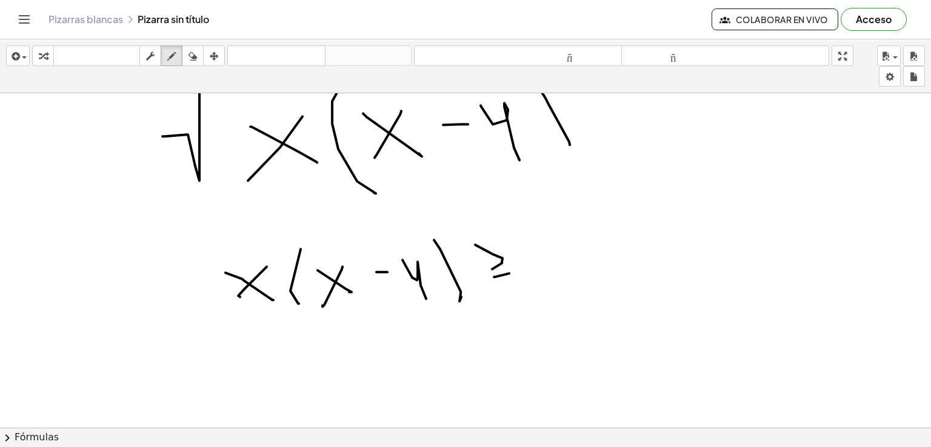
click at [509, 273] on div at bounding box center [465, 325] width 931 height 1676
click at [520, 261] on div at bounding box center [465, 325] width 931 height 1676
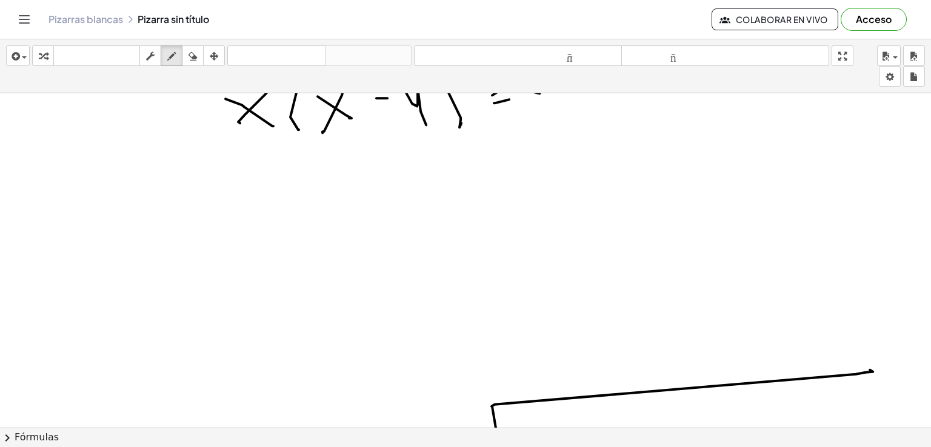
scroll to position [788, 0]
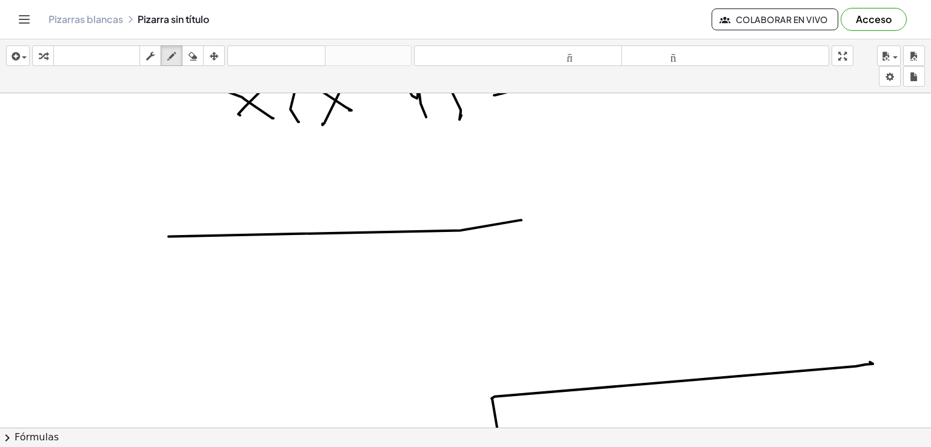
drag, startPoint x: 169, startPoint y: 236, endPoint x: 521, endPoint y: 219, distance: 353.3
click at [521, 219] on div at bounding box center [465, 143] width 931 height 1676
click at [192, 56] on icon "button" at bounding box center [193, 56] width 8 height 15
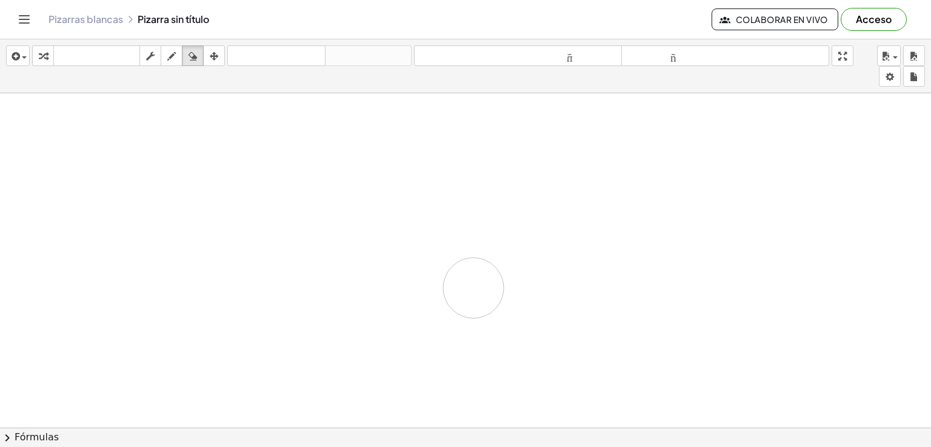
drag, startPoint x: 432, startPoint y: 273, endPoint x: 471, endPoint y: 287, distance: 42.0
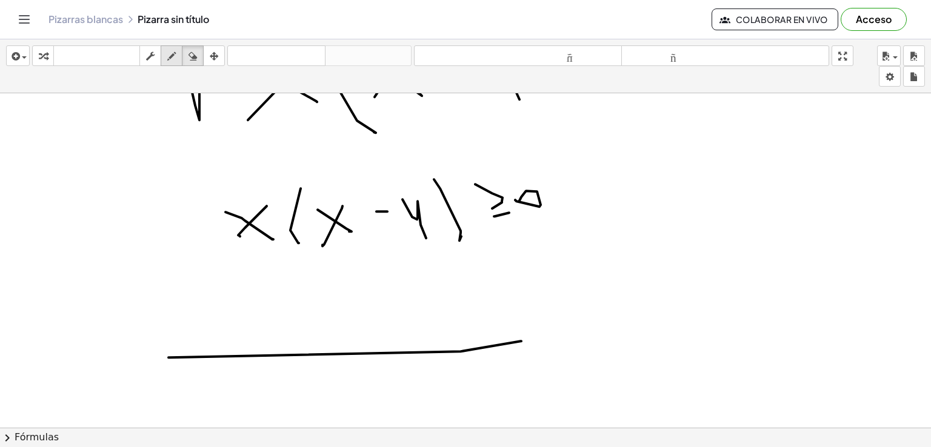
click at [172, 56] on icon "button" at bounding box center [171, 56] width 8 height 15
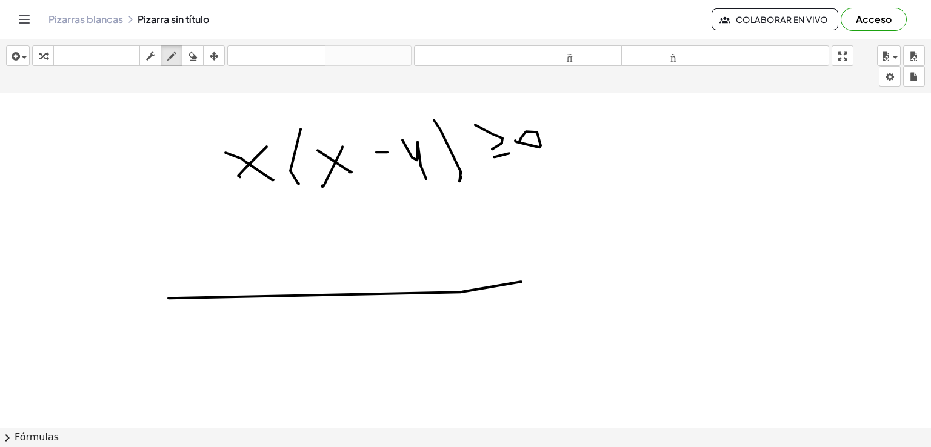
scroll to position [728, 0]
drag, startPoint x: 203, startPoint y: 201, endPoint x: 220, endPoint y: 207, distance: 18.0
click at [220, 207] on div at bounding box center [465, 36] width 931 height 1341
drag, startPoint x: 216, startPoint y: 192, endPoint x: 237, endPoint y: 175, distance: 27.6
click at [192, 209] on div at bounding box center [465, 36] width 931 height 1341
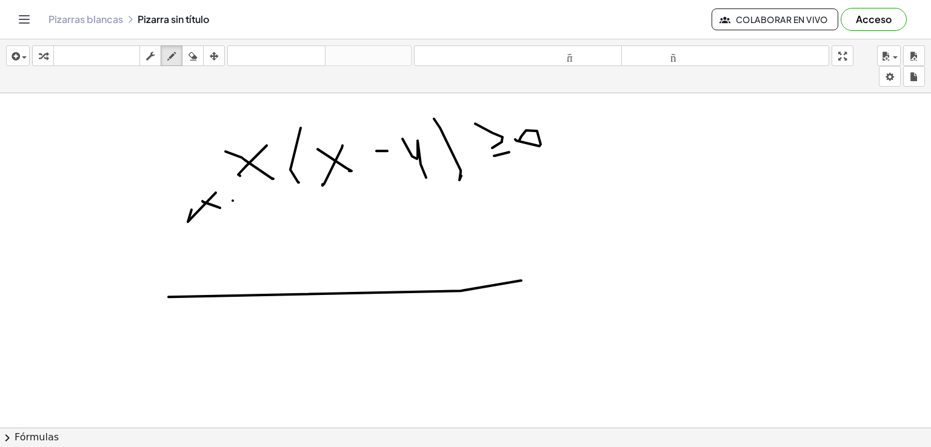
drag, startPoint x: 233, startPoint y: 200, endPoint x: 247, endPoint y: 202, distance: 14.7
click at [247, 202] on div at bounding box center [465, 36] width 931 height 1341
click at [243, 212] on div at bounding box center [465, 36] width 931 height 1341
drag, startPoint x: 250, startPoint y: 200, endPoint x: 332, endPoint y: 160, distance: 91.1
click at [247, 206] on div at bounding box center [465, 36] width 931 height 1341
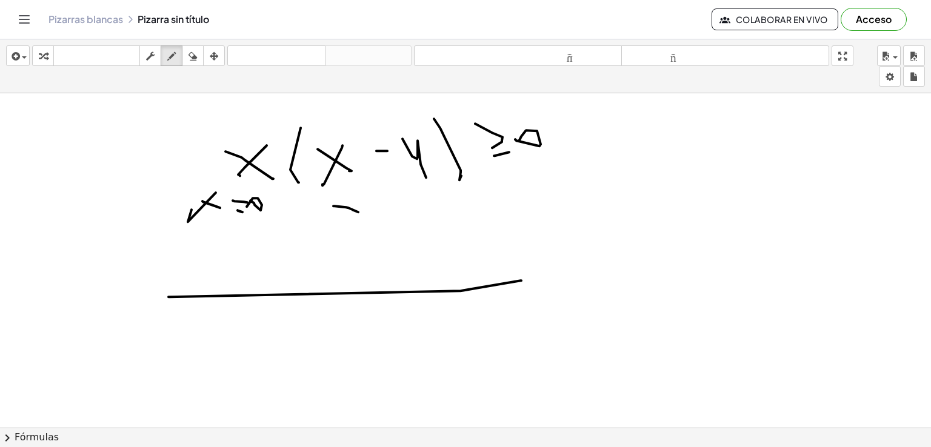
drag, startPoint x: 333, startPoint y: 206, endPoint x: 348, endPoint y: 199, distance: 15.8
click at [349, 207] on div at bounding box center [465, 36] width 931 height 1341
drag, startPoint x: 348, startPoint y: 199, endPoint x: 366, endPoint y: 199, distance: 17.6
click at [333, 219] on div at bounding box center [465, 36] width 931 height 1341
click at [375, 198] on div at bounding box center [465, 36] width 931 height 1341
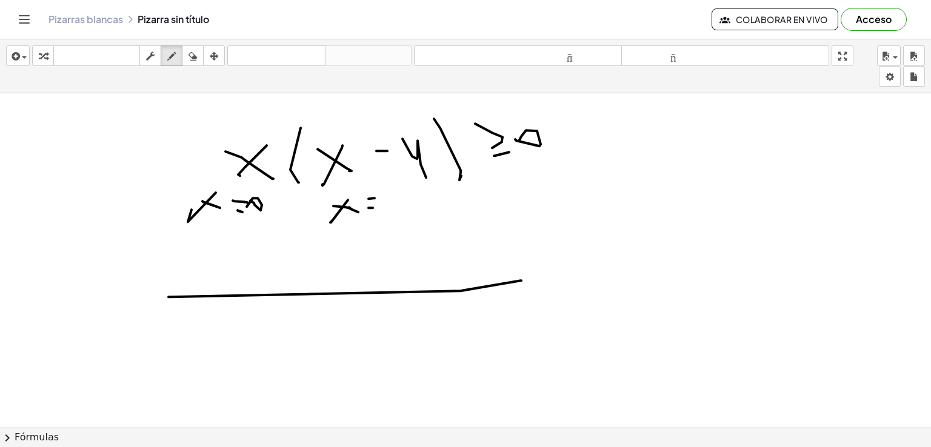
drag, startPoint x: 373, startPoint y: 207, endPoint x: 390, endPoint y: 192, distance: 23.2
click at [381, 205] on div at bounding box center [465, 36] width 931 height 1341
drag, startPoint x: 392, startPoint y: 194, endPoint x: 432, endPoint y: 216, distance: 45.9
click at [430, 227] on div at bounding box center [465, 36] width 931 height 1341
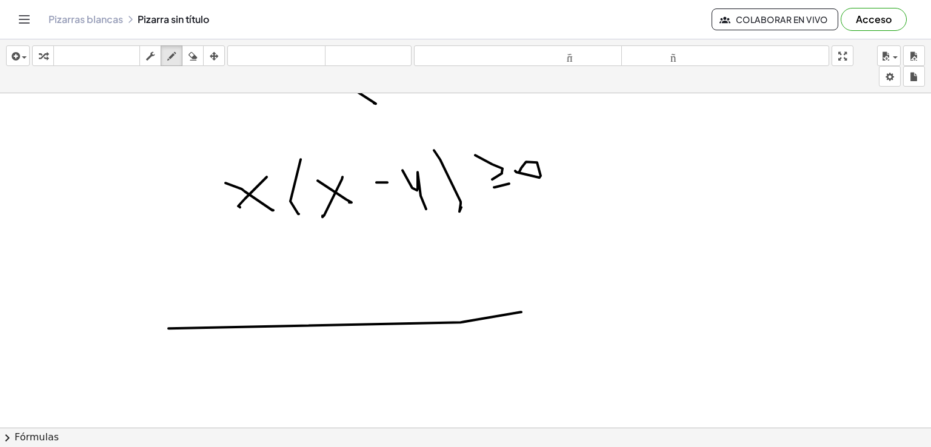
scroll to position [667, 0]
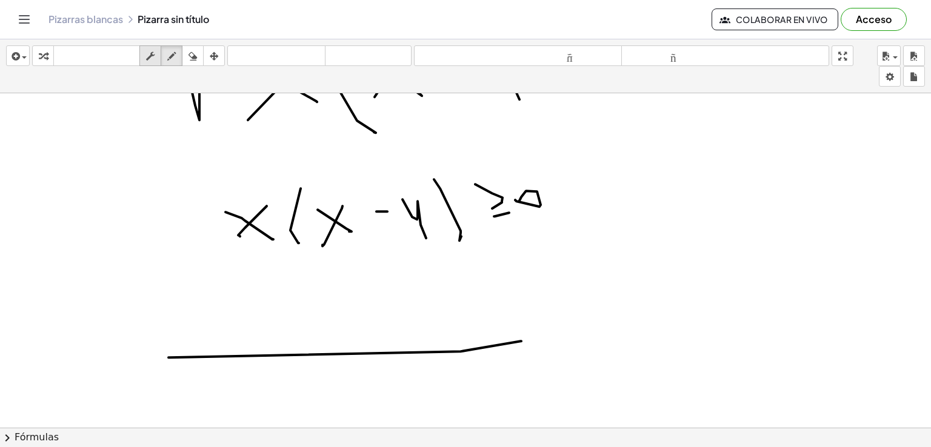
click at [153, 59] on icon "button" at bounding box center [150, 56] width 8 height 15
drag, startPoint x: 201, startPoint y: 199, endPoint x: 252, endPoint y: 229, distance: 59.2
click at [343, 261] on div at bounding box center [465, 96] width 931 height 1341
click at [164, 59] on div "button" at bounding box center [172, 56] width 16 height 15
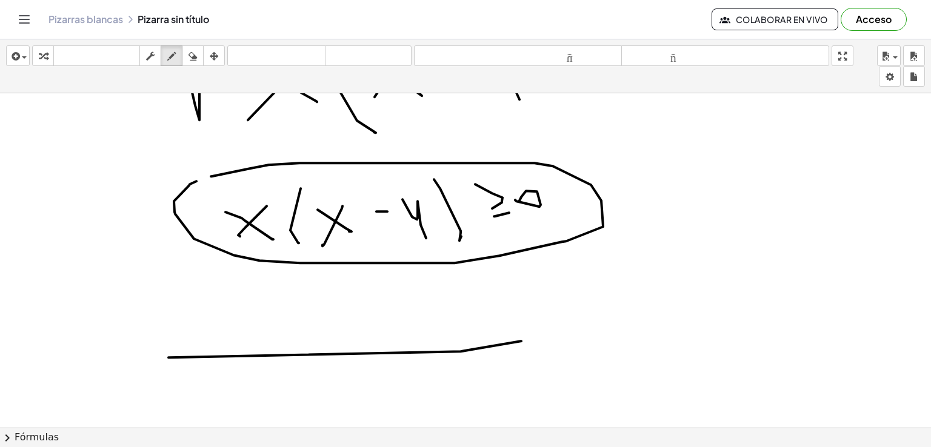
drag, startPoint x: 196, startPoint y: 181, endPoint x: 211, endPoint y: 176, distance: 15.3
click at [211, 176] on div at bounding box center [465, 96] width 931 height 1341
drag, startPoint x: 594, startPoint y: 130, endPoint x: 631, endPoint y: 127, distance: 36.5
click at [642, 151] on div at bounding box center [465, 96] width 931 height 1341
drag, startPoint x: 631, startPoint y: 127, endPoint x: 608, endPoint y: 163, distance: 42.7
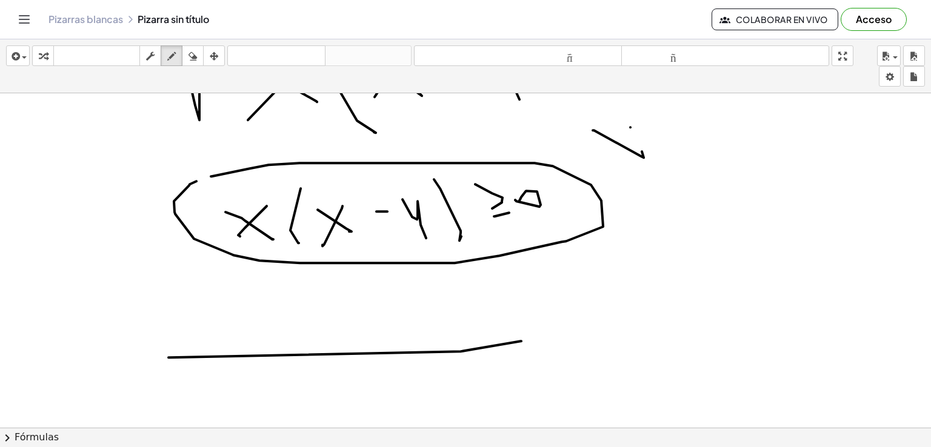
click at [603, 164] on div at bounding box center [465, 96] width 931 height 1341
drag, startPoint x: 668, startPoint y: 134, endPoint x: 682, endPoint y: 134, distance: 14.6
click at [682, 134] on div at bounding box center [465, 96] width 931 height 1341
drag, startPoint x: 665, startPoint y: 143, endPoint x: 686, endPoint y: 139, distance: 22.1
click at [686, 140] on div at bounding box center [465, 96] width 931 height 1341
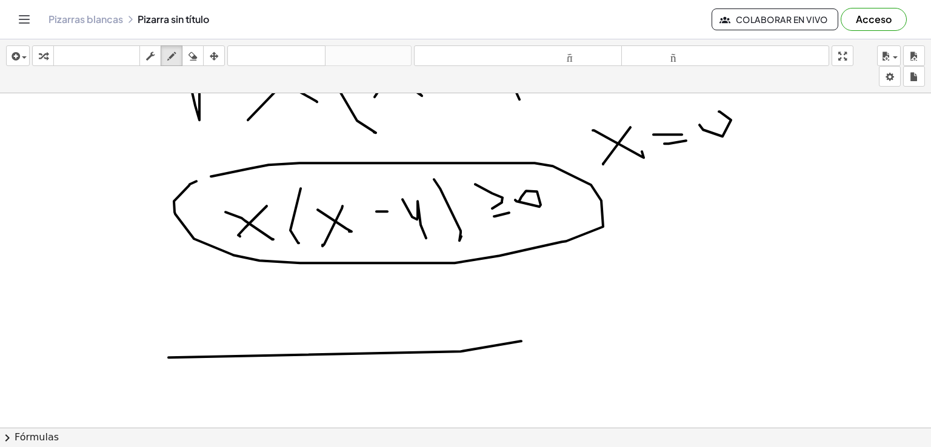
drag, startPoint x: 700, startPoint y: 124, endPoint x: 708, endPoint y: 119, distance: 9.6
click at [712, 121] on div at bounding box center [465, 96] width 931 height 1341
drag, startPoint x: 625, startPoint y: 190, endPoint x: 665, endPoint y: 213, distance: 46.2
click at [665, 214] on div at bounding box center [465, 96] width 931 height 1341
drag, startPoint x: 633, startPoint y: 216, endPoint x: 659, endPoint y: 202, distance: 29.6
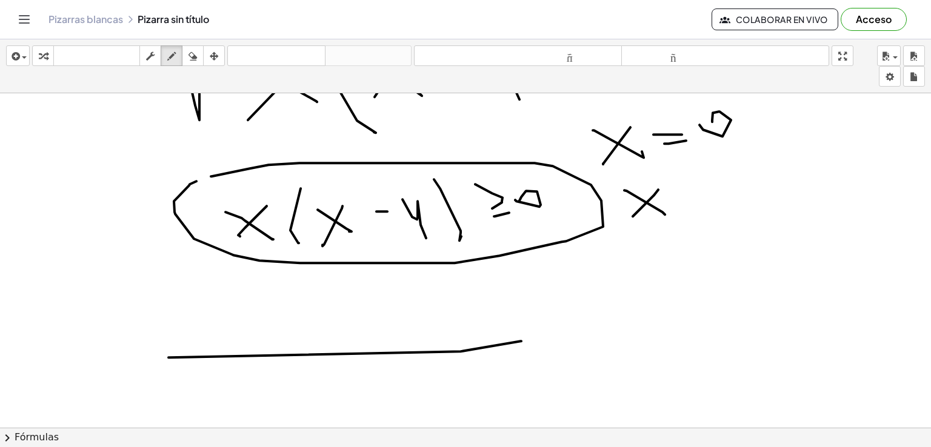
click at [629, 218] on div at bounding box center [465, 96] width 931 height 1341
drag, startPoint x: 674, startPoint y: 196, endPoint x: 692, endPoint y: 195, distance: 17.6
click at [692, 195] on div at bounding box center [465, 96] width 931 height 1341
drag, startPoint x: 698, startPoint y: 191, endPoint x: 720, endPoint y: 210, distance: 28.8
click at [720, 210] on div at bounding box center [465, 96] width 931 height 1341
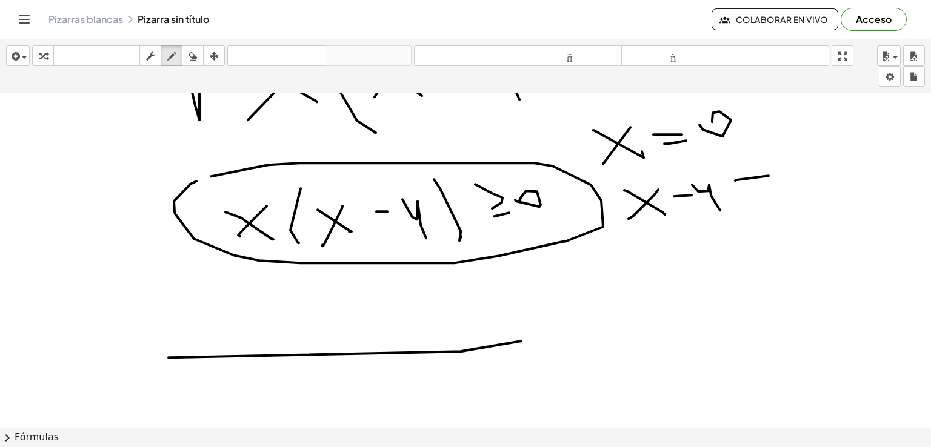
drag, startPoint x: 735, startPoint y: 180, endPoint x: 770, endPoint y: 175, distance: 34.9
click at [770, 175] on div at bounding box center [465, 96] width 931 height 1341
drag, startPoint x: 776, startPoint y: 190, endPoint x: 788, endPoint y: 175, distance: 19.5
click at [776, 190] on div at bounding box center [465, 96] width 931 height 1341
drag, startPoint x: 788, startPoint y: 175, endPoint x: 793, endPoint y: 180, distance: 7.7
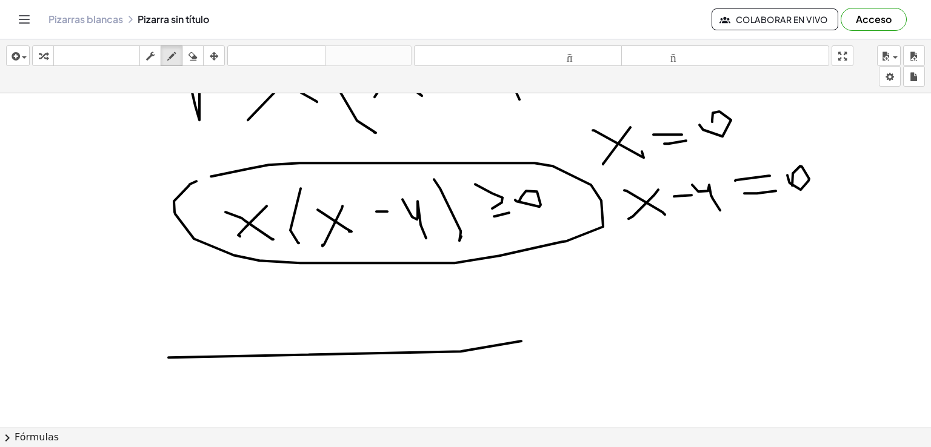
click at [793, 183] on div at bounding box center [465, 96] width 931 height 1341
drag, startPoint x: 645, startPoint y: 238, endPoint x: 674, endPoint y: 226, distance: 31.5
click at [698, 260] on div at bounding box center [465, 96] width 931 height 1341
drag, startPoint x: 674, startPoint y: 226, endPoint x: 724, endPoint y: 231, distance: 50.0
click at [652, 256] on div at bounding box center [465, 96] width 931 height 1341
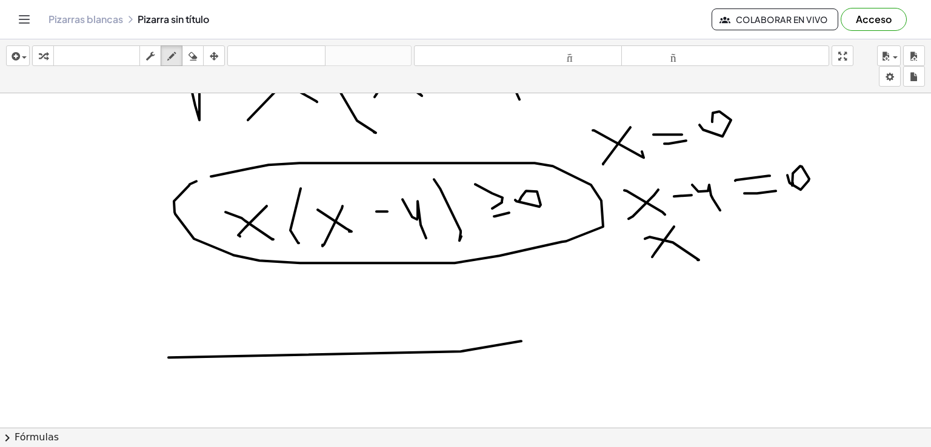
drag, startPoint x: 725, startPoint y: 233, endPoint x: 752, endPoint y: 250, distance: 31.8
click at [760, 234] on div at bounding box center [465, 96] width 931 height 1341
drag, startPoint x: 744, startPoint y: 256, endPoint x: 779, endPoint y: 251, distance: 34.9
click at [795, 255] on div at bounding box center [465, 96] width 931 height 1341
drag, startPoint x: 793, startPoint y: 223, endPoint x: 821, endPoint y: 261, distance: 46.8
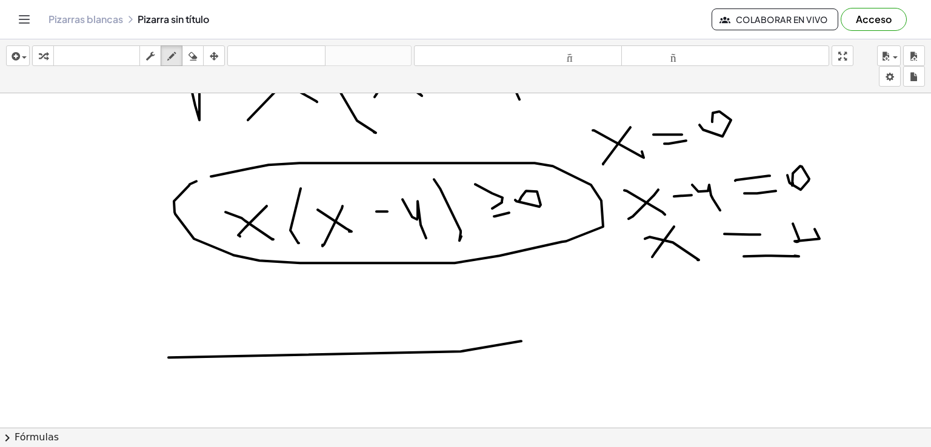
click at [829, 264] on div at bounding box center [465, 96] width 931 height 1341
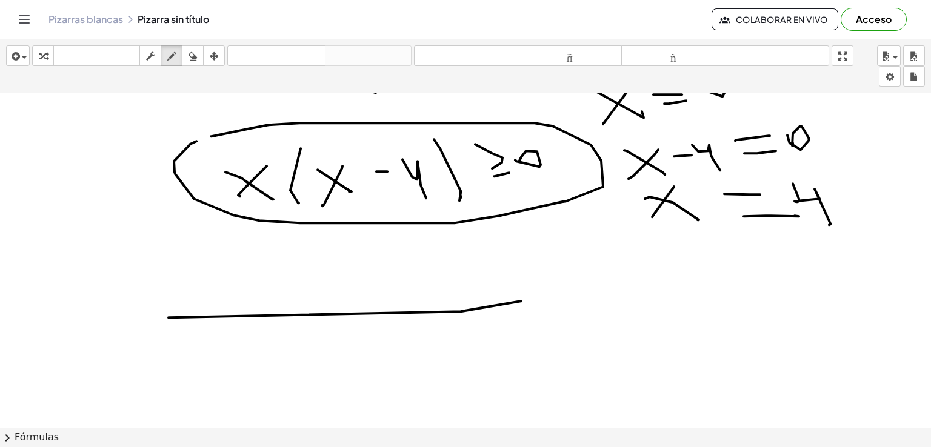
scroll to position [728, 0]
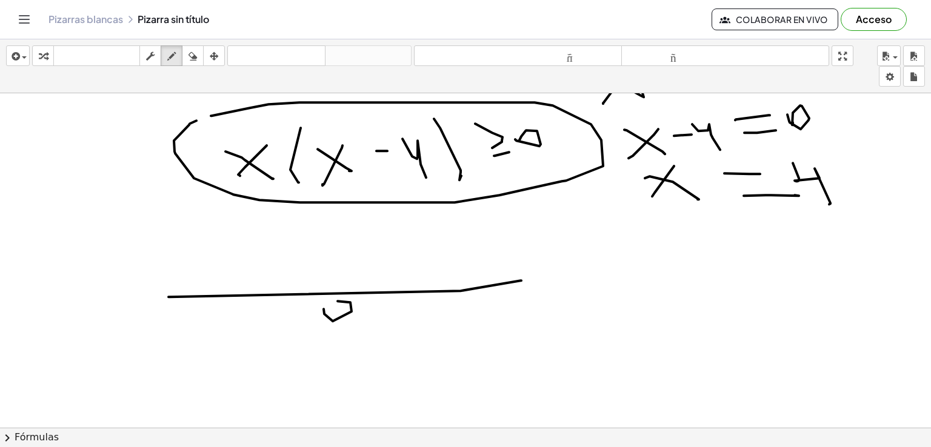
drag, startPoint x: 324, startPoint y: 309, endPoint x: 454, endPoint y: 272, distance: 135.5
click at [333, 310] on div at bounding box center [465, 36] width 931 height 1341
drag, startPoint x: 417, startPoint y: 318, endPoint x: 472, endPoint y: 311, distance: 55.6
click at [444, 328] on div at bounding box center [465, 36] width 931 height 1341
click at [548, 292] on div at bounding box center [465, 36] width 931 height 1341
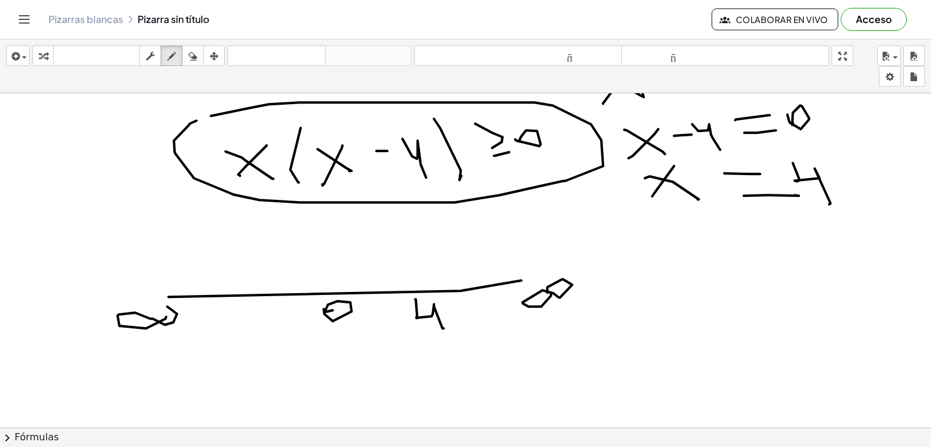
drag, startPoint x: 146, startPoint y: 328, endPoint x: 148, endPoint y: 311, distance: 17.1
click at [148, 309] on div at bounding box center [465, 36] width 931 height 1341
drag, startPoint x: 85, startPoint y: 333, endPoint x: 99, endPoint y: 334, distance: 14.6
click at [99, 334] on div at bounding box center [465, 36] width 931 height 1341
drag, startPoint x: 417, startPoint y: 286, endPoint x: 424, endPoint y: 291, distance: 8.2
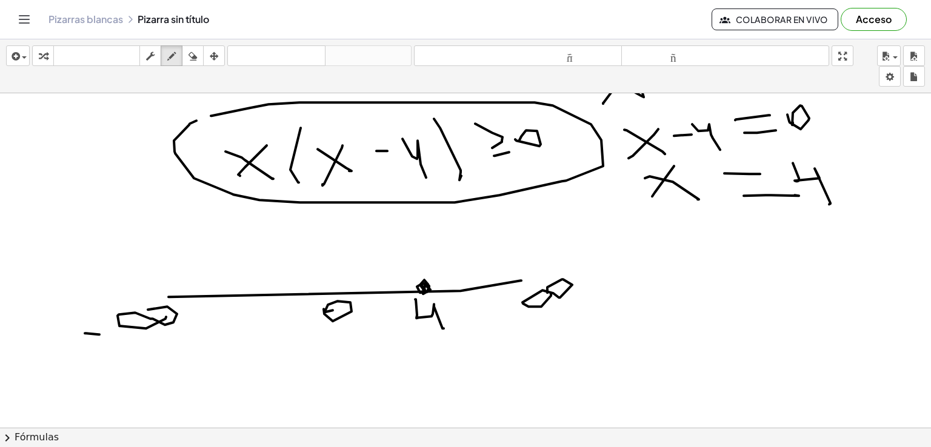
click at [424, 291] on div at bounding box center [465, 36] width 931 height 1341
drag, startPoint x: 347, startPoint y: 288, endPoint x: 351, endPoint y: 293, distance: 6.4
click at [351, 293] on div at bounding box center [465, 36] width 931 height 1341
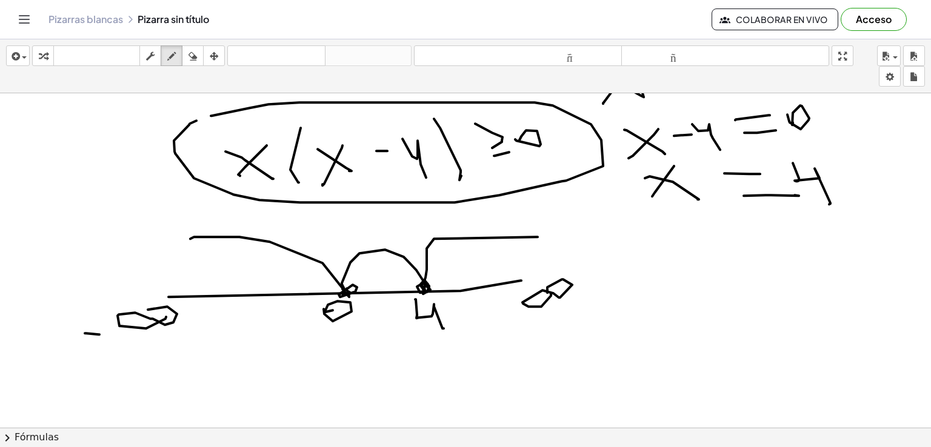
drag, startPoint x: 538, startPoint y: 236, endPoint x: 148, endPoint y: 252, distance: 390.2
click at [148, 252] on div at bounding box center [465, 36] width 931 height 1341
drag, startPoint x: 468, startPoint y: 250, endPoint x: 461, endPoint y: 267, distance: 18.2
click at [466, 276] on div at bounding box center [465, 36] width 931 height 1341
drag, startPoint x: 461, startPoint y: 261, endPoint x: 492, endPoint y: 261, distance: 31.5
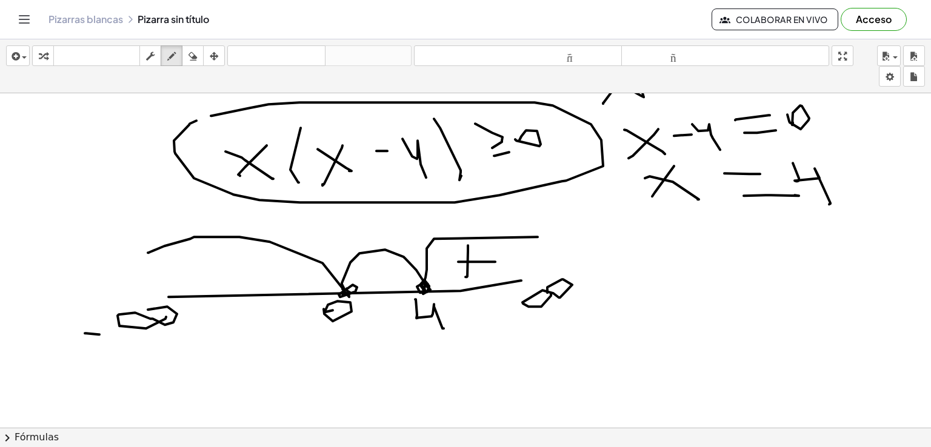
click at [495, 261] on div at bounding box center [465, 36] width 931 height 1341
drag, startPoint x: 373, startPoint y: 272, endPoint x: 412, endPoint y: 272, distance: 39.4
click at [414, 272] on div at bounding box center [465, 36] width 931 height 1341
drag, startPoint x: 227, startPoint y: 248, endPoint x: 231, endPoint y: 280, distance: 31.7
click at [232, 280] on div at bounding box center [465, 36] width 931 height 1341
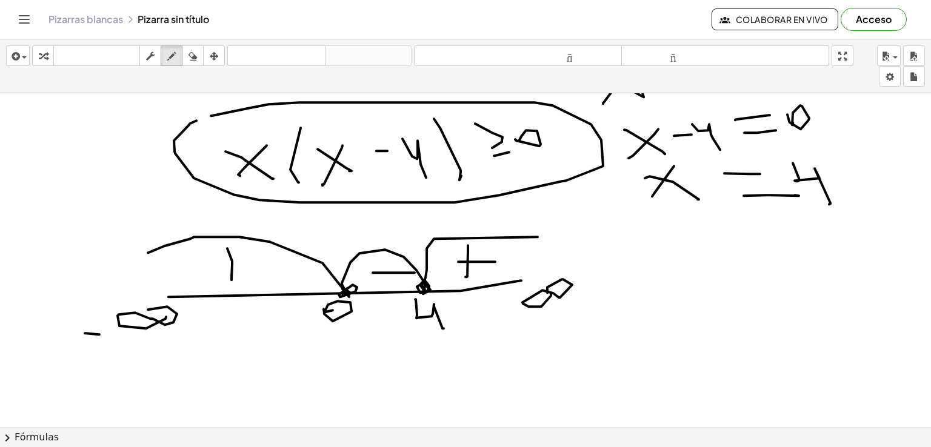
drag, startPoint x: 220, startPoint y: 264, endPoint x: 255, endPoint y: 266, distance: 34.6
click at [271, 270] on div at bounding box center [465, 36] width 931 height 1341
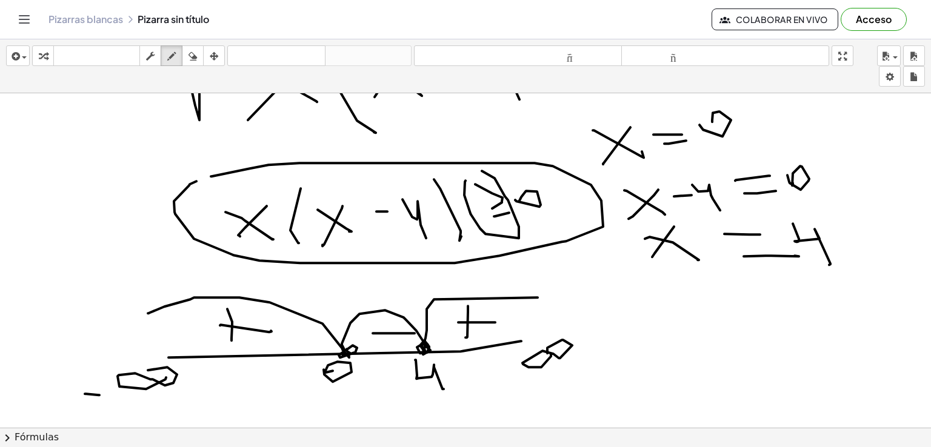
drag, startPoint x: 464, startPoint y: 195, endPoint x: 470, endPoint y: 183, distance: 13.3
click at [470, 181] on div at bounding box center [465, 96] width 931 height 1341
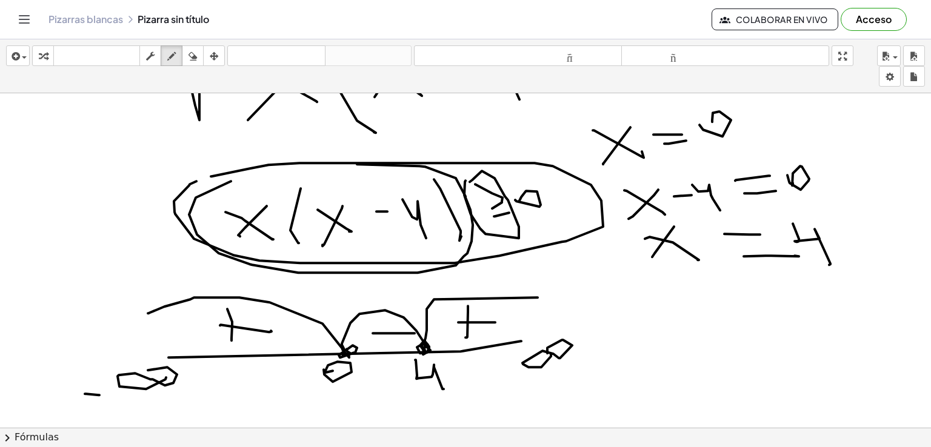
drag, startPoint x: 196, startPoint y: 197, endPoint x: 178, endPoint y: 187, distance: 20.6
click at [178, 187] on div at bounding box center [465, 96] width 931 height 1341
click at [520, 194] on div at bounding box center [465, 96] width 931 height 1341
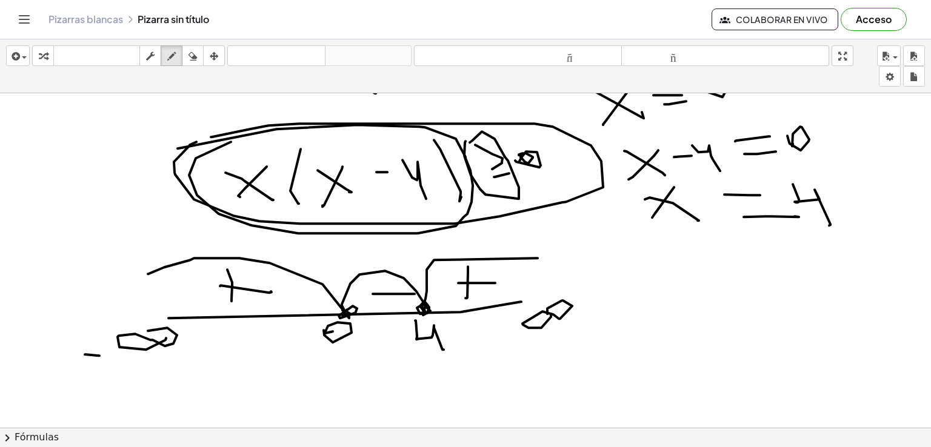
scroll to position [728, 0]
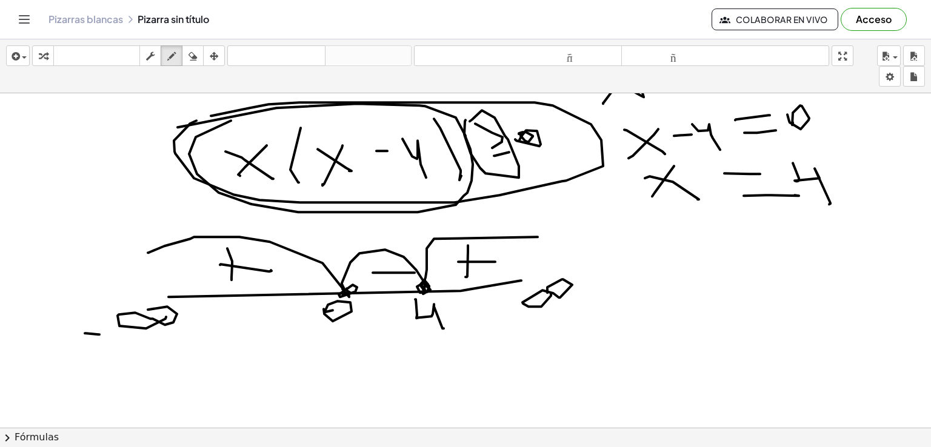
drag, startPoint x: 203, startPoint y: 246, endPoint x: 202, endPoint y: 275, distance: 29.1
click at [174, 289] on div at bounding box center [465, 36] width 931 height 1341
click at [222, 283] on div at bounding box center [465, 36] width 931 height 1341
click at [262, 281] on div at bounding box center [465, 36] width 931 height 1341
drag, startPoint x: 289, startPoint y: 286, endPoint x: 330, endPoint y: 279, distance: 41.2
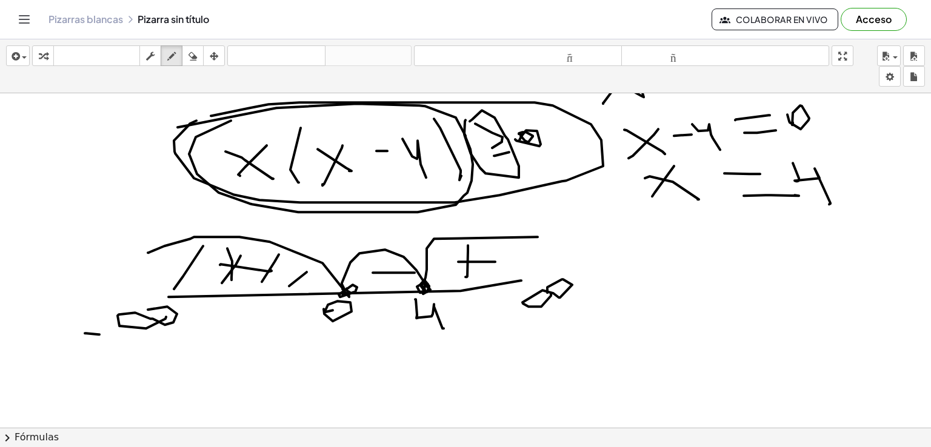
click at [292, 286] on div at bounding box center [465, 36] width 931 height 1341
drag, startPoint x: 465, startPoint y: 253, endPoint x: 461, endPoint y: 275, distance: 22.7
click at [459, 278] on div at bounding box center [465, 36] width 931 height 1341
click at [492, 275] on div at bounding box center [465, 36] width 931 height 1341
drag, startPoint x: 518, startPoint y: 247, endPoint x: 497, endPoint y: 276, distance: 36.2
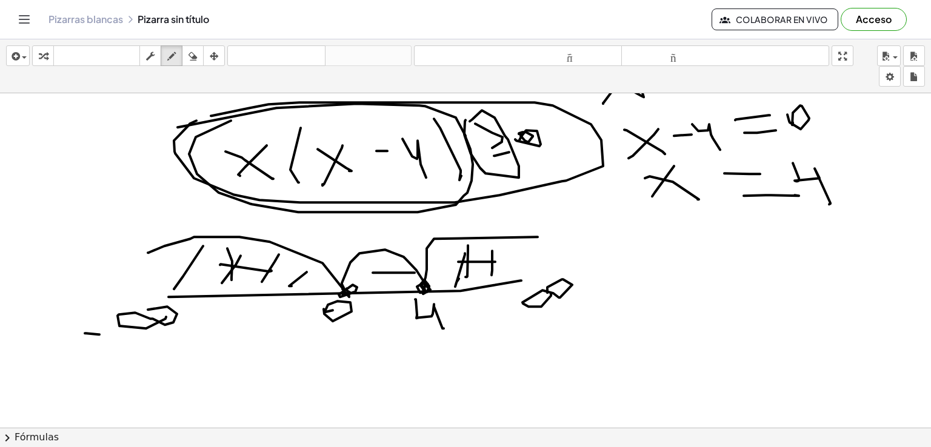
click at [527, 288] on div at bounding box center [465, 36] width 931 height 1341
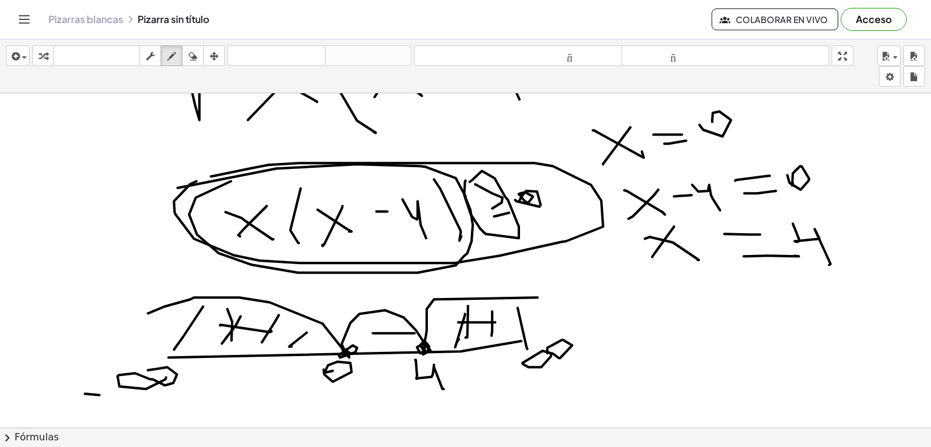
scroll to position [667, 0]
drag, startPoint x: 502, startPoint y: 170, endPoint x: 514, endPoint y: 219, distance: 49.9
click at [515, 219] on div at bounding box center [465, 96] width 931 height 1341
drag, startPoint x: 386, startPoint y: 310, endPoint x: 359, endPoint y: 343, distance: 41.8
click at [359, 343] on div at bounding box center [465, 96] width 931 height 1341
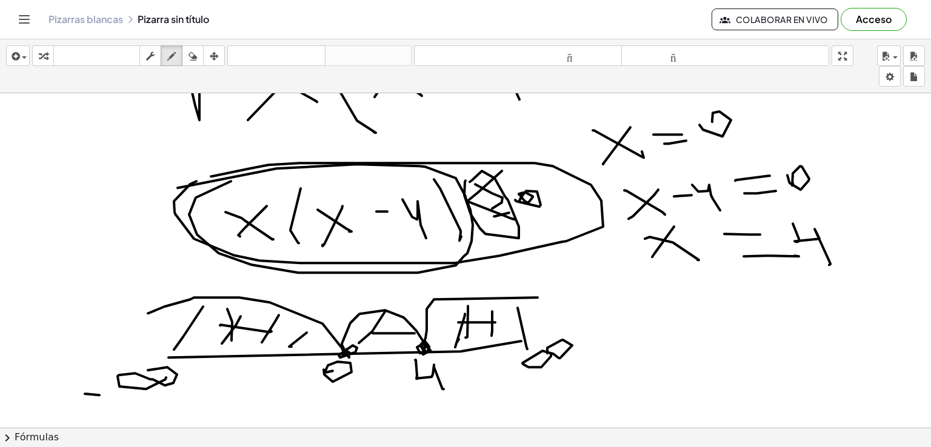
drag, startPoint x: 407, startPoint y: 312, endPoint x: 403, endPoint y: 347, distance: 35.4
click at [404, 347] on div at bounding box center [465, 96] width 931 height 1341
drag, startPoint x: 375, startPoint y: 323, endPoint x: 357, endPoint y: 342, distance: 26.6
click at [357, 342] on div at bounding box center [465, 96] width 931 height 1341
click at [357, 355] on div at bounding box center [465, 96] width 931 height 1341
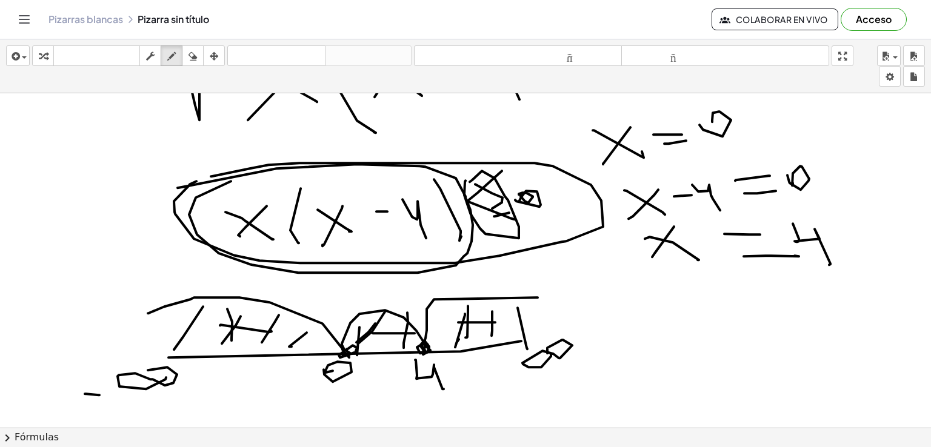
drag, startPoint x: 390, startPoint y: 320, endPoint x: 371, endPoint y: 352, distance: 37.5
click at [371, 352] on div at bounding box center [465, 96] width 931 height 1341
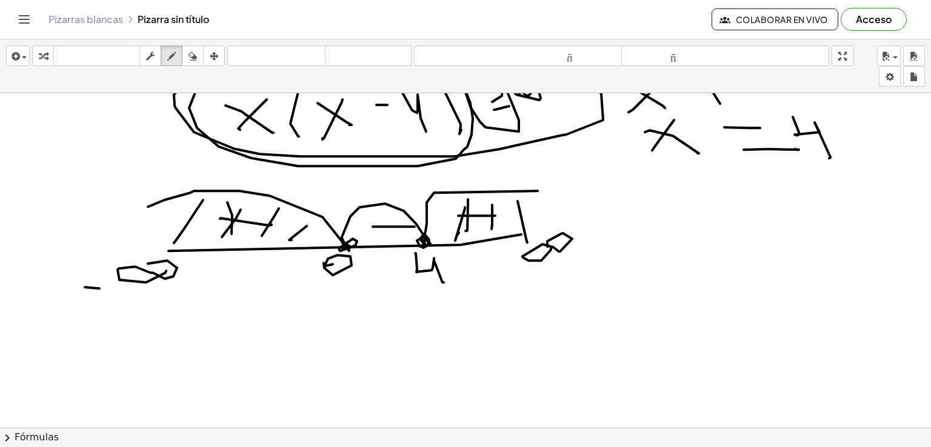
scroll to position [849, 0]
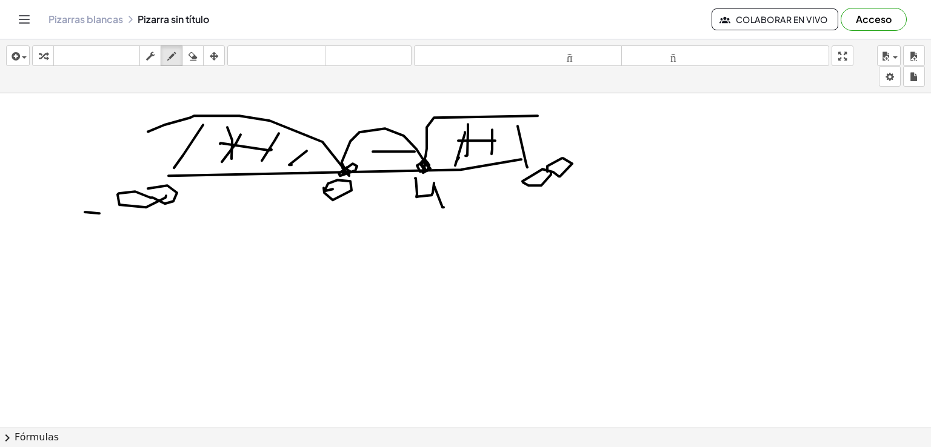
drag, startPoint x: 173, startPoint y: 263, endPoint x: 181, endPoint y: 282, distance: 20.7
drag, startPoint x: 216, startPoint y: 260, endPoint x: 222, endPoint y: 278, distance: 19.7
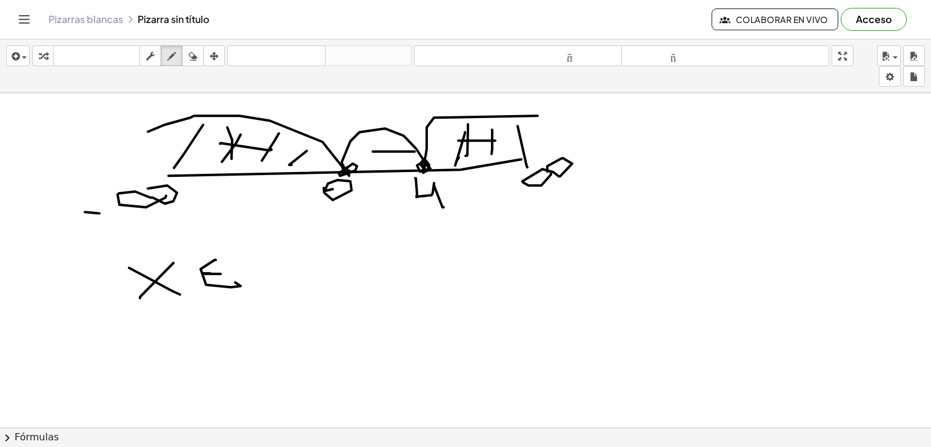
drag, startPoint x: 204, startPoint y: 273, endPoint x: 221, endPoint y: 273, distance: 17.0
drag, startPoint x: 301, startPoint y: 242, endPoint x: 322, endPoint y: 272, distance: 36.5
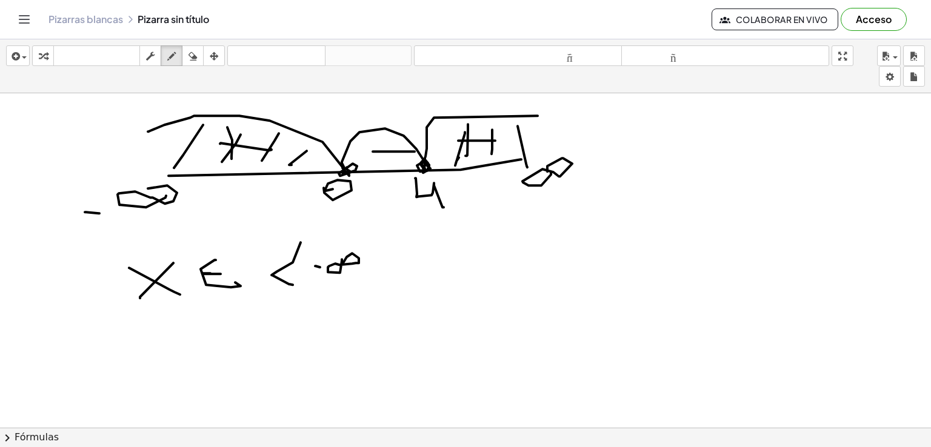
drag, startPoint x: 371, startPoint y: 272, endPoint x: 371, endPoint y: 286, distance: 14.6
drag, startPoint x: 381, startPoint y: 263, endPoint x: 386, endPoint y: 250, distance: 13.1
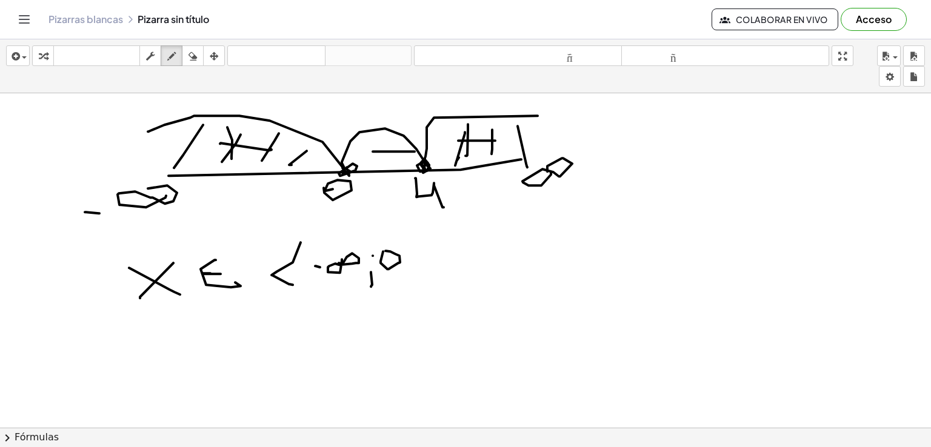
drag, startPoint x: 412, startPoint y: 225, endPoint x: 409, endPoint y: 265, distance: 40.2
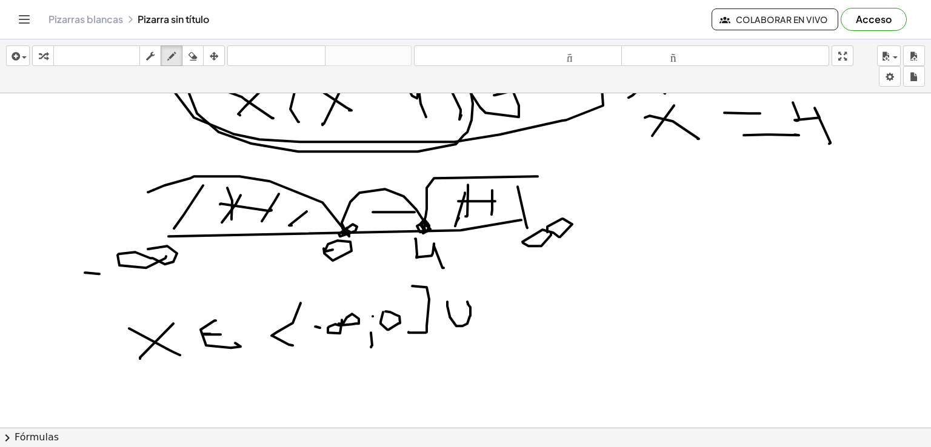
drag, startPoint x: 447, startPoint y: 301, endPoint x: 466, endPoint y: 301, distance: 18.2
drag, startPoint x: 511, startPoint y: 298, endPoint x: 526, endPoint y: 320, distance: 26.1
drag, startPoint x: 501, startPoint y: 287, endPoint x: 558, endPoint y: 317, distance: 64.3
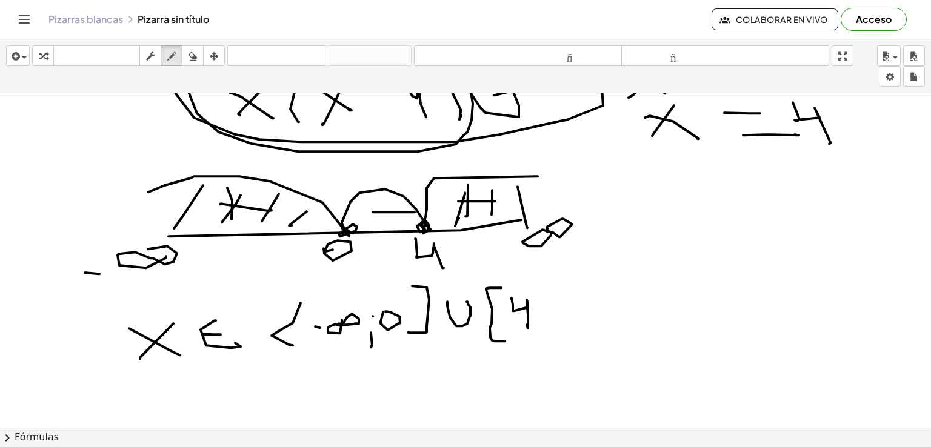
drag, startPoint x: 551, startPoint y: 327, endPoint x: 568, endPoint y: 311, distance: 23.2
drag, startPoint x: 578, startPoint y: 316, endPoint x: 568, endPoint y: 294, distance: 24.1
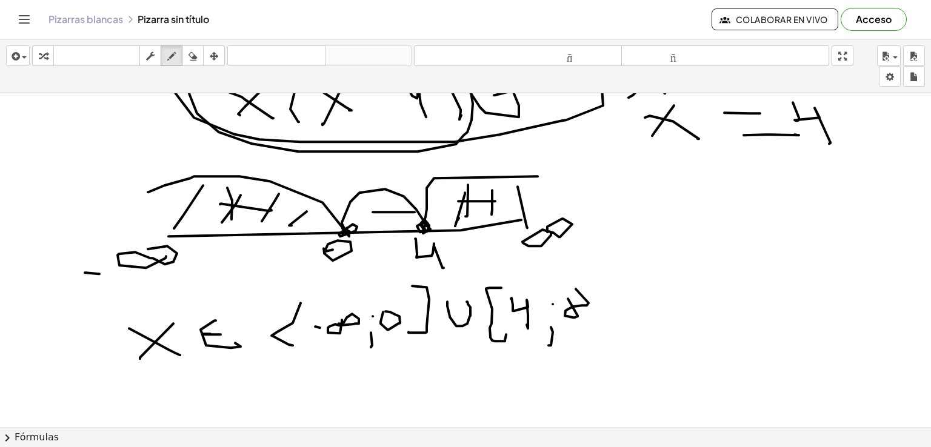
drag, startPoint x: 588, startPoint y: 308, endPoint x: 593, endPoint y: 322, distance: 14.8
drag, startPoint x: 587, startPoint y: 316, endPoint x: 594, endPoint y: 317, distance: 6.7
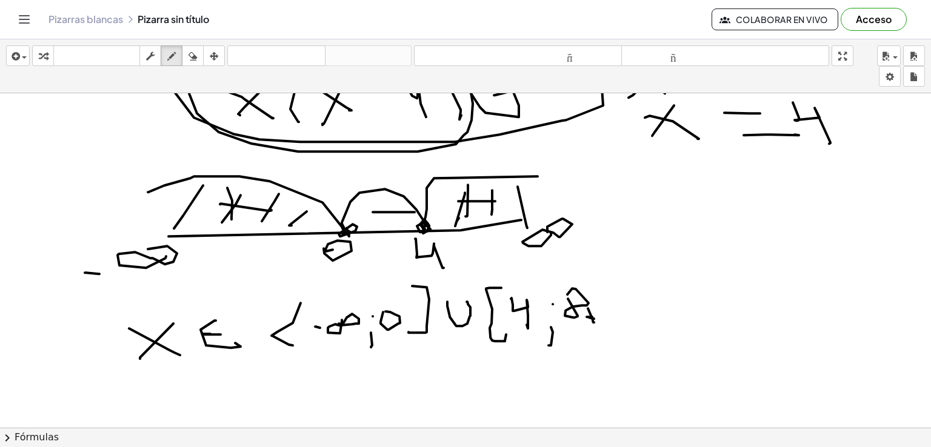
drag, startPoint x: 601, startPoint y: 284, endPoint x: 606, endPoint y: 336, distance: 51.8
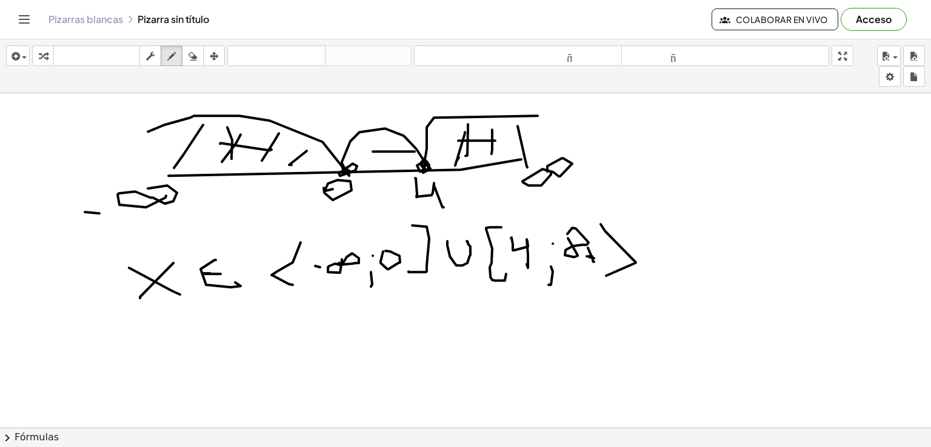
scroll to position [849, 0]
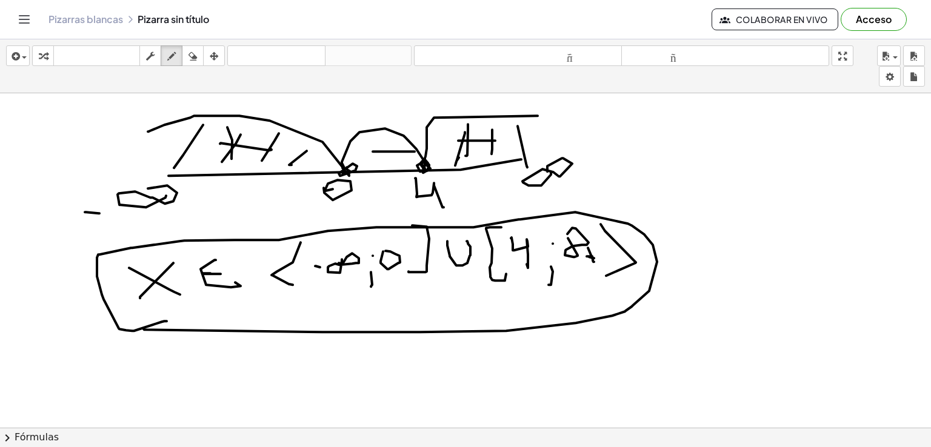
drag, startPoint x: 144, startPoint y: 328, endPoint x: 167, endPoint y: 321, distance: 24.2
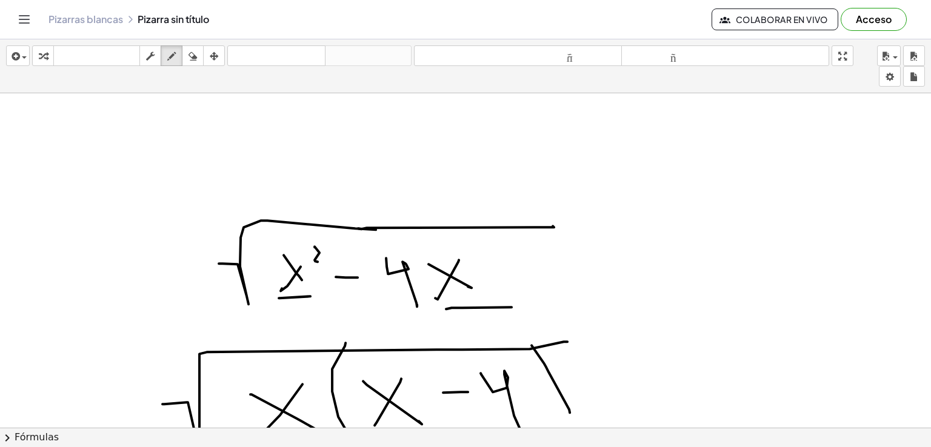
scroll to position [399, 0]
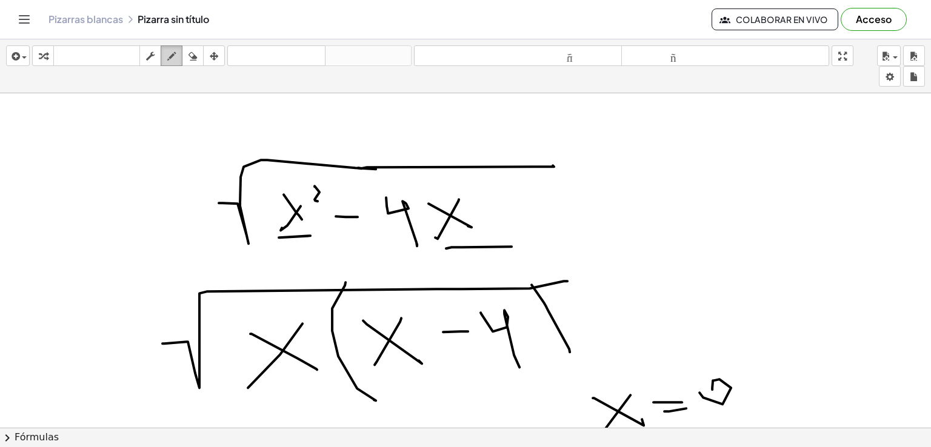
click at [164, 56] on div "button" at bounding box center [172, 56] width 16 height 15
drag, startPoint x: 53, startPoint y: 226, endPoint x: 119, endPoint y: 163, distance: 91.8
drag, startPoint x: 83, startPoint y: 200, endPoint x: 100, endPoint y: 195, distance: 17.8
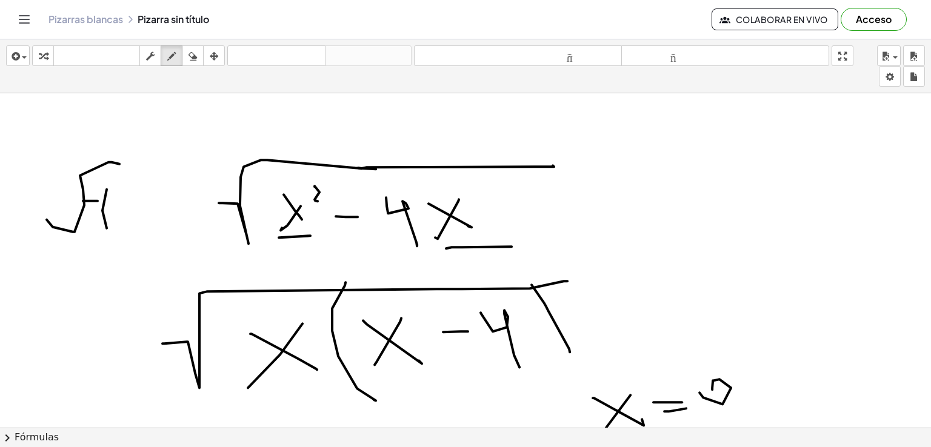
drag, startPoint x: 107, startPoint y: 189, endPoint x: 118, endPoint y: 209, distance: 22.8
drag, startPoint x: 121, startPoint y: 196, endPoint x: 151, endPoint y: 219, distance: 37.6
drag, startPoint x: 137, startPoint y: 206, endPoint x: 127, endPoint y: 227, distance: 23.6
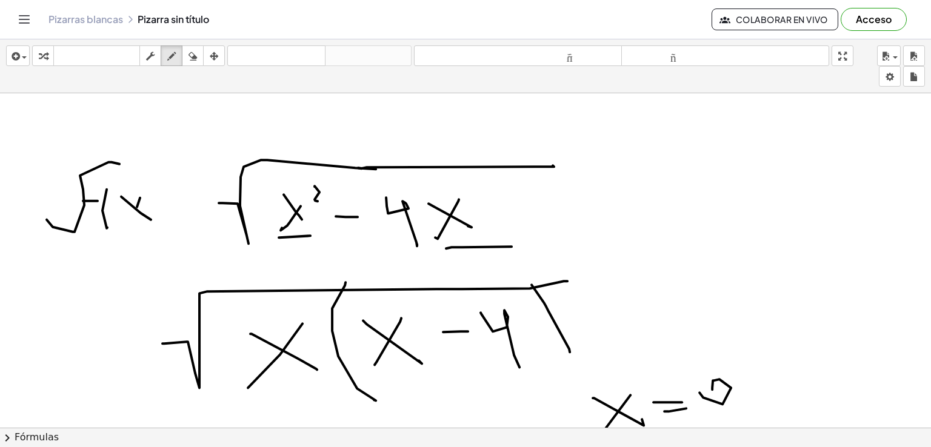
drag, startPoint x: 145, startPoint y: 181, endPoint x: 162, endPoint y: 223, distance: 45.1
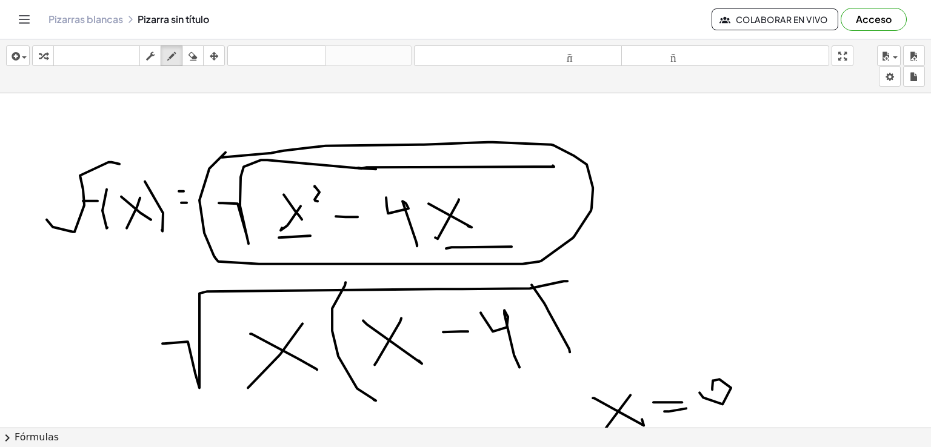
drag, startPoint x: 209, startPoint y: 170, endPoint x: 221, endPoint y: 156, distance: 18.9
drag, startPoint x: 722, startPoint y: 149, endPoint x: 710, endPoint y: 189, distance: 42.2
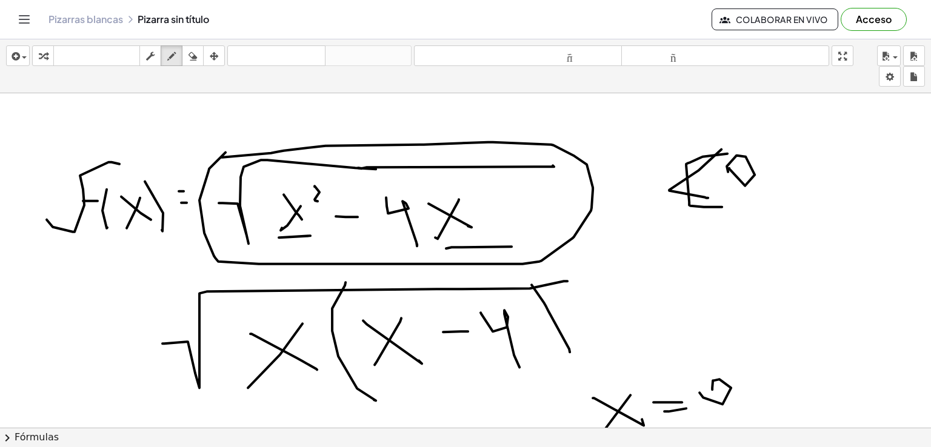
drag, startPoint x: 728, startPoint y: 153, endPoint x: 722, endPoint y: 206, distance: 53.6
drag, startPoint x: 779, startPoint y: 227, endPoint x: 845, endPoint y: 159, distance: 95.2
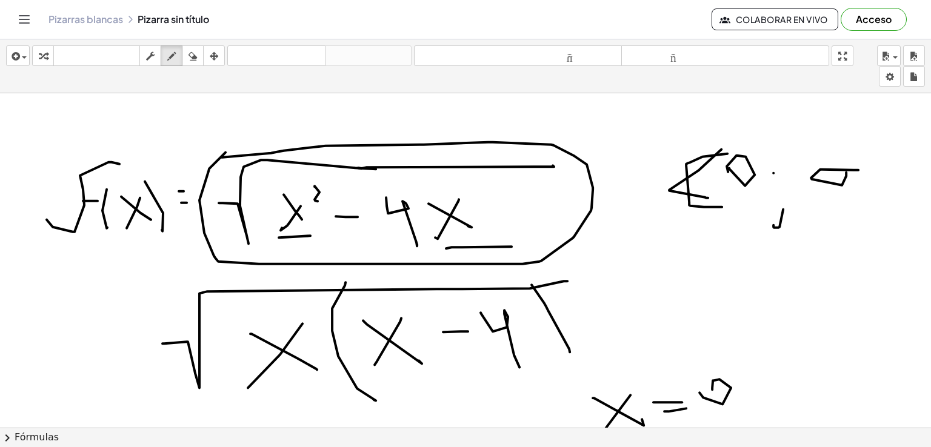
drag, startPoint x: 811, startPoint y: 177, endPoint x: 857, endPoint y: 162, distance: 47.7
drag, startPoint x: 879, startPoint y: 187, endPoint x: 863, endPoint y: 173, distance: 21.0
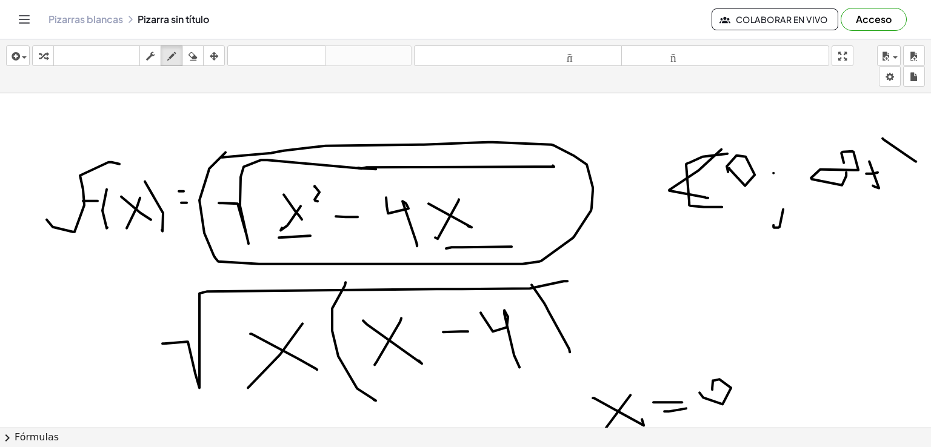
drag, startPoint x: 883, startPoint y: 138, endPoint x: 905, endPoint y: 187, distance: 54.3
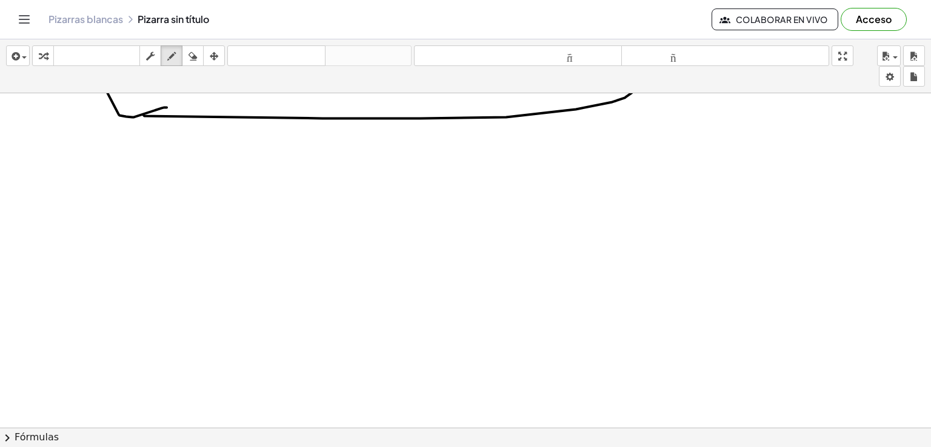
scroll to position [1066, 0]
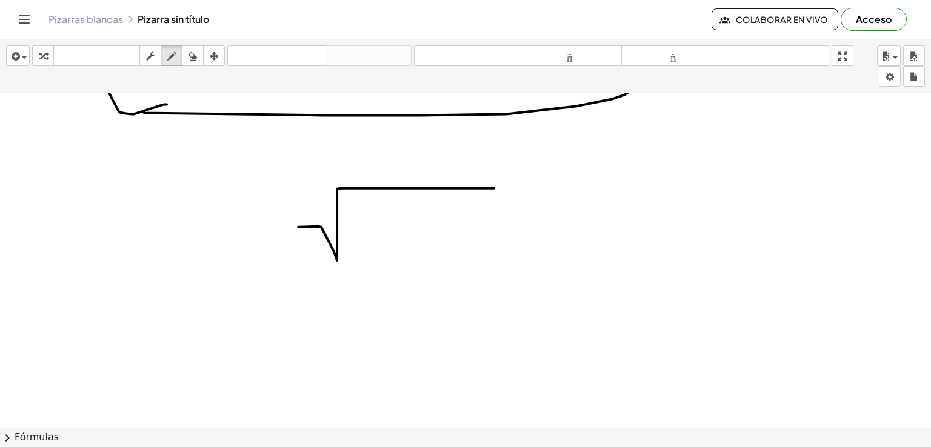
drag, startPoint x: 298, startPoint y: 226, endPoint x: 422, endPoint y: 212, distance: 124.5
drag, startPoint x: 458, startPoint y: 236, endPoint x: 452, endPoint y: 211, distance: 25.6
drag, startPoint x: 440, startPoint y: 225, endPoint x: 412, endPoint y: 252, distance: 38.2
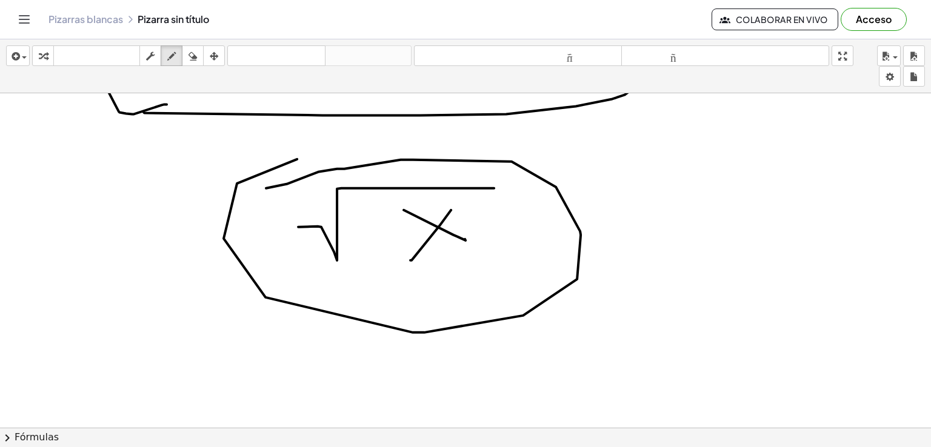
drag, startPoint x: 297, startPoint y: 158, endPoint x: 266, endPoint y: 187, distance: 42.5
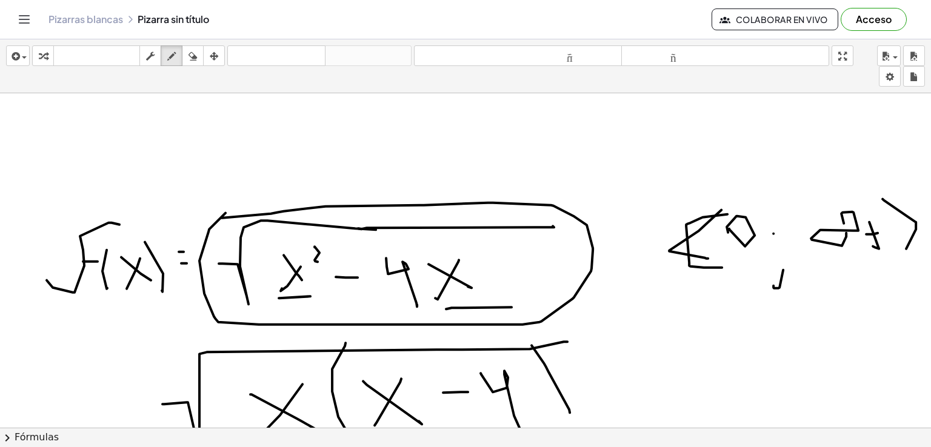
scroll to position [399, 0]
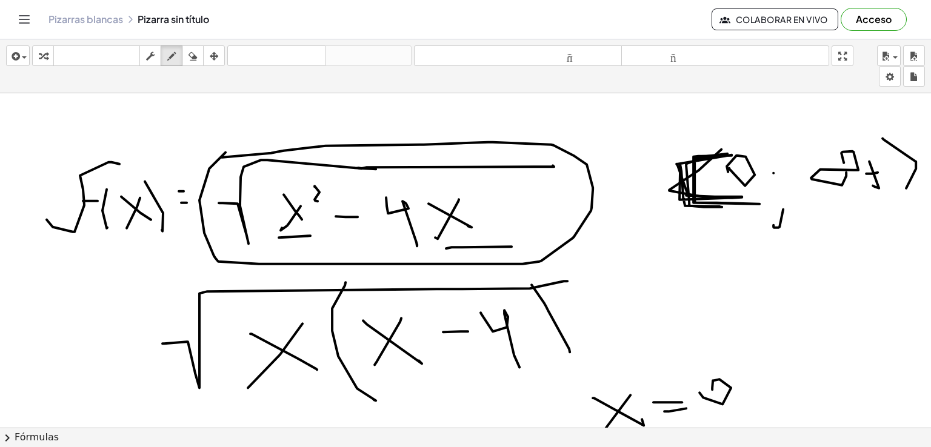
drag, startPoint x: 715, startPoint y: 156, endPoint x: 738, endPoint y: 196, distance: 46.7
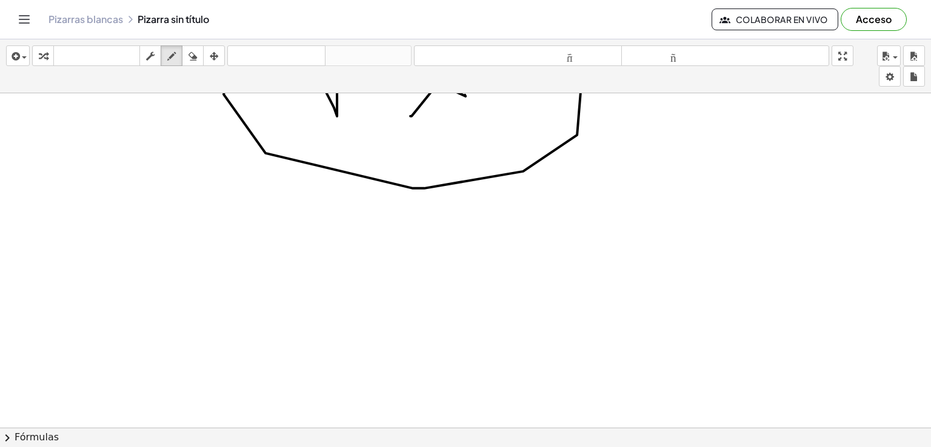
scroll to position [1308, 0]
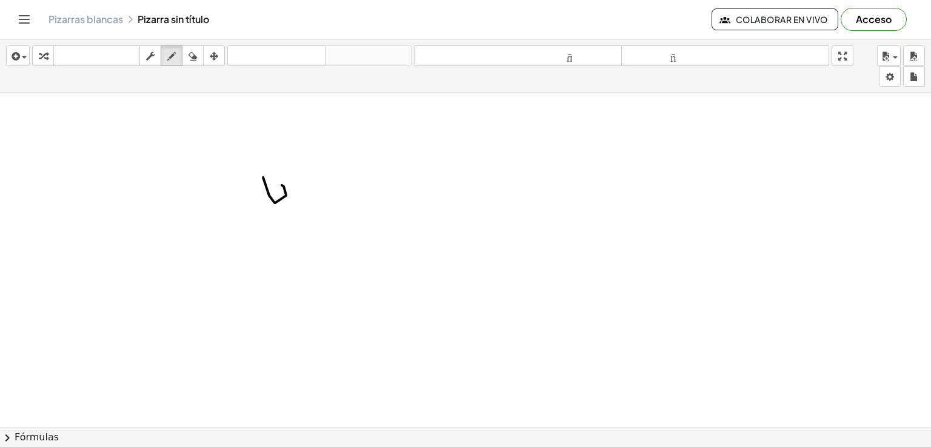
drag, startPoint x: 269, startPoint y: 195, endPoint x: 258, endPoint y: 211, distance: 20.0
drag, startPoint x: 316, startPoint y: 176, endPoint x: 337, endPoint y: 180, distance: 20.3
drag, startPoint x: 317, startPoint y: 205, endPoint x: 327, endPoint y: 199, distance: 11.4
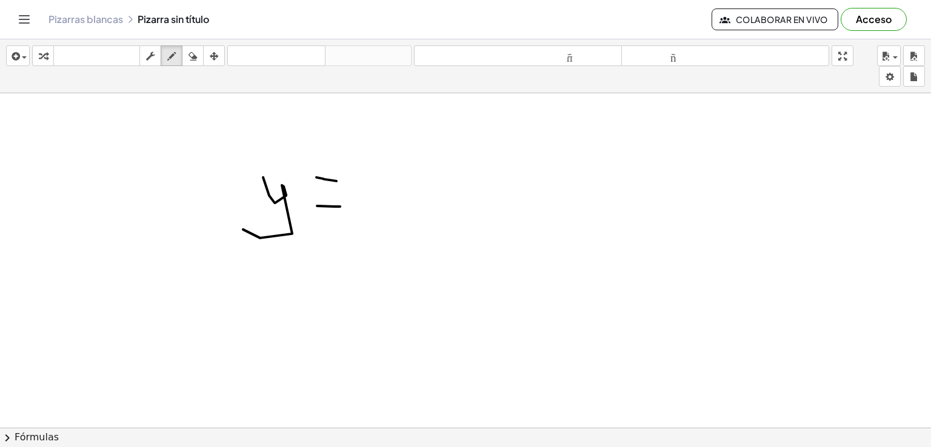
drag, startPoint x: 373, startPoint y: 173, endPoint x: 376, endPoint y: 229, distance: 56.4
drag, startPoint x: 446, startPoint y: 206, endPoint x: 442, endPoint y: 167, distance: 39.0
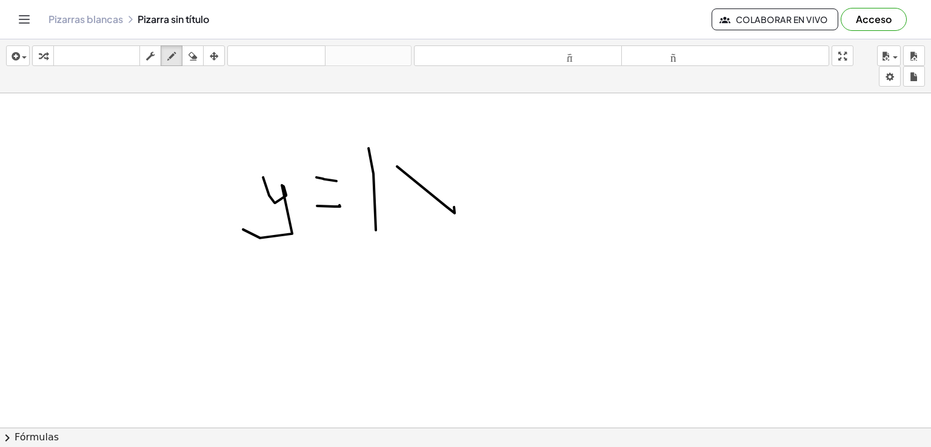
drag, startPoint x: 442, startPoint y: 167, endPoint x: 458, endPoint y: 184, distance: 24.0
drag, startPoint x: 479, startPoint y: 194, endPoint x: 469, endPoint y: 197, distance: 10.2
drag, startPoint x: 480, startPoint y: 195, endPoint x: 500, endPoint y: 173, distance: 29.6
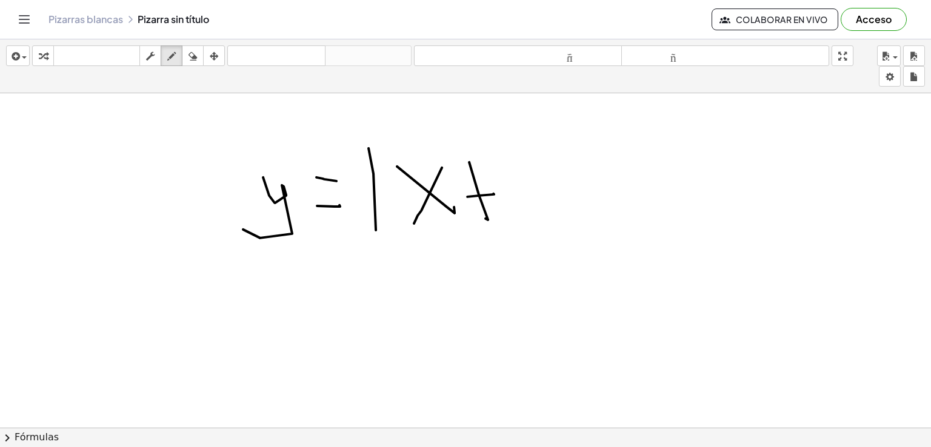
drag, startPoint x: 524, startPoint y: 156, endPoint x: 537, endPoint y: 226, distance: 70.3
drag, startPoint x: 561, startPoint y: 151, endPoint x: 573, endPoint y: 202, distance: 52.4
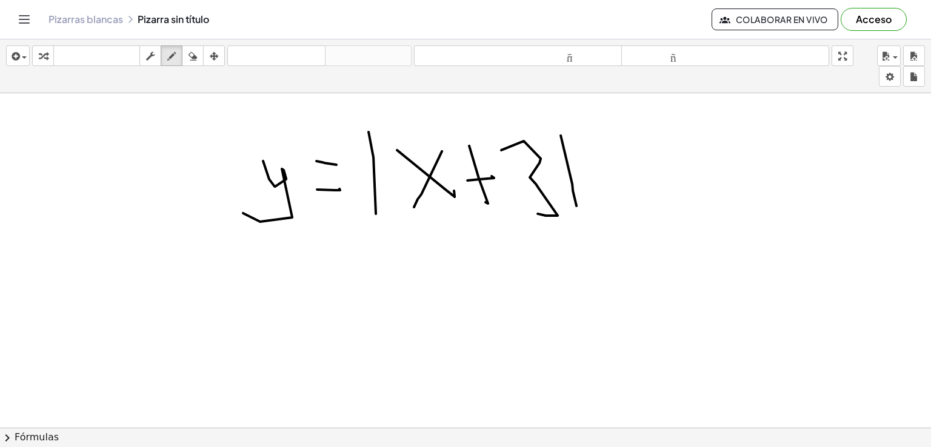
scroll to position [1341, 0]
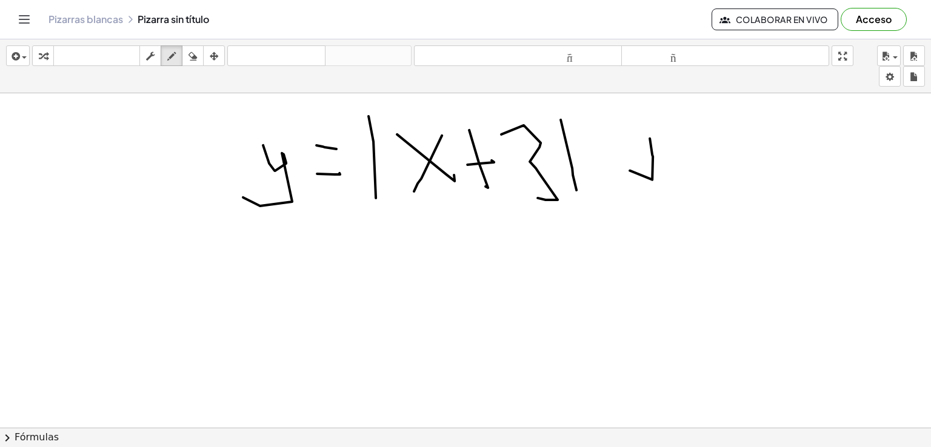
drag, startPoint x: 652, startPoint y: 179, endPoint x: 654, endPoint y: 153, distance: 25.5
drag, startPoint x: 651, startPoint y: 158, endPoint x: 672, endPoint y: 152, distance: 21.5
drag, startPoint x: 674, startPoint y: 150, endPoint x: 696, endPoint y: 158, distance: 23.4
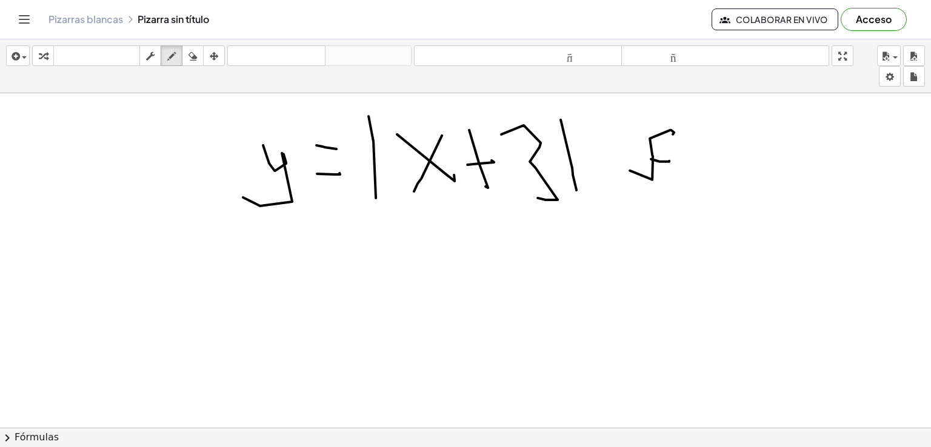
drag, startPoint x: 719, startPoint y: 169, endPoint x: 714, endPoint y: 155, distance: 15.0
drag, startPoint x: 719, startPoint y: 141, endPoint x: 734, endPoint y: 167, distance: 30.4
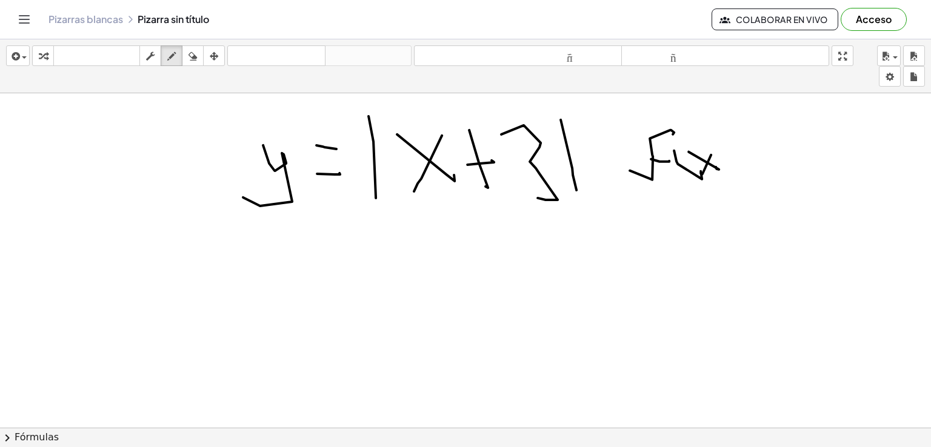
drag, startPoint x: 760, startPoint y: 133, endPoint x: 763, endPoint y: 139, distance: 6.6
drag, startPoint x: 773, startPoint y: 151, endPoint x: 808, endPoint y: 127, distance: 41.9
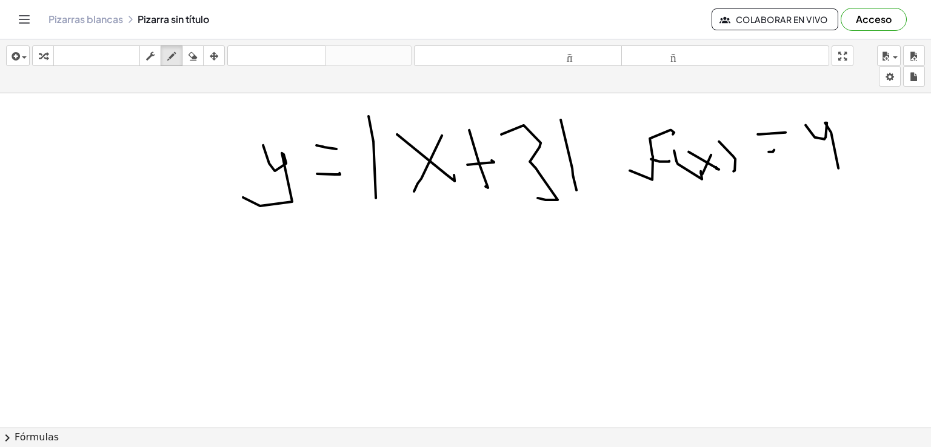
drag, startPoint x: 815, startPoint y: 136, endPoint x: 820, endPoint y: 167, distance: 30.8
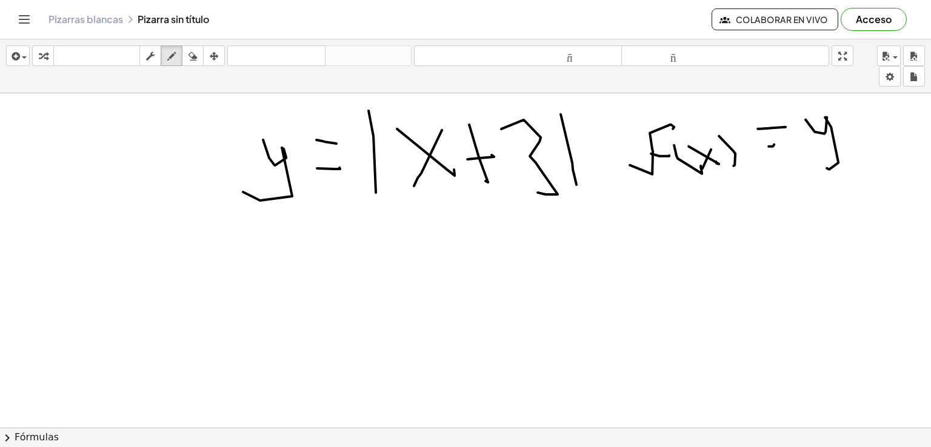
scroll to position [1280, 0]
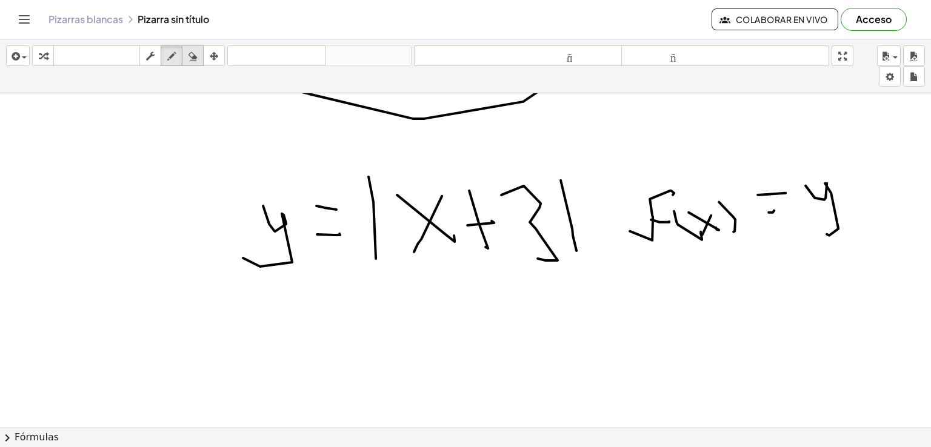
click at [196, 53] on icon "button" at bounding box center [193, 56] width 8 height 15
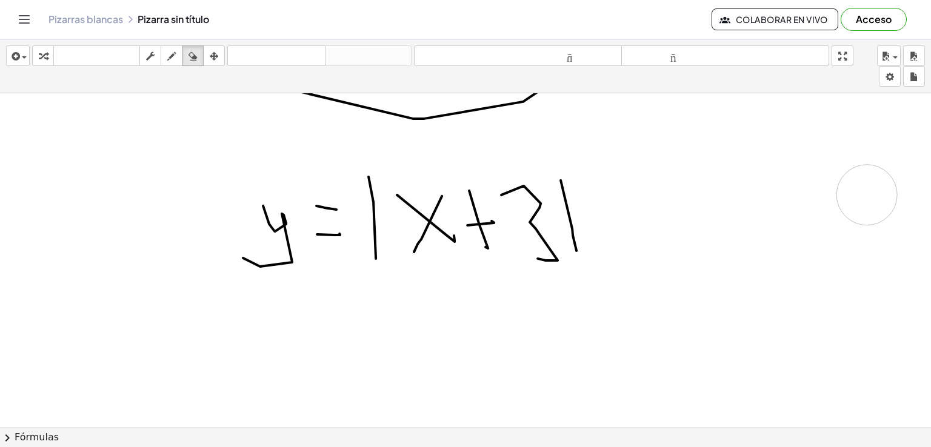
drag, startPoint x: 669, startPoint y: 200, endPoint x: 803, endPoint y: 199, distance: 134.6
click at [170, 60] on icon "button" at bounding box center [171, 56] width 8 height 15
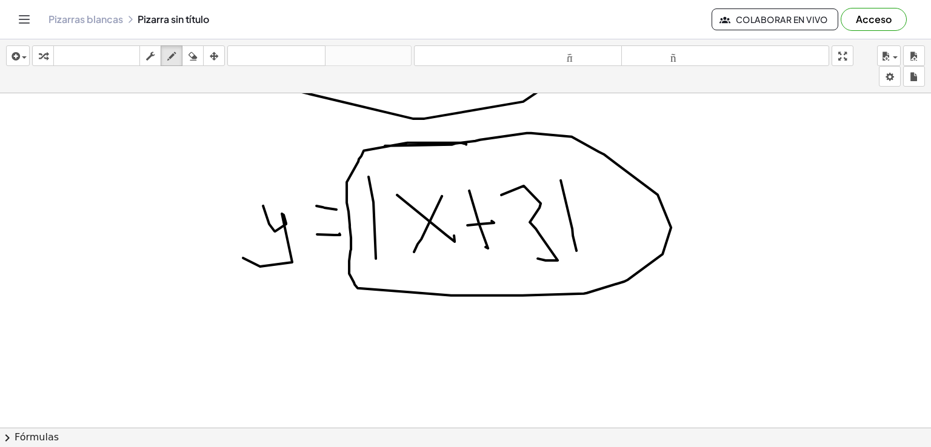
drag, startPoint x: 466, startPoint y: 144, endPoint x: 385, endPoint y: 145, distance: 81.3
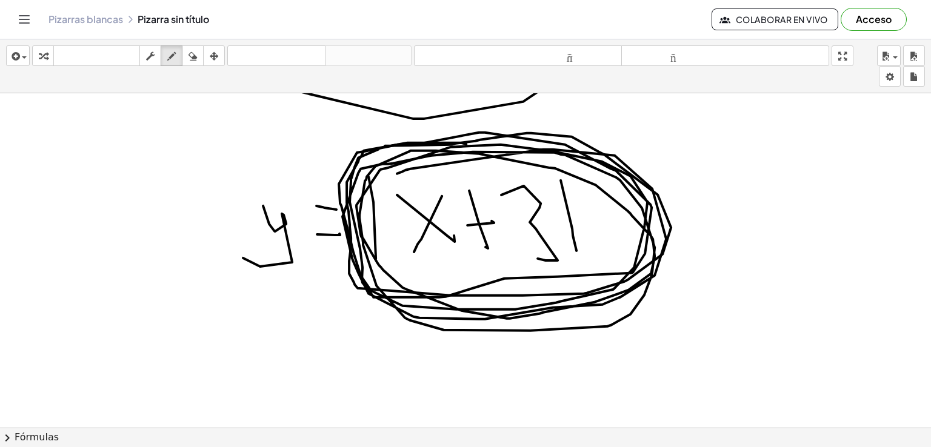
drag, startPoint x: 378, startPoint y: 149, endPoint x: 397, endPoint y: 173, distance: 30.7
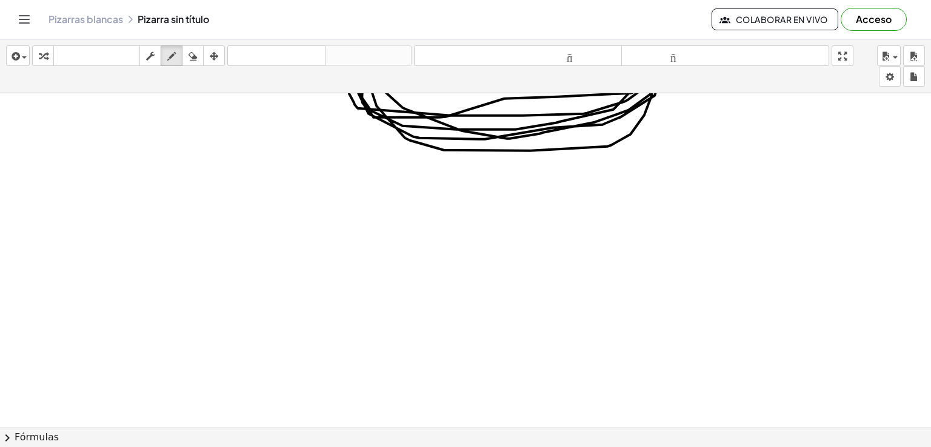
scroll to position [1462, 0]
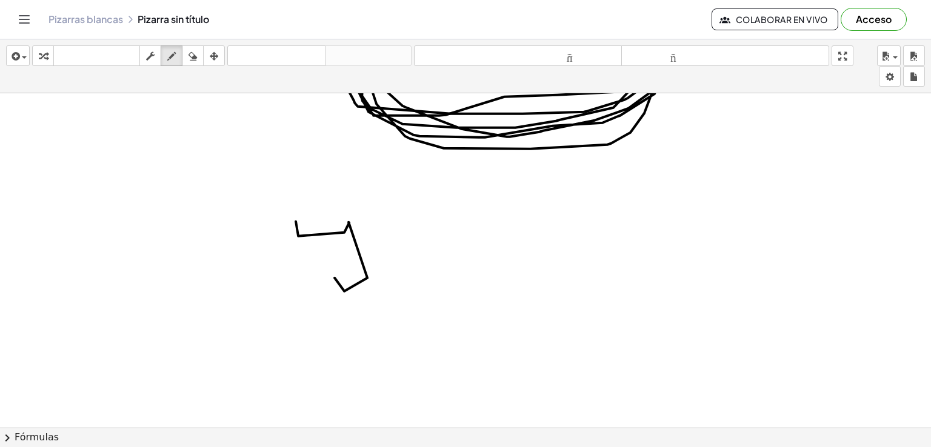
drag, startPoint x: 298, startPoint y: 235, endPoint x: 389, endPoint y: 241, distance: 91.1
drag, startPoint x: 389, startPoint y: 241, endPoint x: 413, endPoint y: 247, distance: 24.4
drag, startPoint x: 411, startPoint y: 258, endPoint x: 462, endPoint y: 223, distance: 61.9
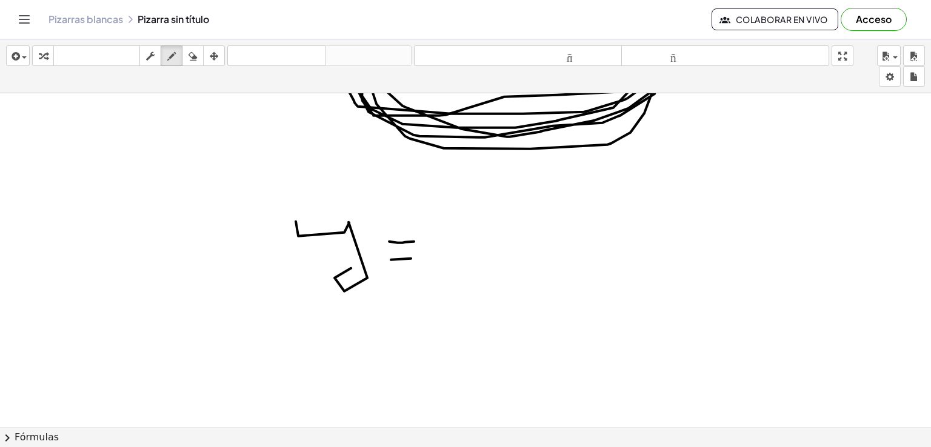
drag, startPoint x: 456, startPoint y: 229, endPoint x: 468, endPoint y: 250, distance: 25.0
drag, startPoint x: 470, startPoint y: 221, endPoint x: 509, endPoint y: 246, distance: 46.3
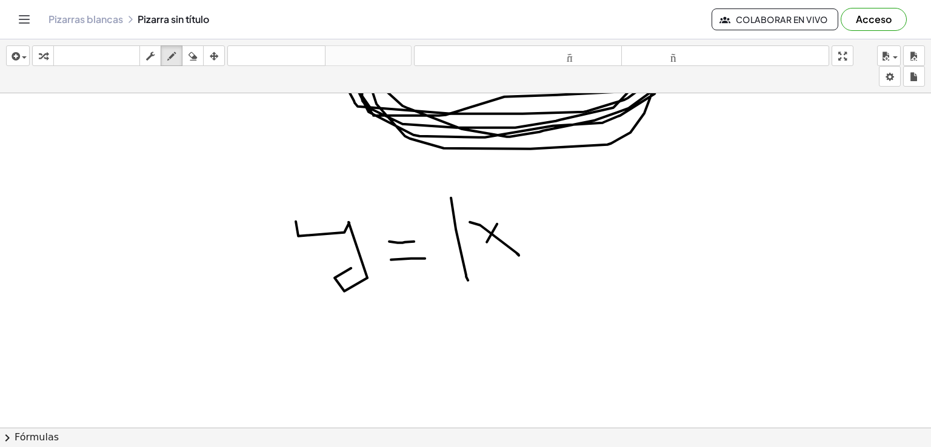
drag, startPoint x: 487, startPoint y: 241, endPoint x: 508, endPoint y: 229, distance: 24.7
drag, startPoint x: 564, startPoint y: 253, endPoint x: 554, endPoint y: 253, distance: 10.3
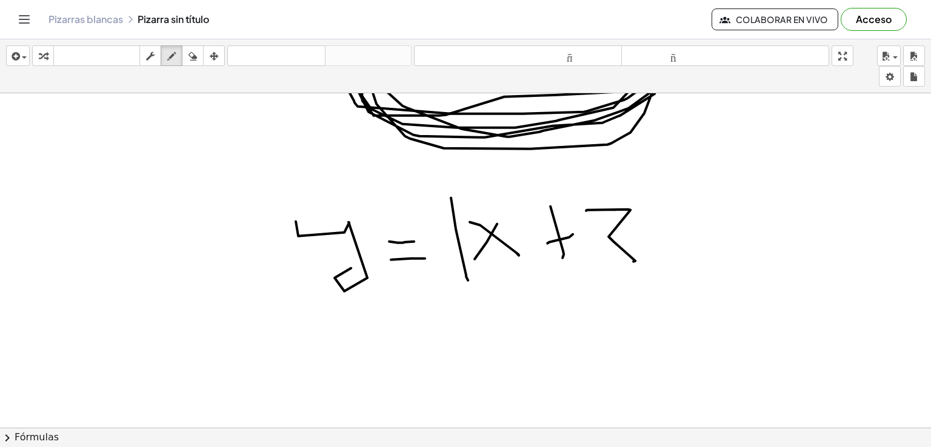
drag, startPoint x: 628, startPoint y: 209, endPoint x: 628, endPoint y: 242, distance: 33.3
drag, startPoint x: 648, startPoint y: 181, endPoint x: 669, endPoint y: 243, distance: 65.4
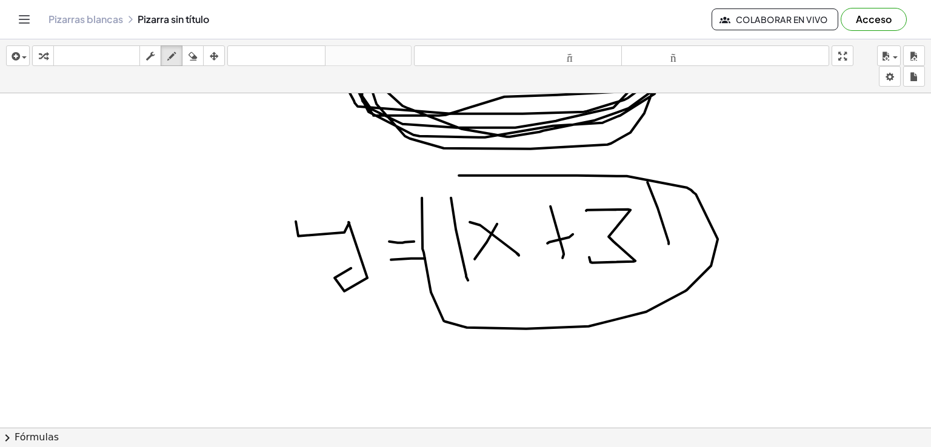
drag, startPoint x: 424, startPoint y: 252, endPoint x: 390, endPoint y: 186, distance: 73.5
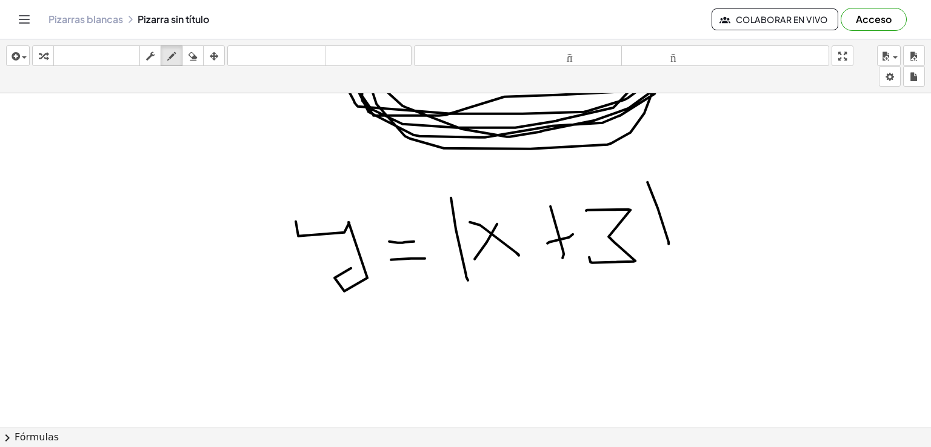
drag, startPoint x: 102, startPoint y: 130, endPoint x: 104, endPoint y: 185, distance: 55.2
drag, startPoint x: 133, startPoint y: 129, endPoint x: 146, endPoint y: 190, distance: 62.0
drag, startPoint x: 119, startPoint y: 156, endPoint x: 127, endPoint y: 160, distance: 9.5
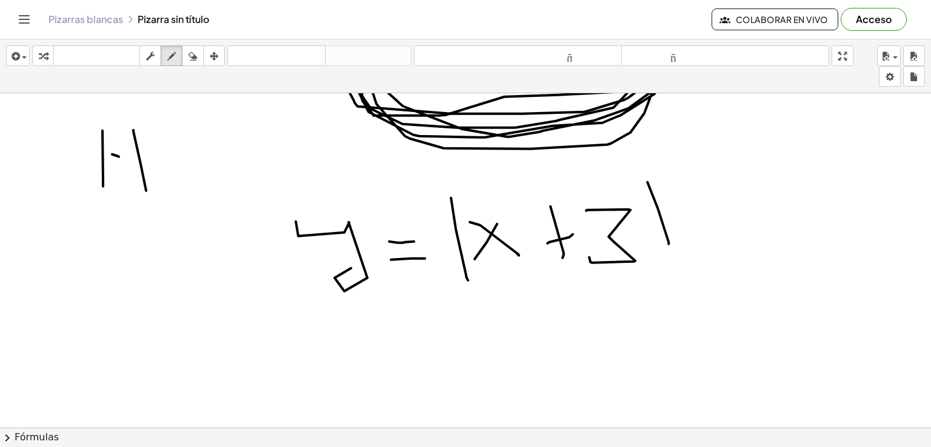
drag, startPoint x: 121, startPoint y: 146, endPoint x: 130, endPoint y: 166, distance: 22.0
drag, startPoint x: 150, startPoint y: 149, endPoint x: 175, endPoint y: 149, distance: 24.9
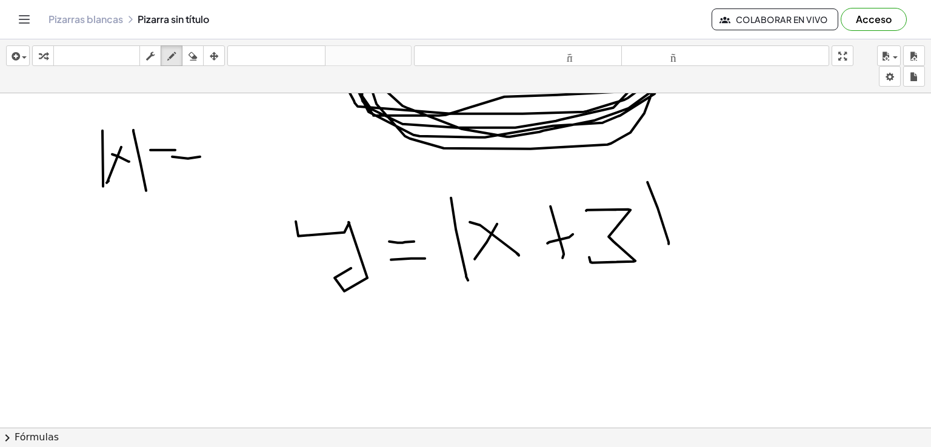
drag, startPoint x: 188, startPoint y: 158, endPoint x: 200, endPoint y: 156, distance: 12.3
drag, startPoint x: 157, startPoint y: 159, endPoint x: 174, endPoint y: 153, distance: 17.8
drag, startPoint x: 211, startPoint y: 129, endPoint x: 230, endPoint y: 122, distance: 19.9
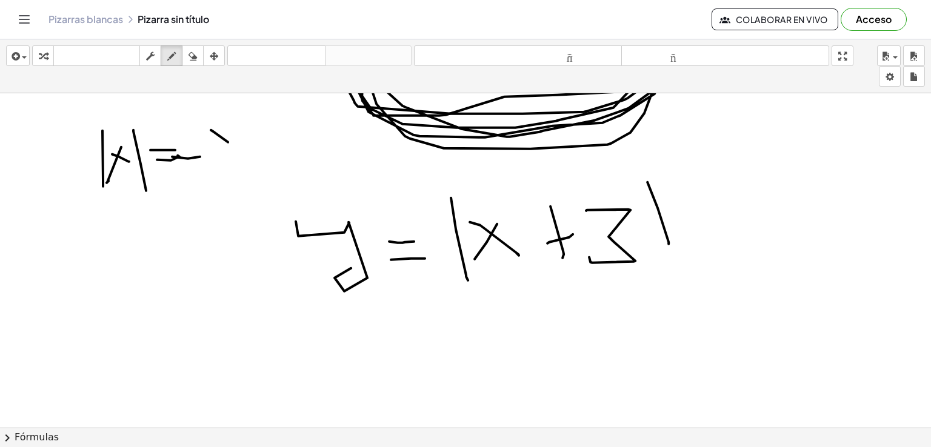
drag, startPoint x: 230, startPoint y: 122, endPoint x: 232, endPoint y: 150, distance: 28.6
drag, startPoint x: 240, startPoint y: 120, endPoint x: 260, endPoint y: 138, distance: 26.2
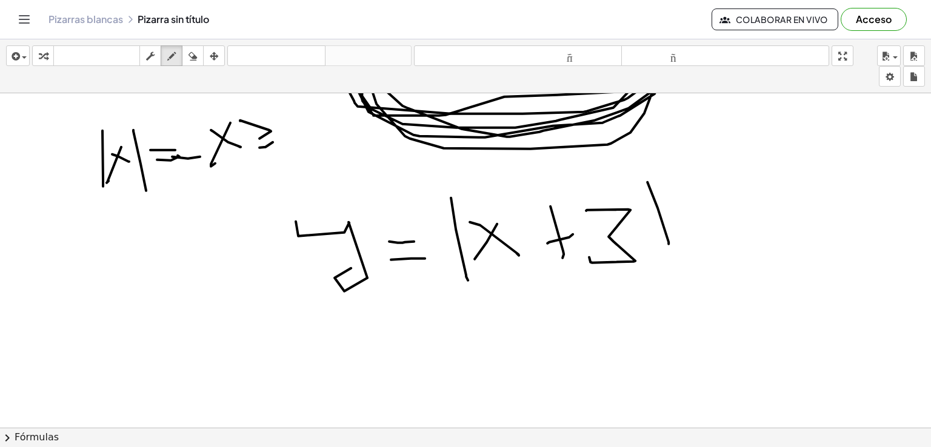
drag, startPoint x: 260, startPoint y: 147, endPoint x: 269, endPoint y: 139, distance: 12.1
drag, startPoint x: 284, startPoint y: 124, endPoint x: 303, endPoint y: 122, distance: 18.3
drag, startPoint x: 257, startPoint y: 144, endPoint x: 269, endPoint y: 148, distance: 12.8
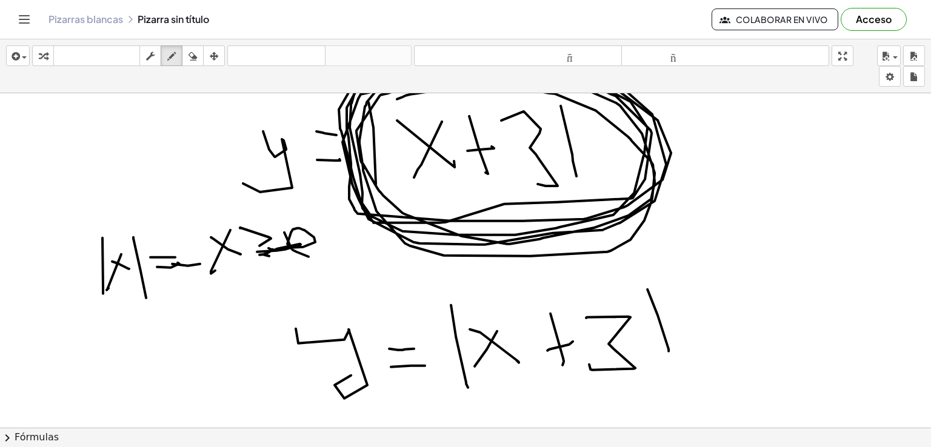
scroll to position [1280, 0]
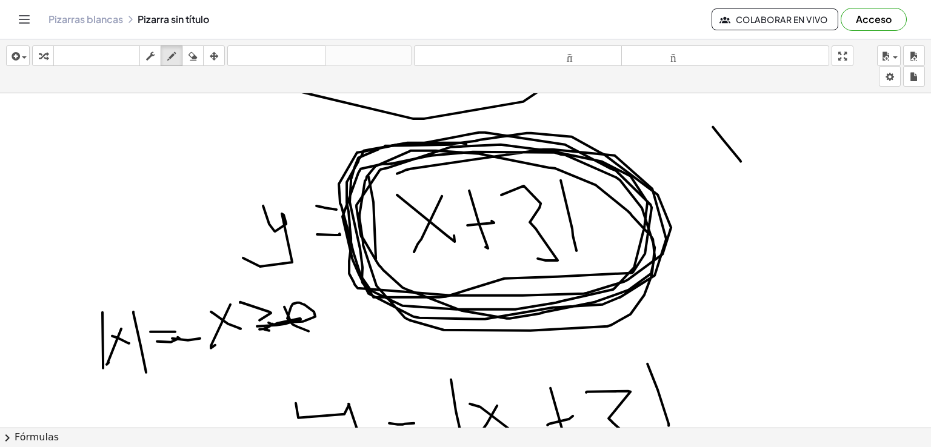
drag, startPoint x: 713, startPoint y: 126, endPoint x: 741, endPoint y: 161, distance: 44.4
drag, startPoint x: 730, startPoint y: 124, endPoint x: 707, endPoint y: 163, distance: 45.1
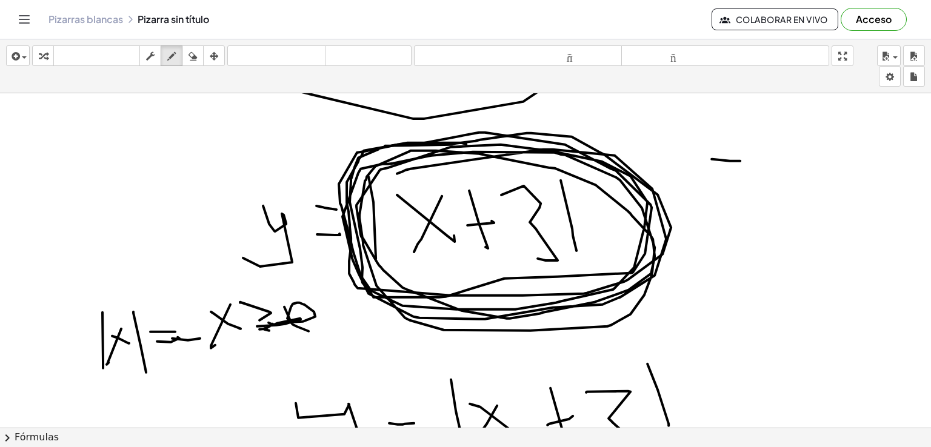
drag, startPoint x: 730, startPoint y: 160, endPoint x: 759, endPoint y: 147, distance: 31.5
drag, startPoint x: 746, startPoint y: 146, endPoint x: 728, endPoint y: 190, distance: 47.3
drag, startPoint x: 689, startPoint y: 146, endPoint x: 772, endPoint y: 146, distance: 83.1
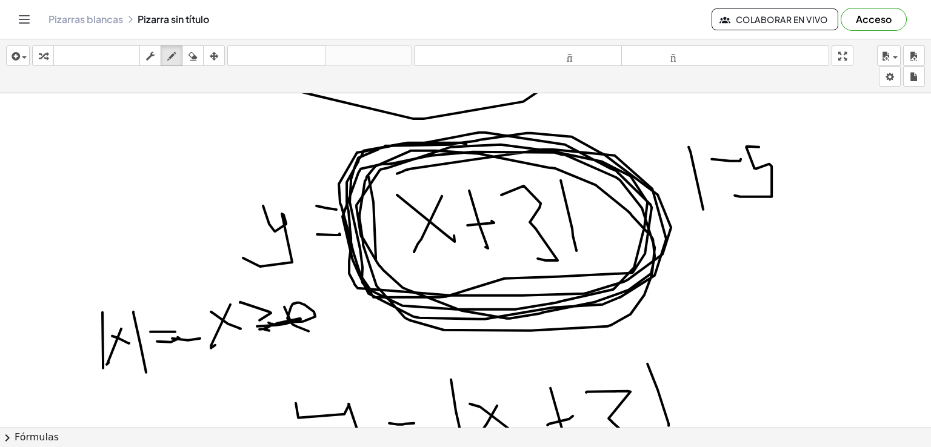
drag, startPoint x: 775, startPoint y: 136, endPoint x: 783, endPoint y: 195, distance: 58.8
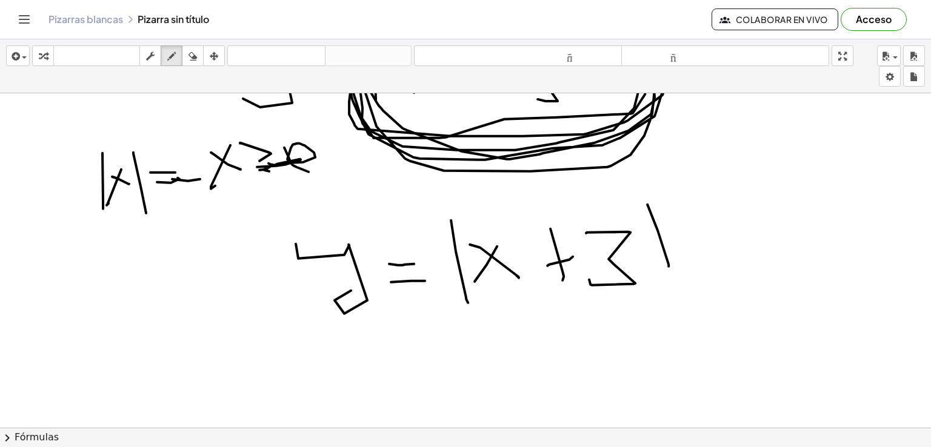
scroll to position [1462, 0]
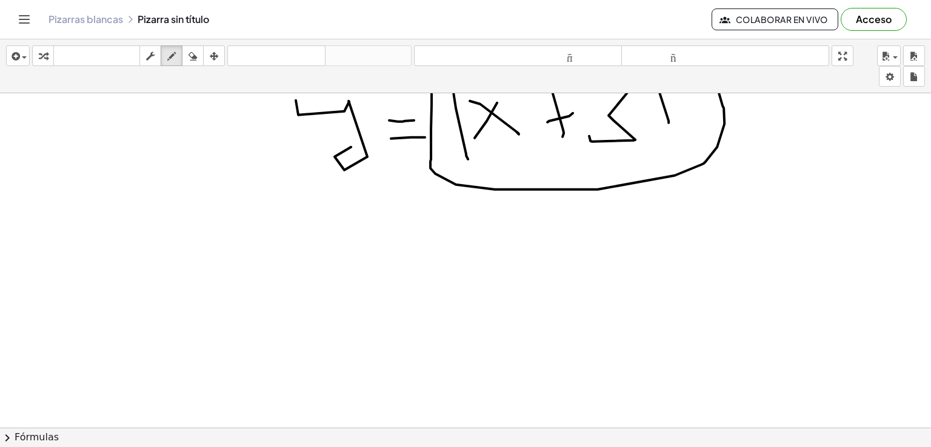
scroll to position [1522, 0]
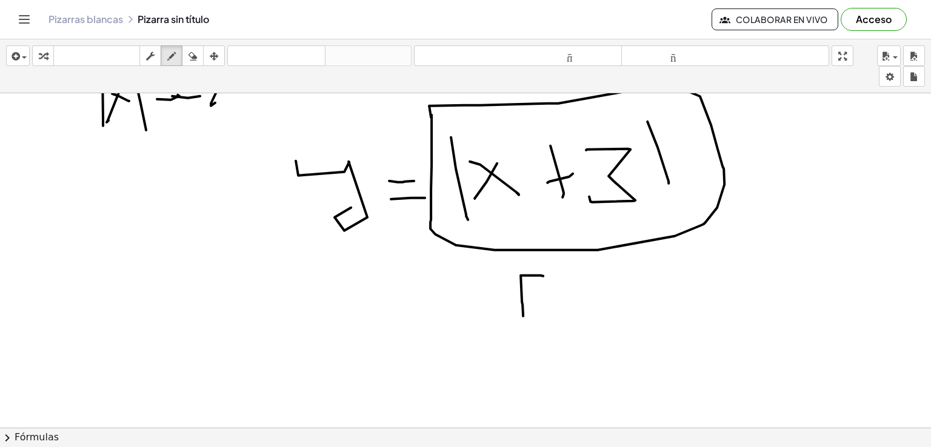
drag, startPoint x: 543, startPoint y: 275, endPoint x: 545, endPoint y: 316, distance: 41.3
drag, startPoint x: 543, startPoint y: 293, endPoint x: 576, endPoint y: 290, distance: 33.4
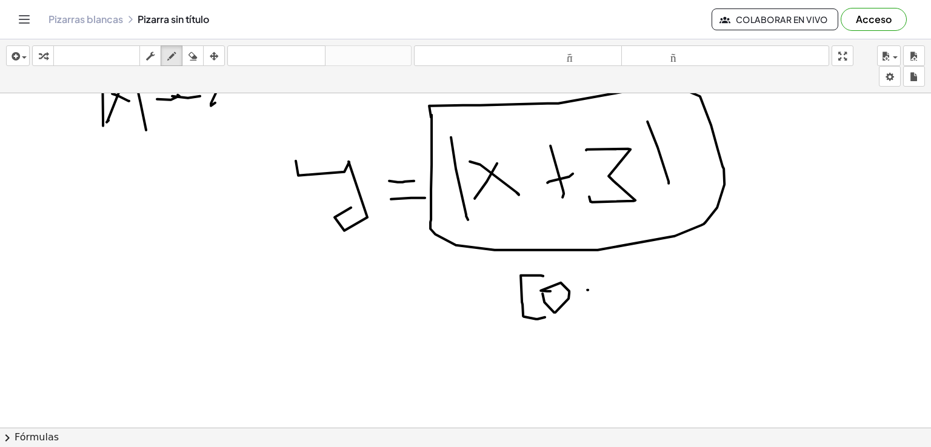
drag, startPoint x: 623, startPoint y: 294, endPoint x: 623, endPoint y: 287, distance: 7.3
drag, startPoint x: 667, startPoint y: 291, endPoint x: 659, endPoint y: 287, distance: 8.7
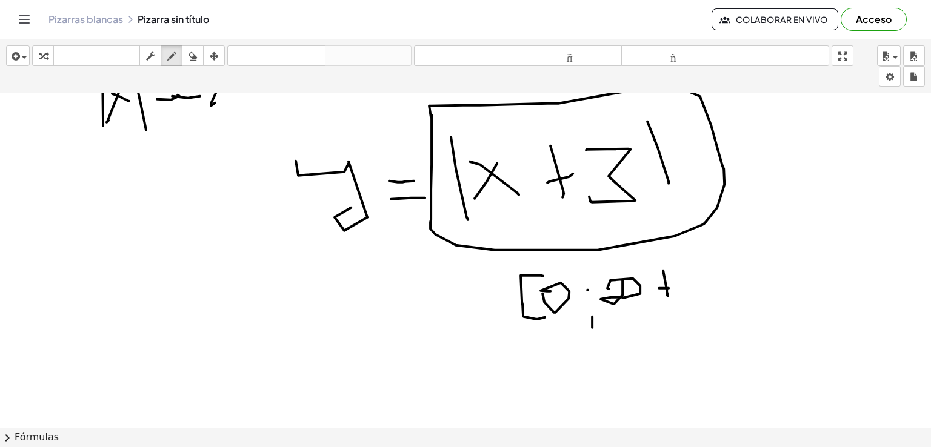
drag, startPoint x: 659, startPoint y: 287, endPoint x: 674, endPoint y: 261, distance: 30.2
drag, startPoint x: 674, startPoint y: 260, endPoint x: 706, endPoint y: 305, distance: 54.8
drag, startPoint x: 421, startPoint y: 374, endPoint x: 439, endPoint y: 397, distance: 29.0
